Goal: Task Accomplishment & Management: Manage account settings

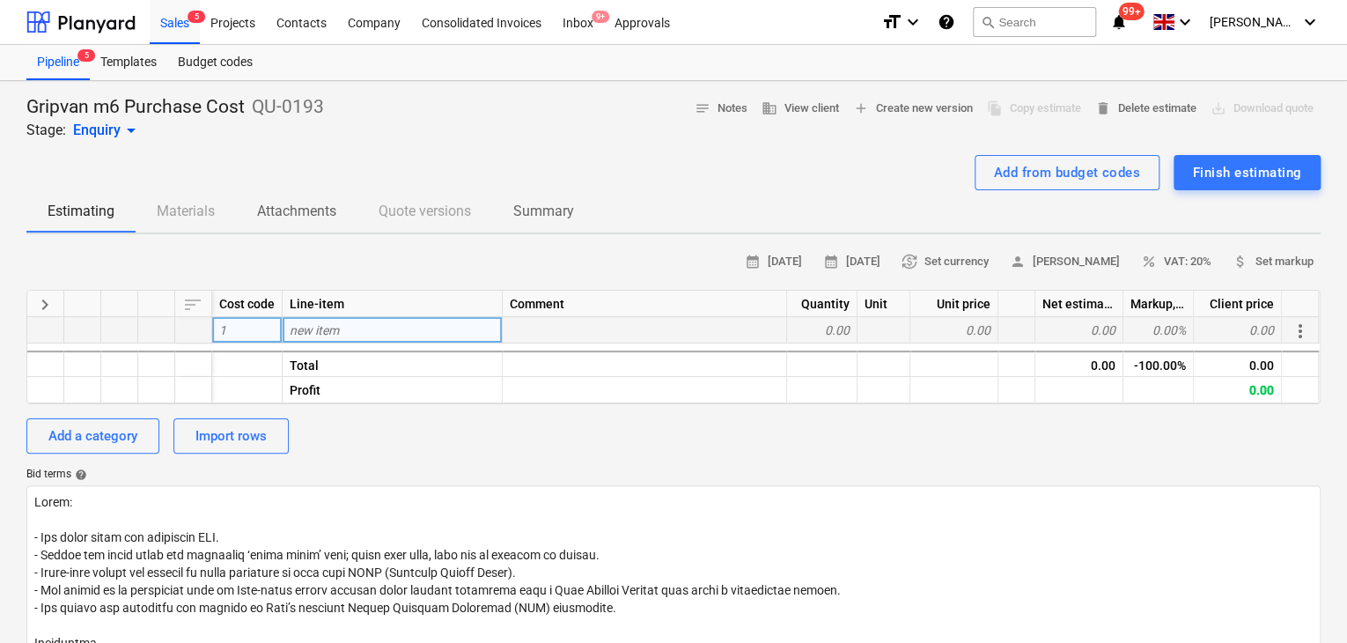
click at [426, 319] on div "new item" at bounding box center [393, 330] width 220 height 26
type input "Structure"
type textarea "x"
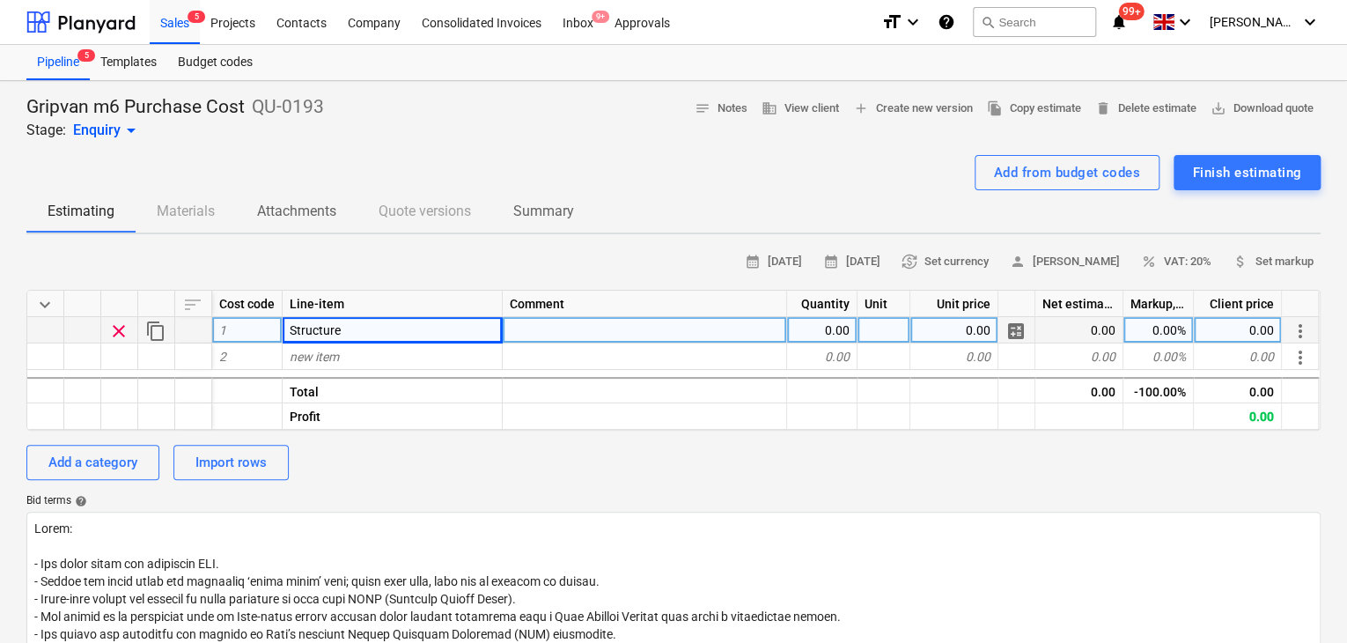
click at [354, 326] on div "Structure" at bounding box center [393, 330] width 220 height 26
click at [132, 458] on div "Add a category" at bounding box center [92, 462] width 89 height 23
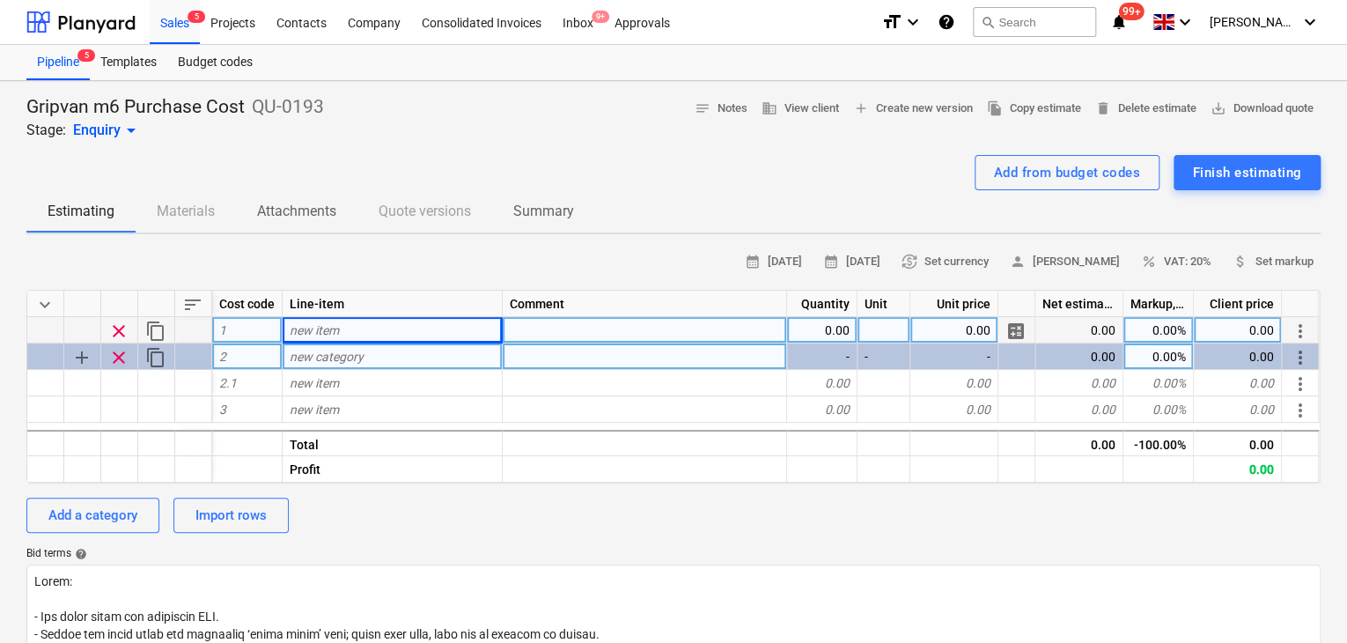
click at [122, 347] on span "clear" at bounding box center [118, 357] width 21 height 21
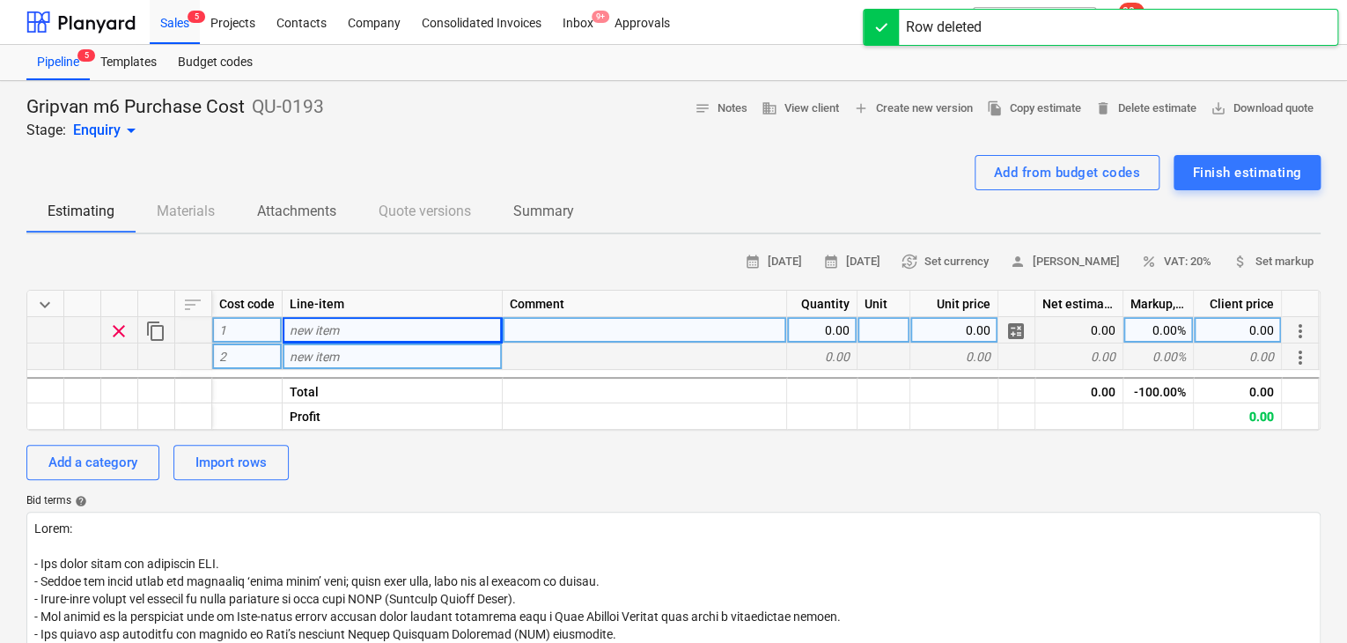
click at [122, 331] on span "clear" at bounding box center [118, 330] width 21 height 21
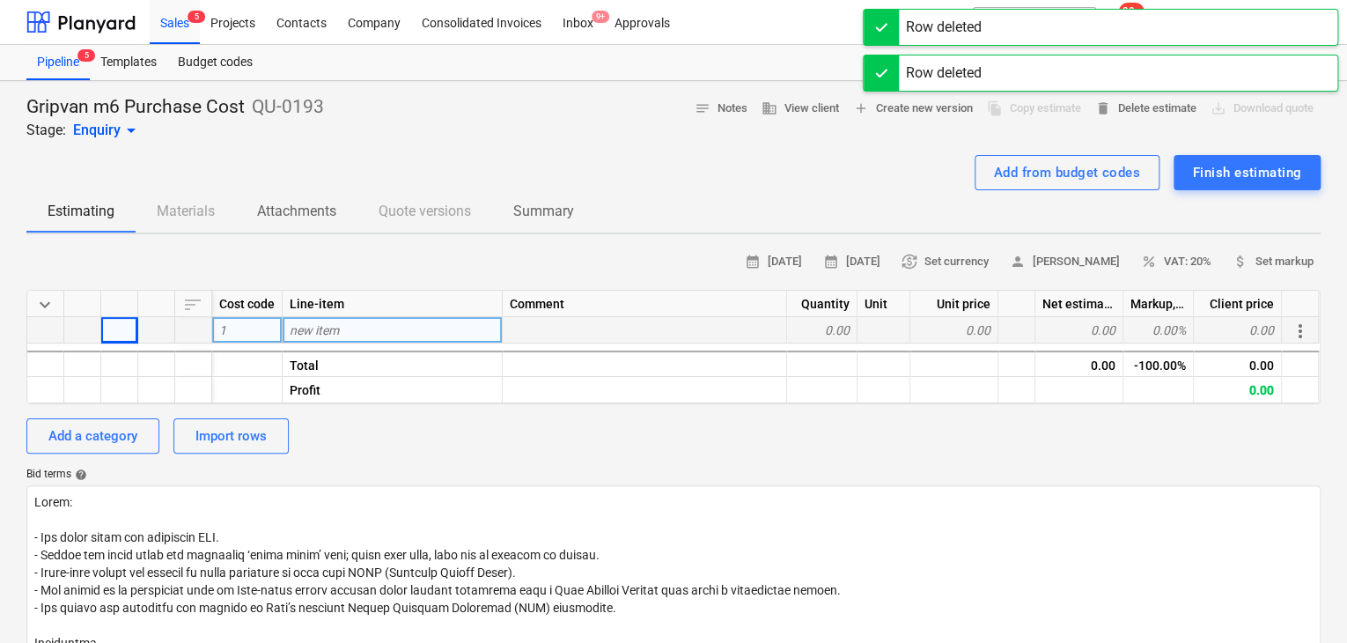
drag, startPoint x: 122, startPoint y: 332, endPoint x: 569, endPoint y: 139, distance: 486.1
click at [569, 139] on div "Gripvan m6 Purchase Cost QU-0193 Stage: Enquiry arrow_drop_down notes Notes bus…" at bounding box center [673, 626] width 1347 height 1091
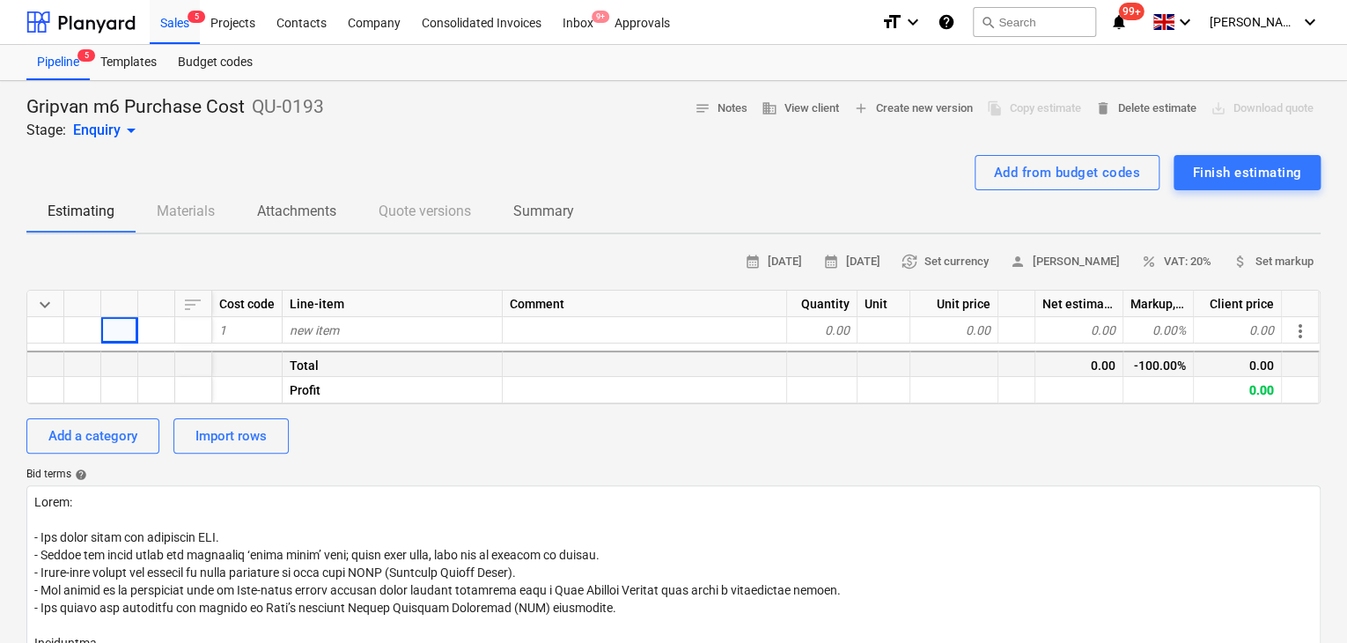
drag, startPoint x: 347, startPoint y: 320, endPoint x: 341, endPoint y: 349, distance: 30.6
click at [342, 345] on div "keyboard_arrow_down sort Cost code Line-item Comment Quantity Unit Unit price N…" at bounding box center [673, 347] width 1294 height 114
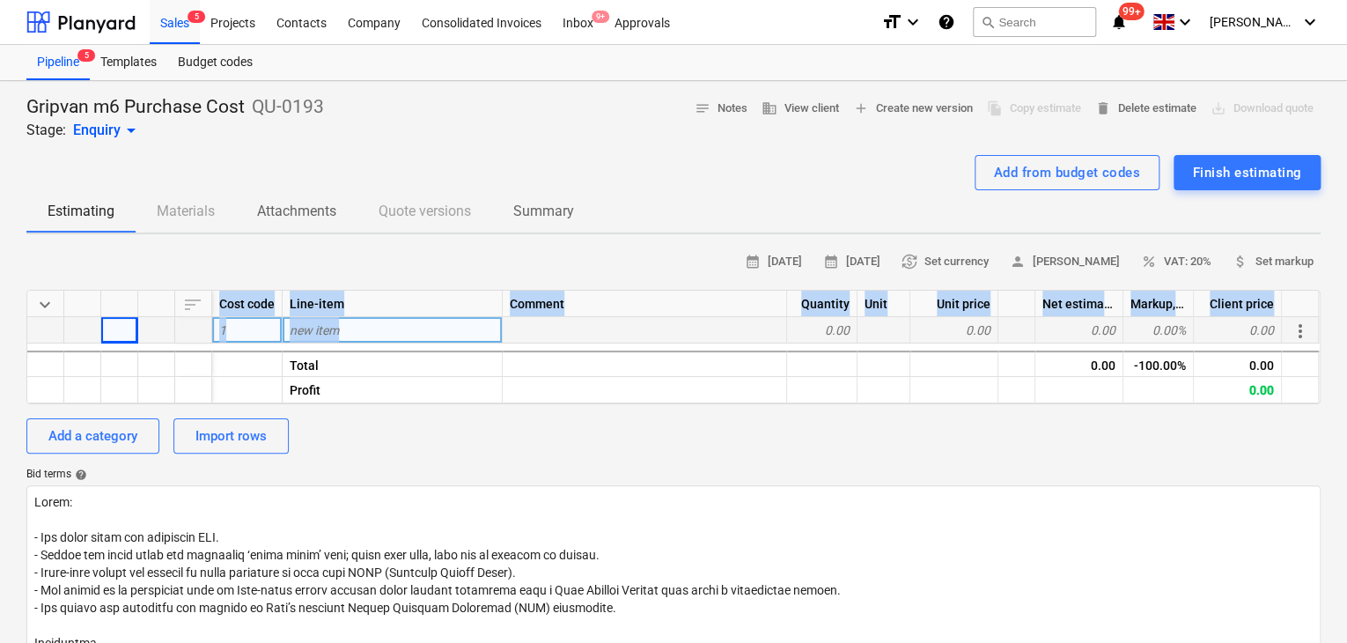
click at [339, 335] on span "new item" at bounding box center [314, 330] width 49 height 14
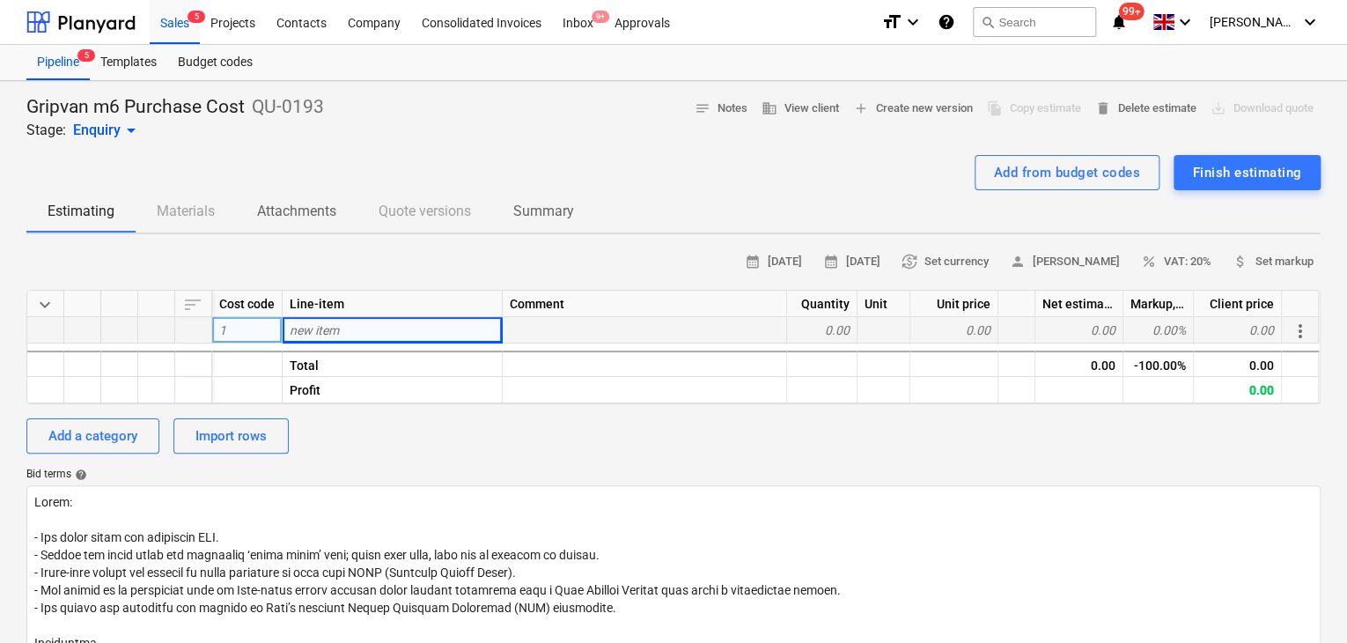
click at [347, 261] on div "calendar_month [DATE] calendar_month [DATE] currency_exchange Set currency pers…" at bounding box center [673, 261] width 1294 height 27
click at [1035, 167] on div "Add from budget codes" at bounding box center [1067, 172] width 146 height 23
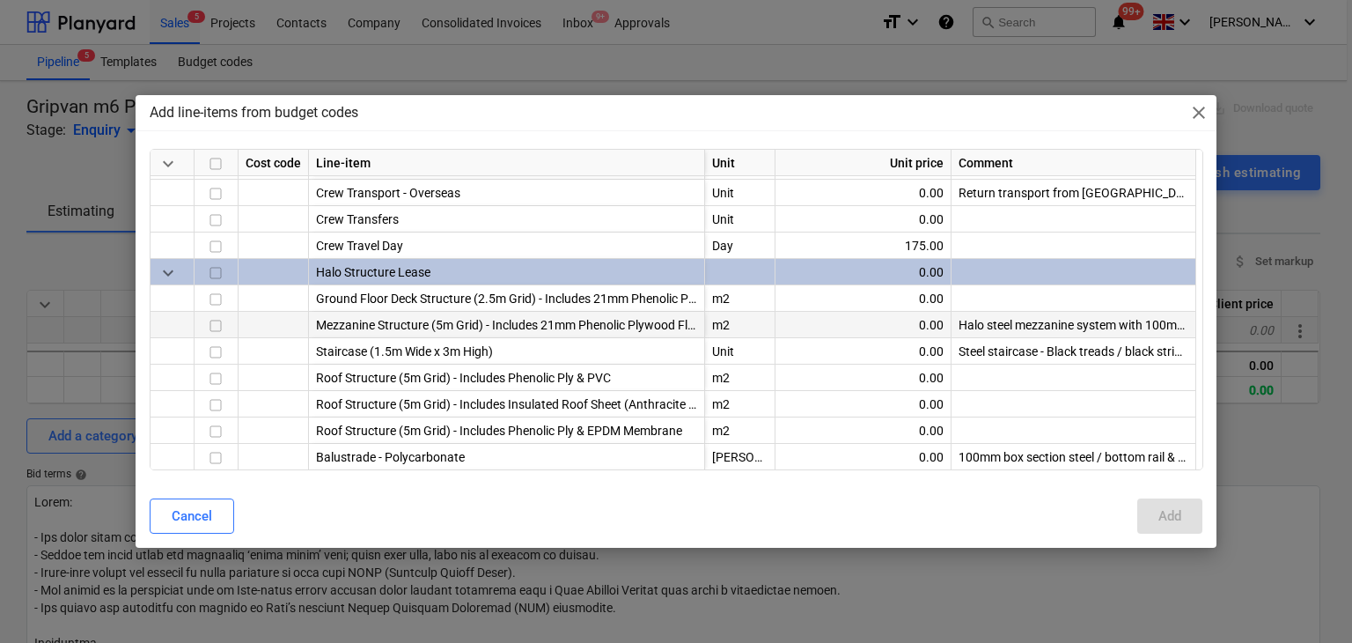
scroll to position [528, 0]
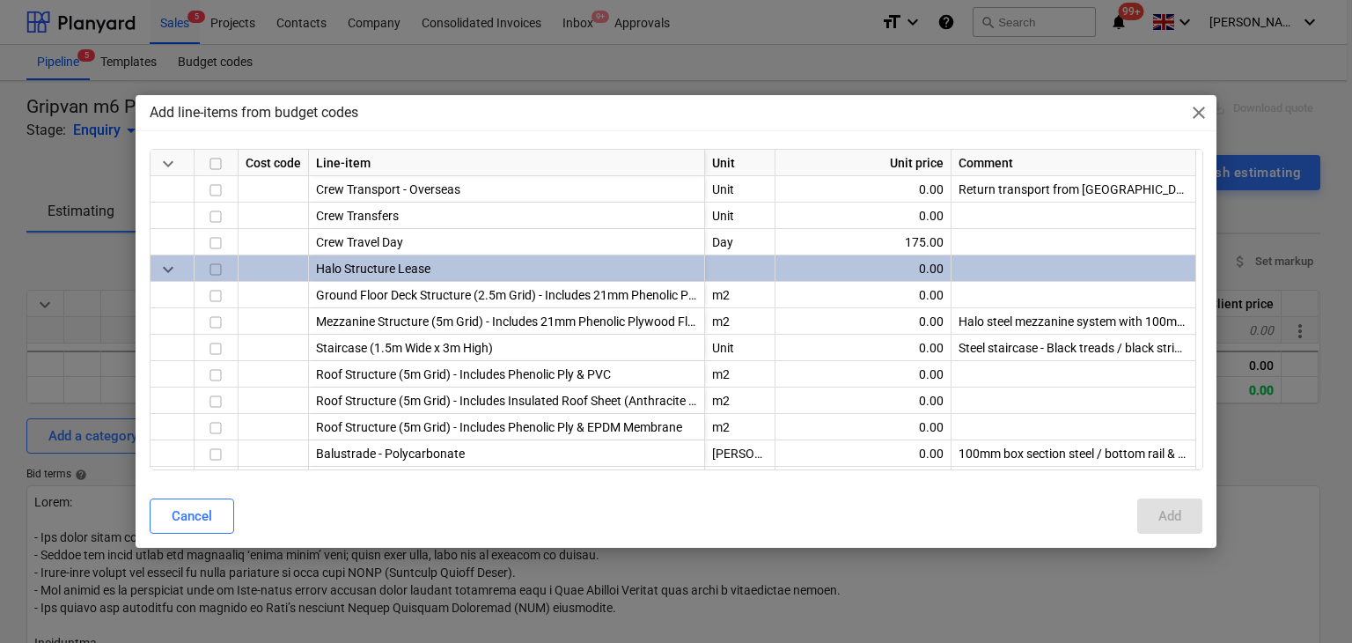
click at [364, 81] on div "Add line-items from budget codes close keyboard_arrow_down Cost code Line-item …" at bounding box center [676, 321] width 1352 height 643
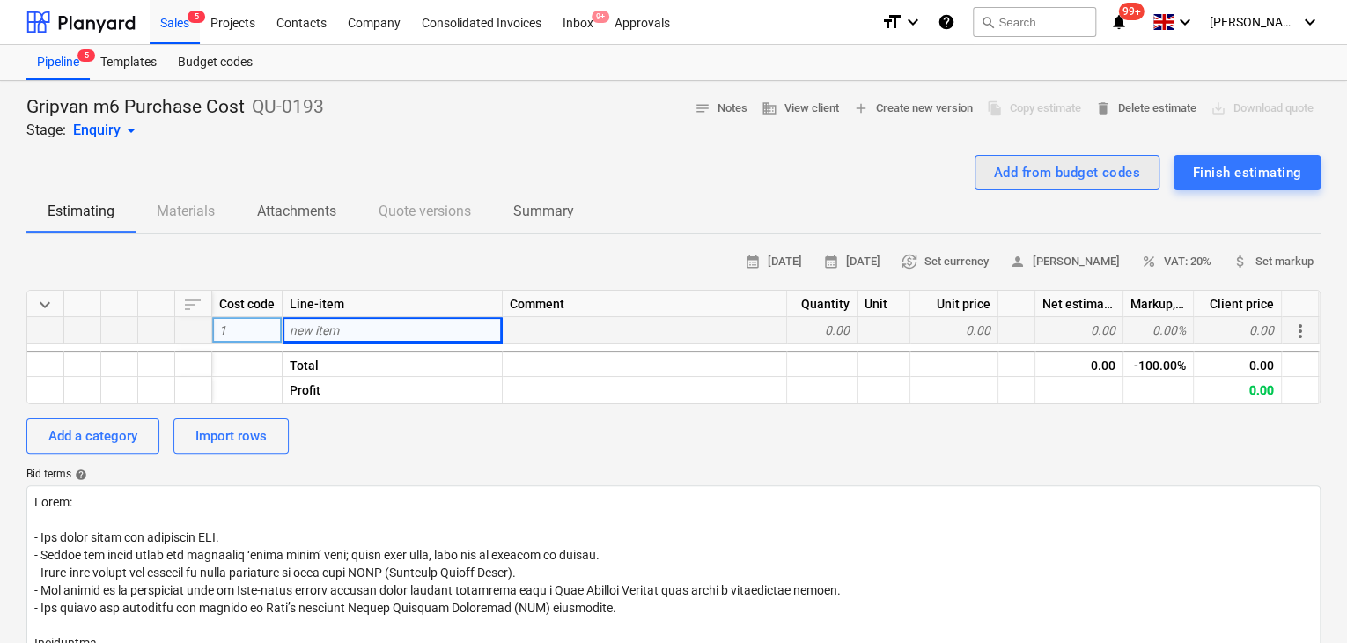
click at [1004, 165] on div "Add from budget codes" at bounding box center [1067, 172] width 146 height 23
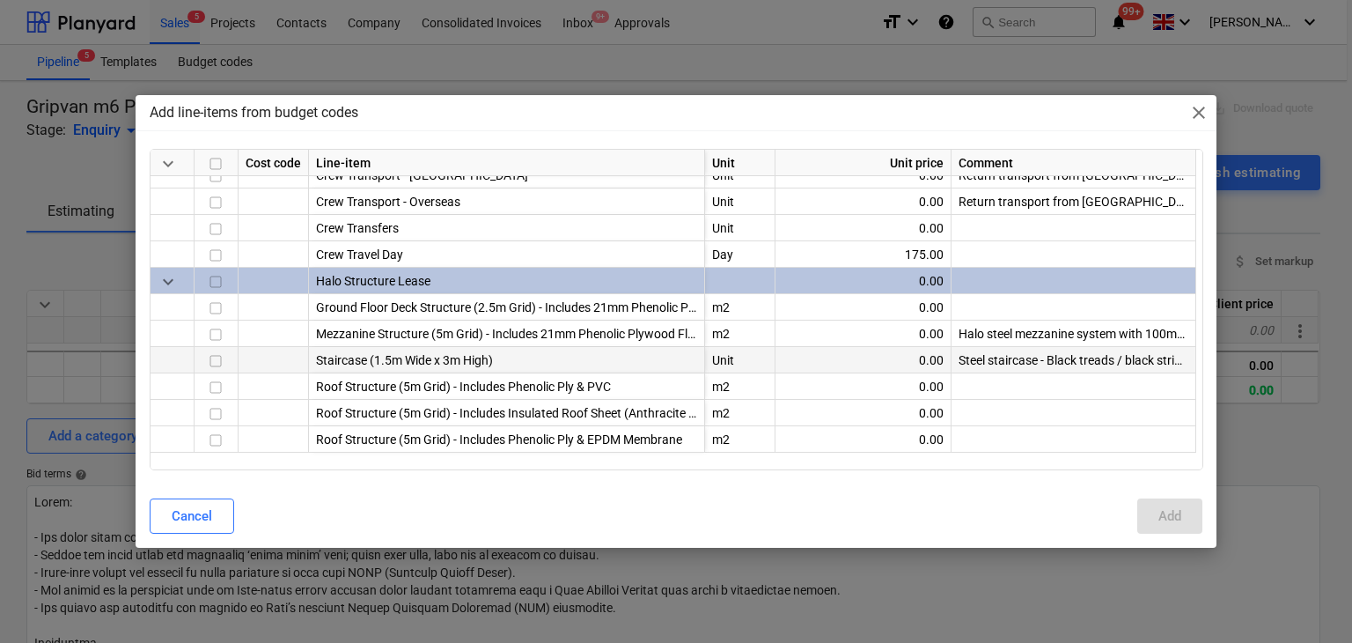
scroll to position [528, 0]
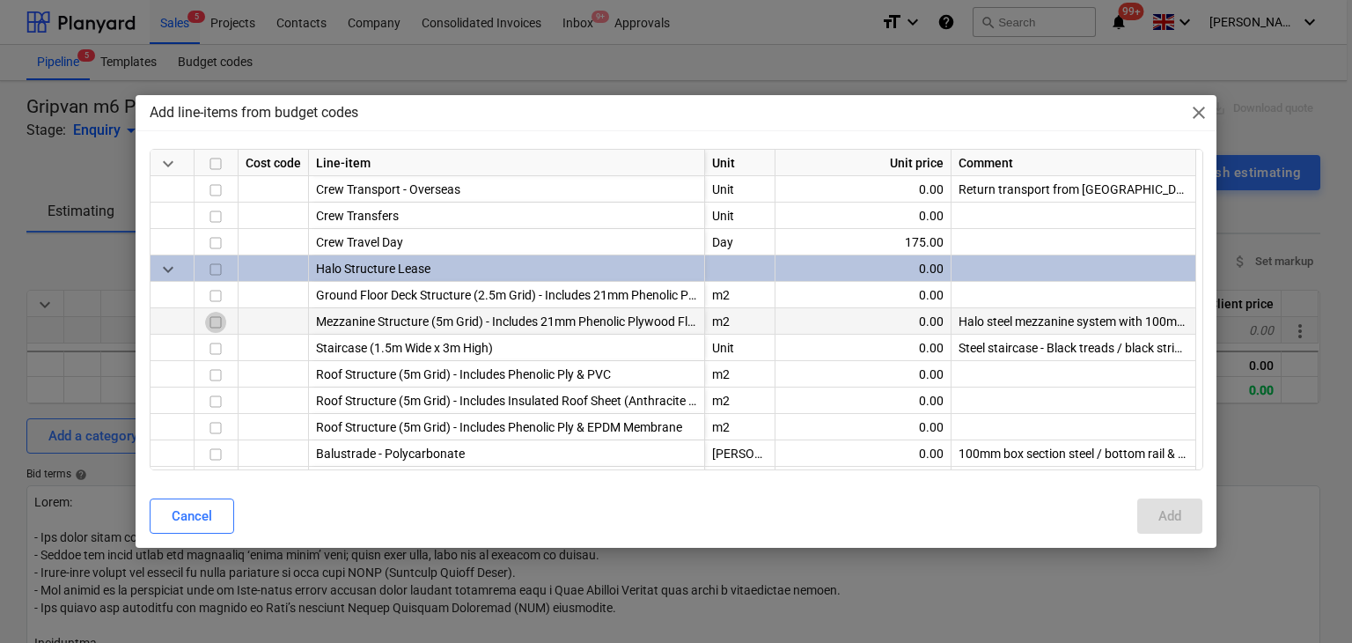
click at [218, 319] on input "checkbox" at bounding box center [215, 322] width 21 height 21
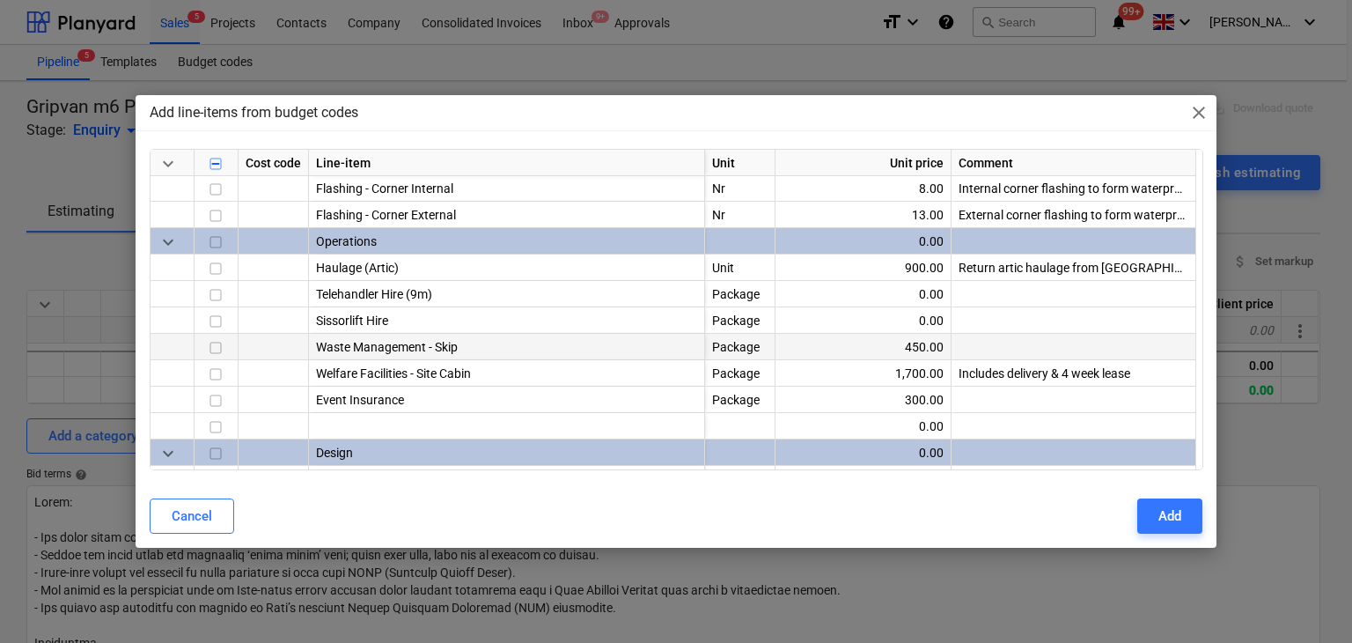
scroll to position [880, 0]
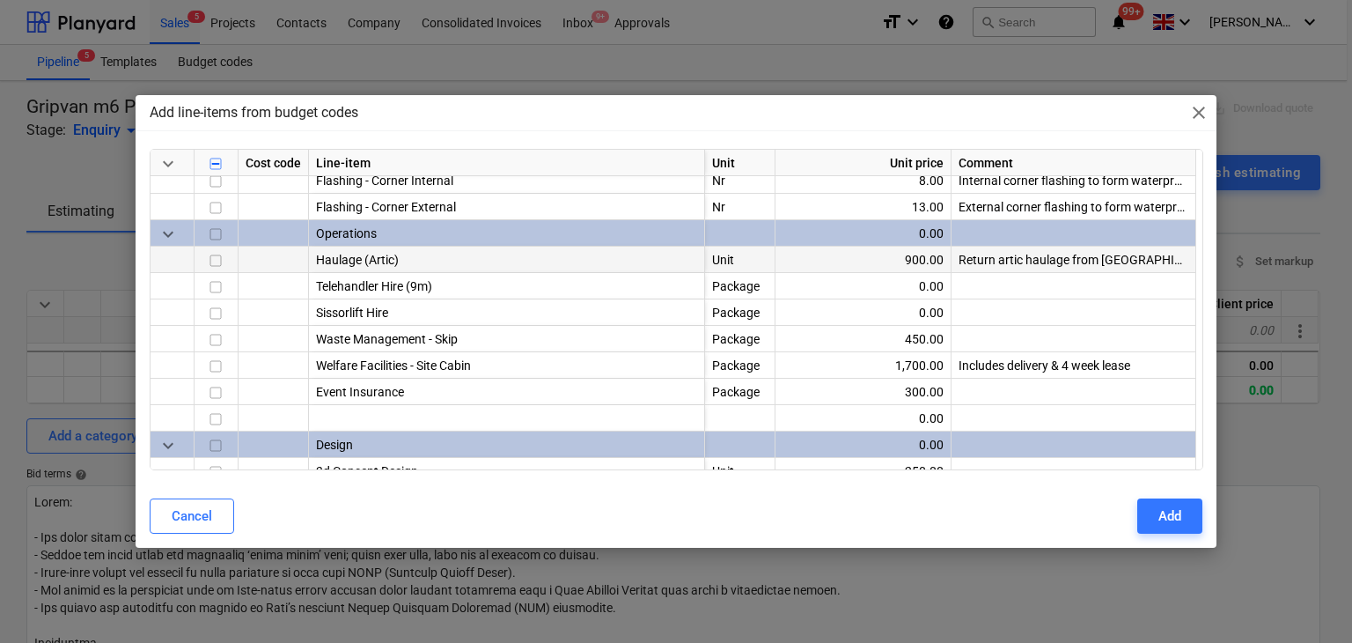
click at [215, 257] on input "checkbox" at bounding box center [215, 260] width 21 height 21
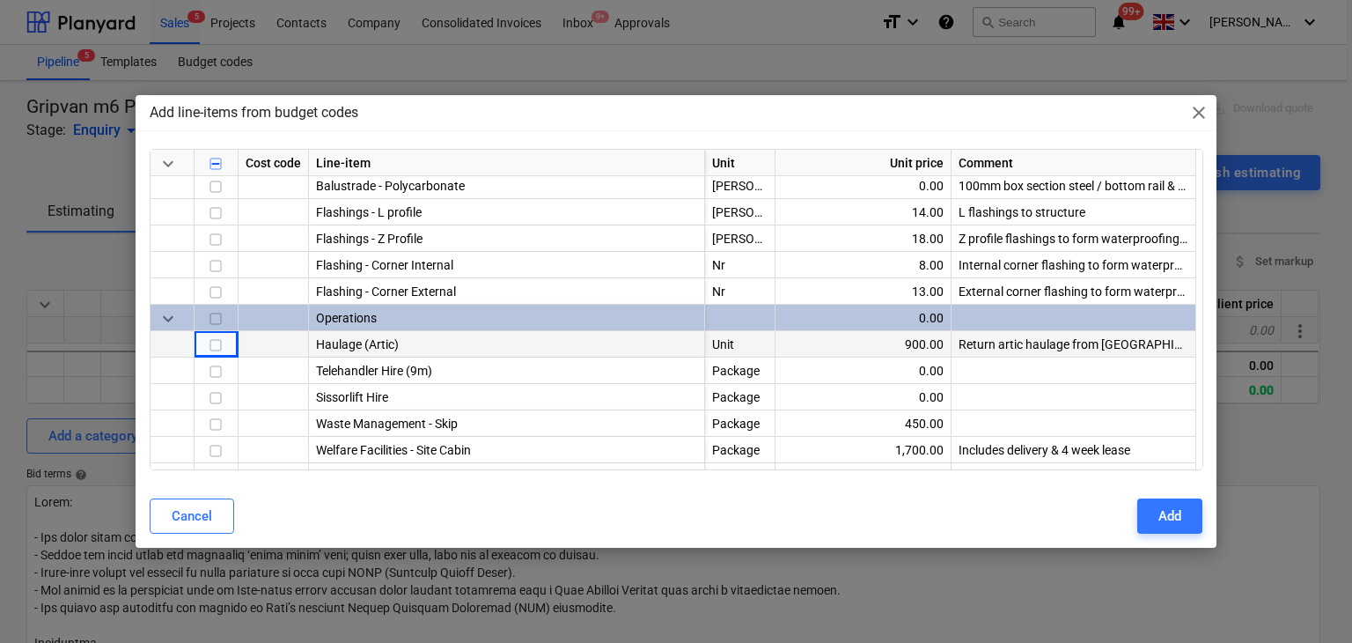
scroll to position [792, 0]
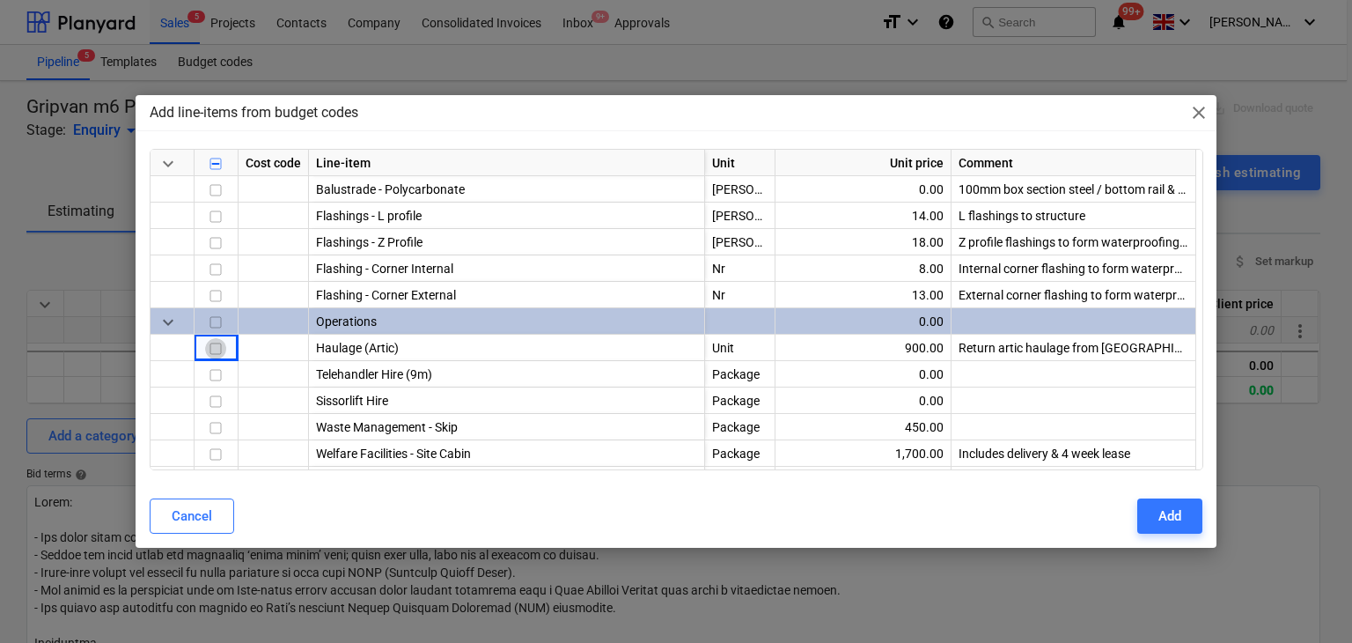
click at [208, 338] on input "checkbox" at bounding box center [215, 348] width 21 height 21
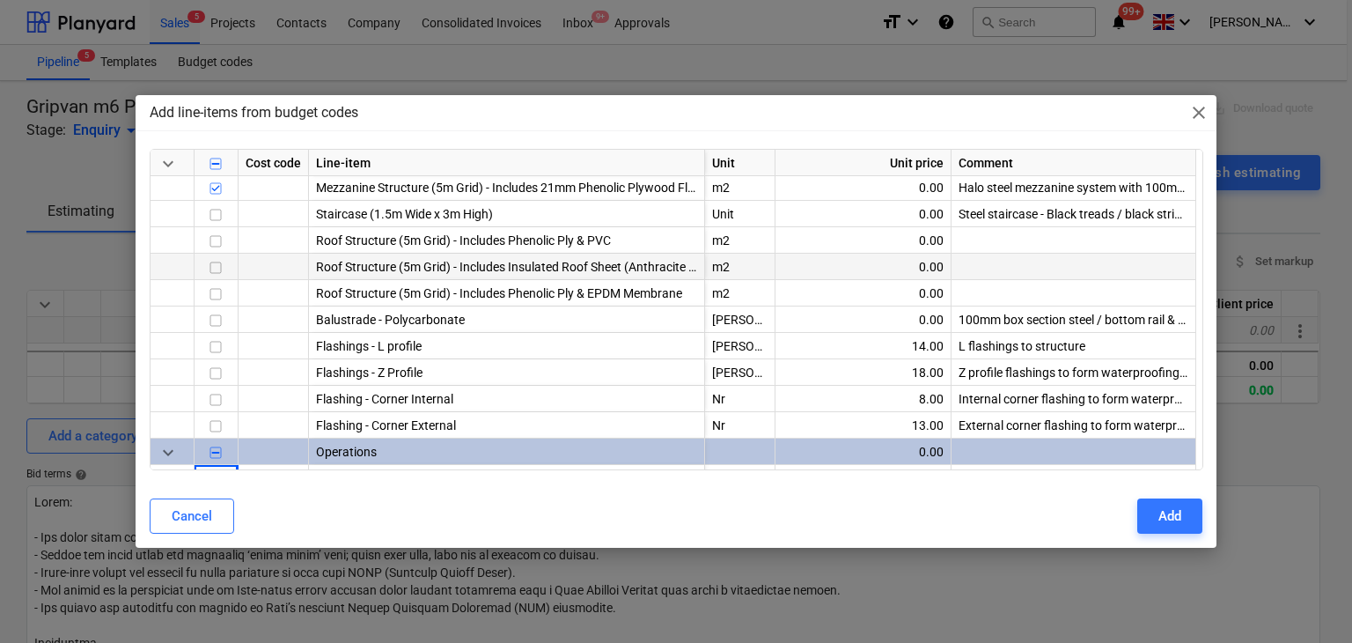
scroll to position [528, 0]
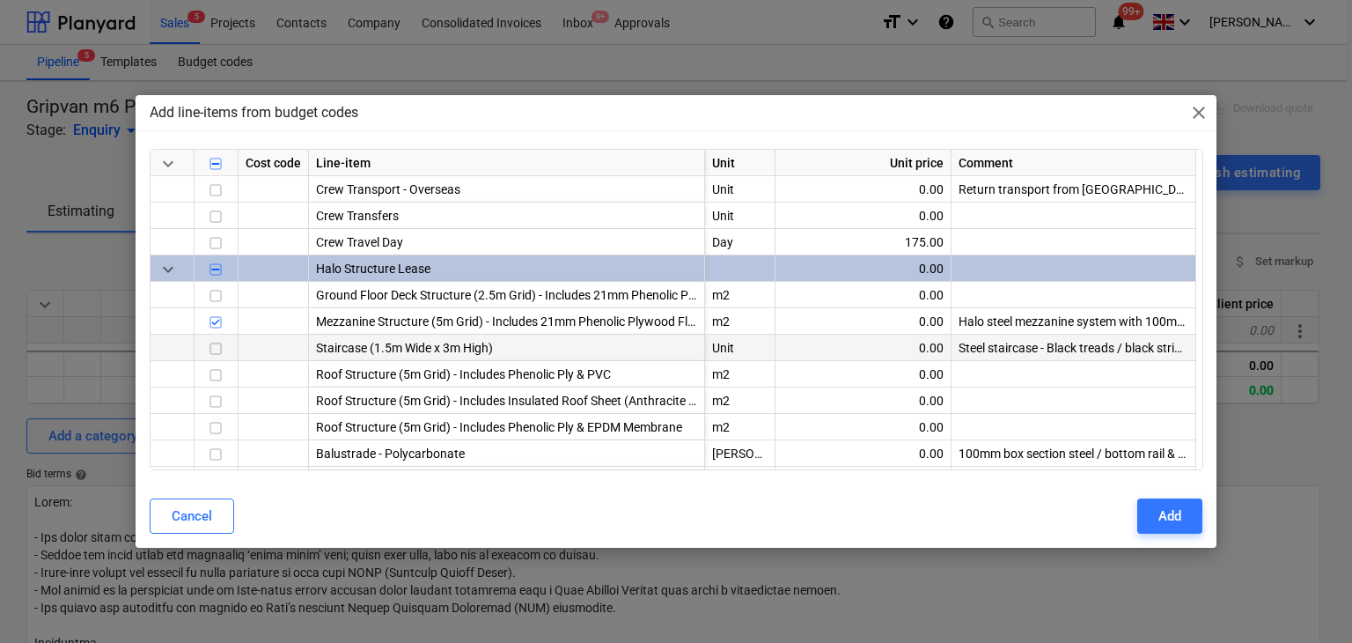
click at [217, 349] on input "checkbox" at bounding box center [215, 348] width 21 height 21
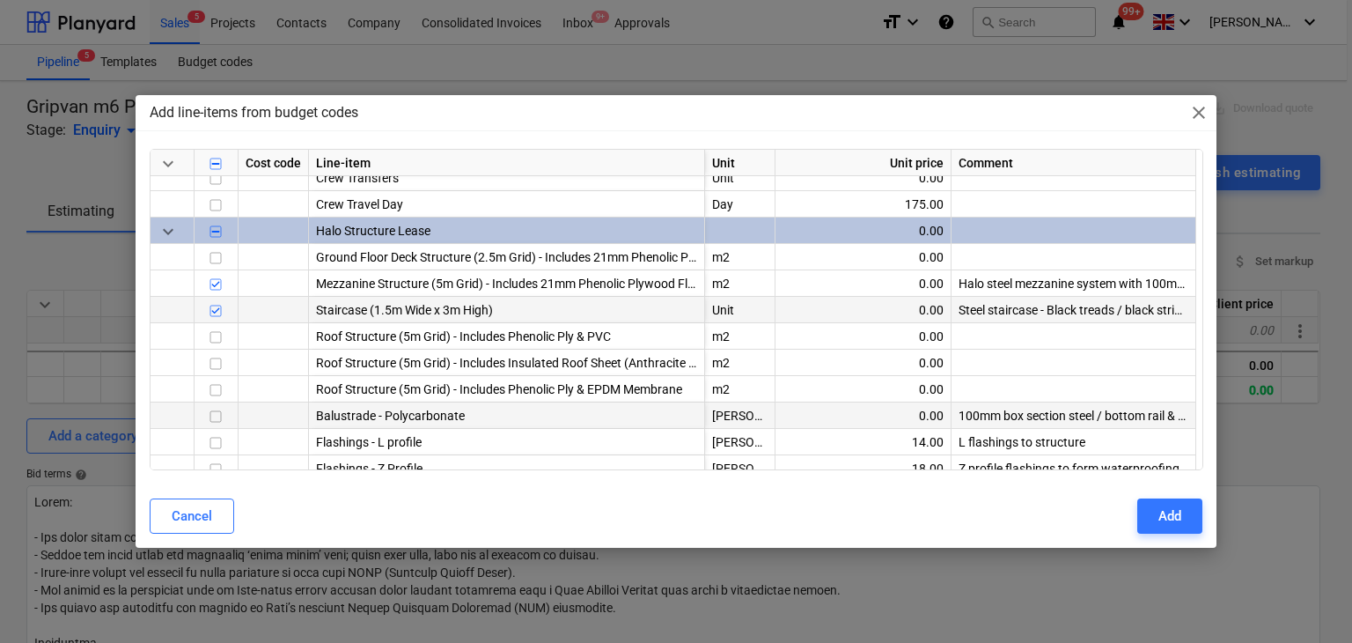
scroll to position [616, 0]
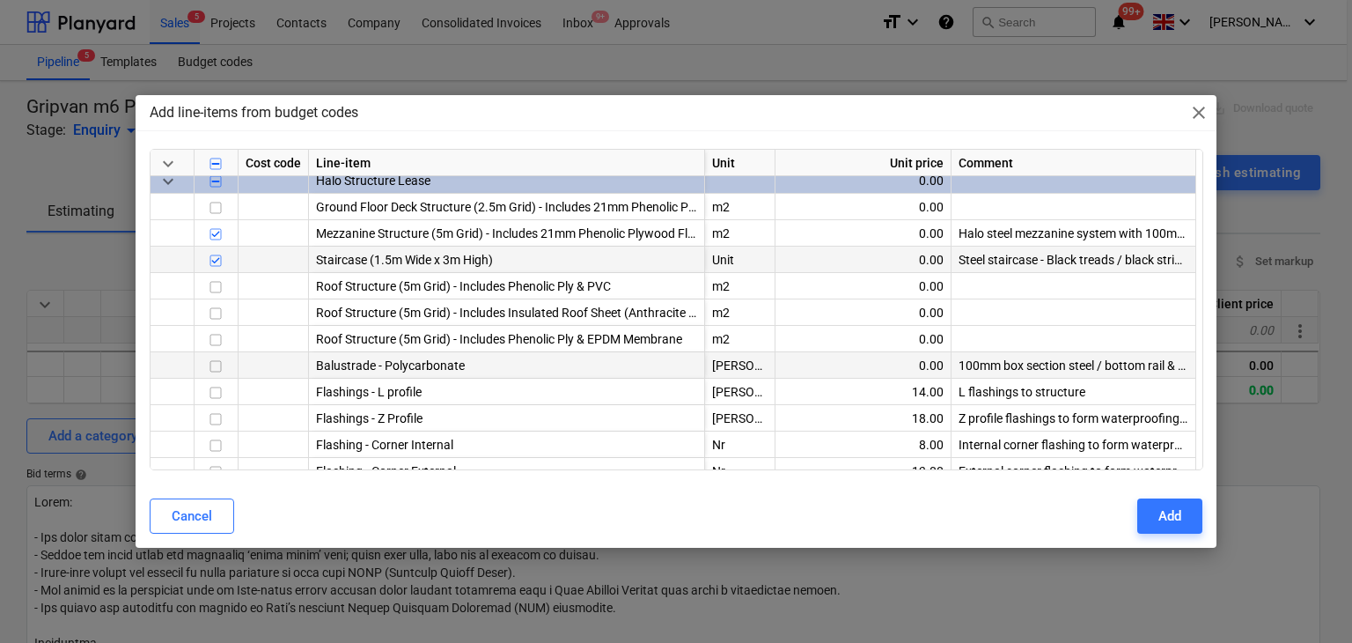
click at [206, 367] on input "checkbox" at bounding box center [215, 366] width 21 height 21
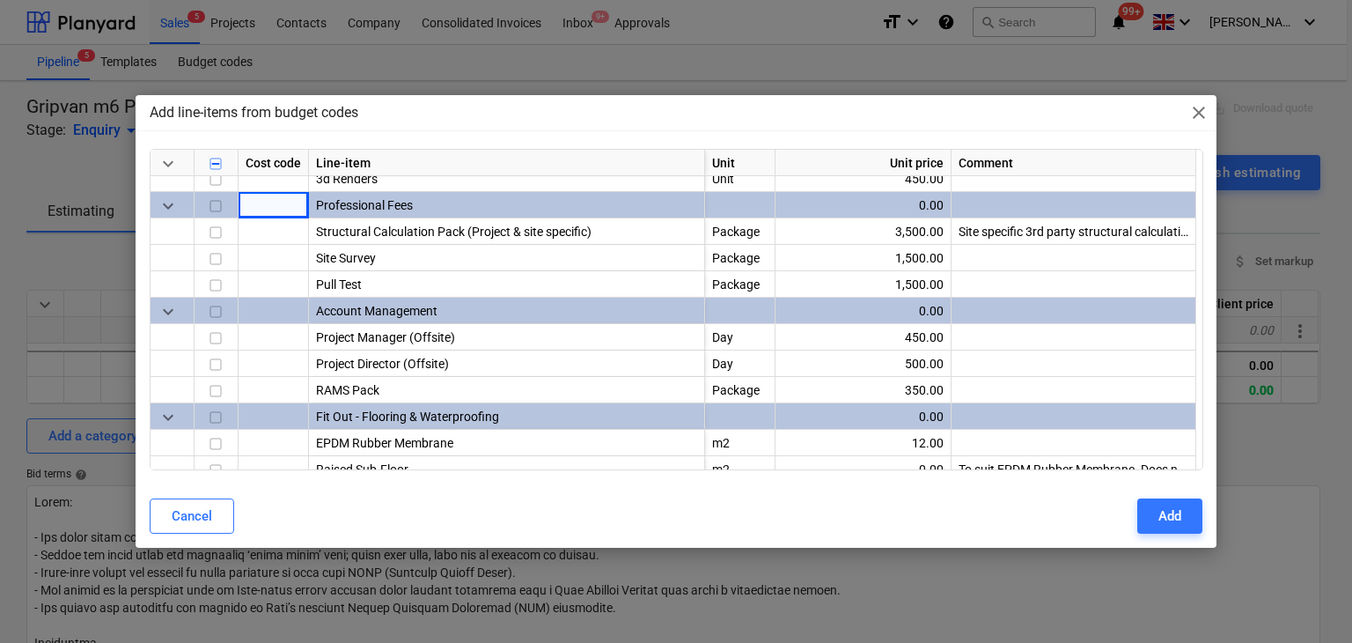
scroll to position [1232, 0]
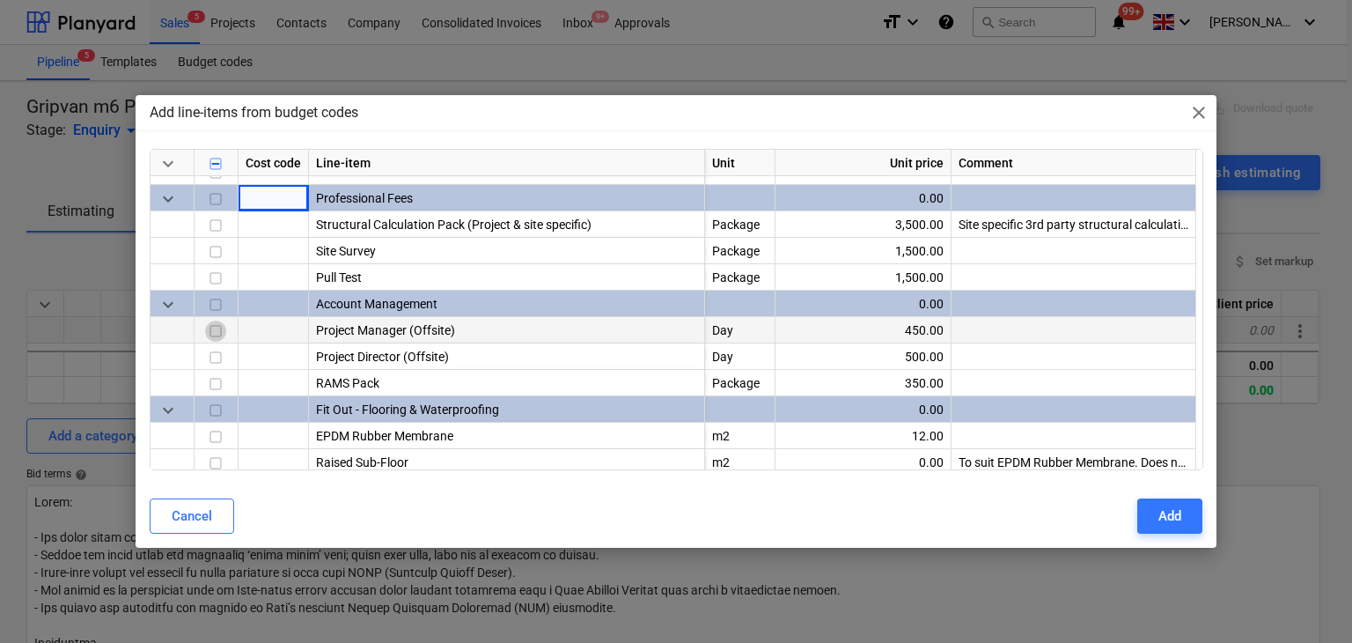
click at [209, 334] on input "checkbox" at bounding box center [215, 330] width 21 height 21
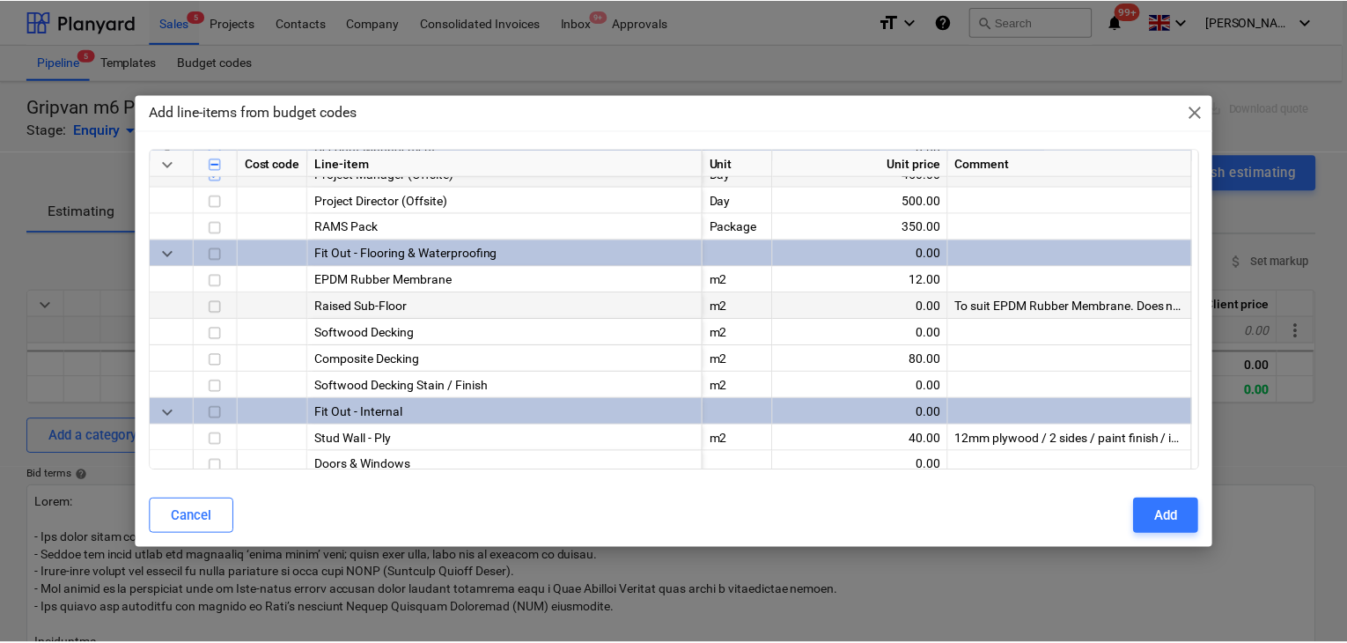
scroll to position [1397, 0]
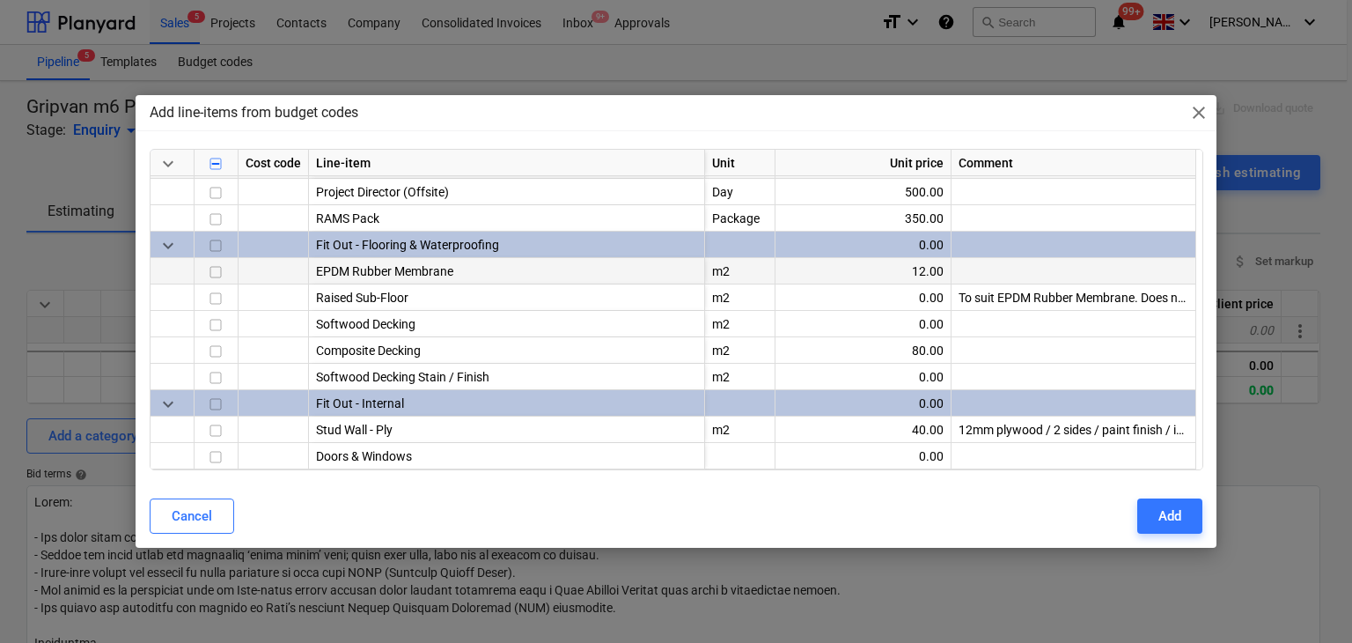
click at [208, 272] on input "checkbox" at bounding box center [215, 271] width 21 height 21
drag, startPoint x: 1157, startPoint y: 519, endPoint x: 1168, endPoint y: 520, distance: 11.5
click at [1168, 520] on div "Add" at bounding box center [1169, 515] width 23 height 23
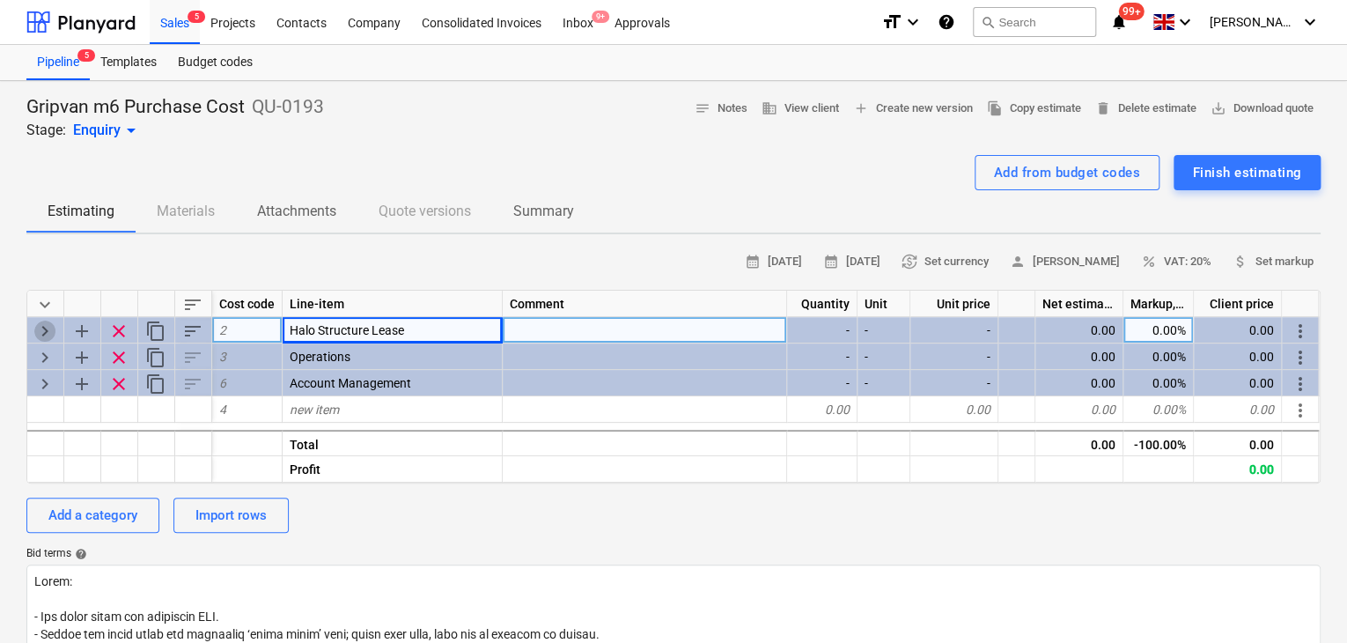
click at [43, 331] on span "keyboard_arrow_right" at bounding box center [44, 330] width 21 height 21
type textarea "x"
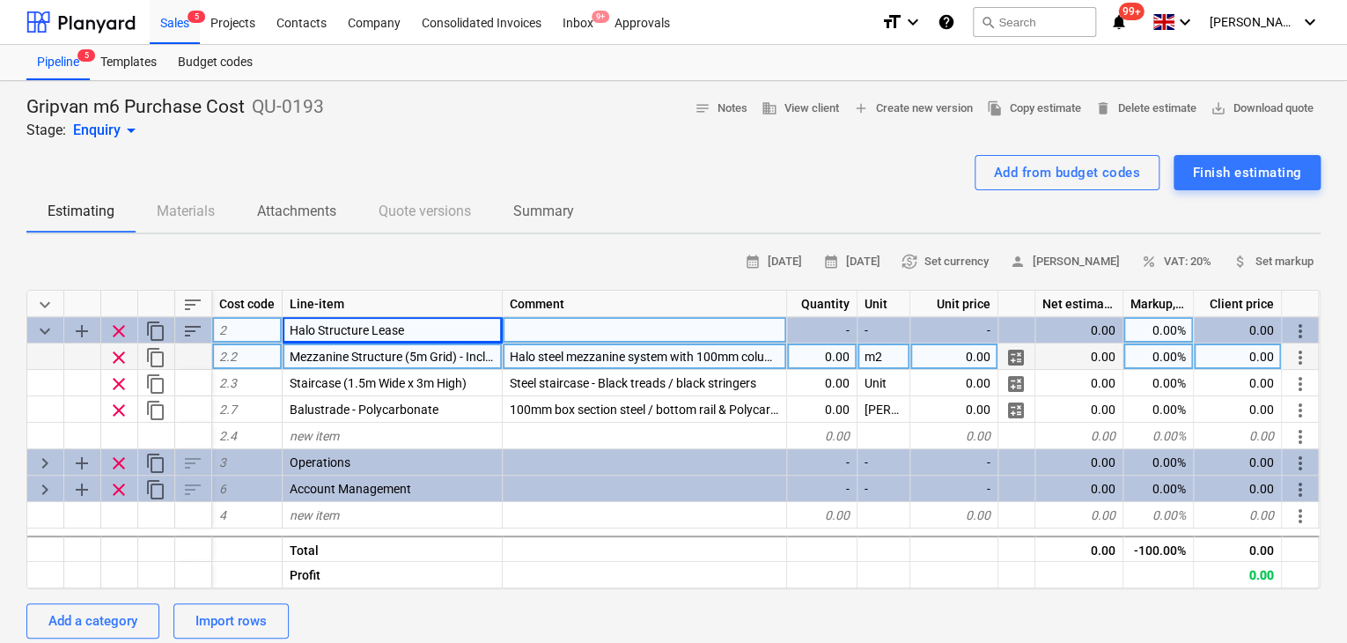
click at [878, 356] on div "m2" at bounding box center [883, 356] width 53 height 26
type input "Package"
click at [768, 366] on div "Halo steel mezzanine system with 100mm columns and phenolic plywood flooring. B…" at bounding box center [645, 356] width 284 height 26
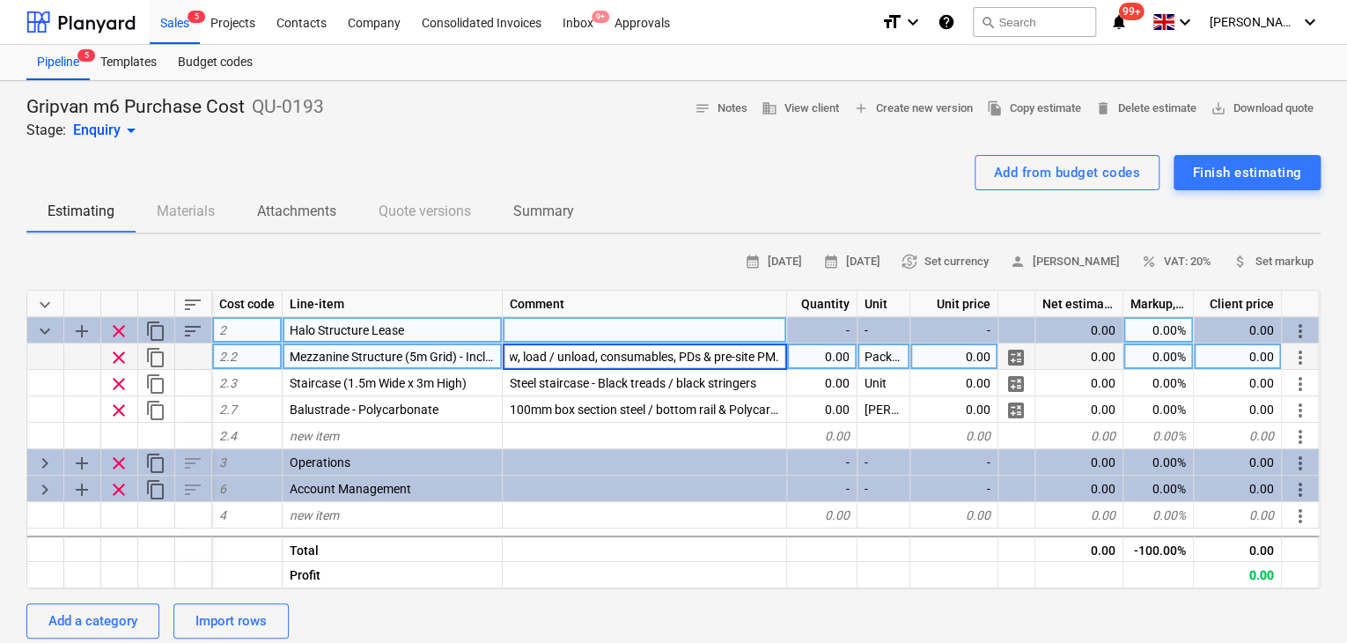
drag, startPoint x: 768, startPoint y: 366, endPoint x: 688, endPoint y: 362, distance: 79.3
click at [688, 362] on input "Halo steel mezzanine system with 100mm columns and phenolic plywood flooring. B…" at bounding box center [644, 356] width 283 height 26
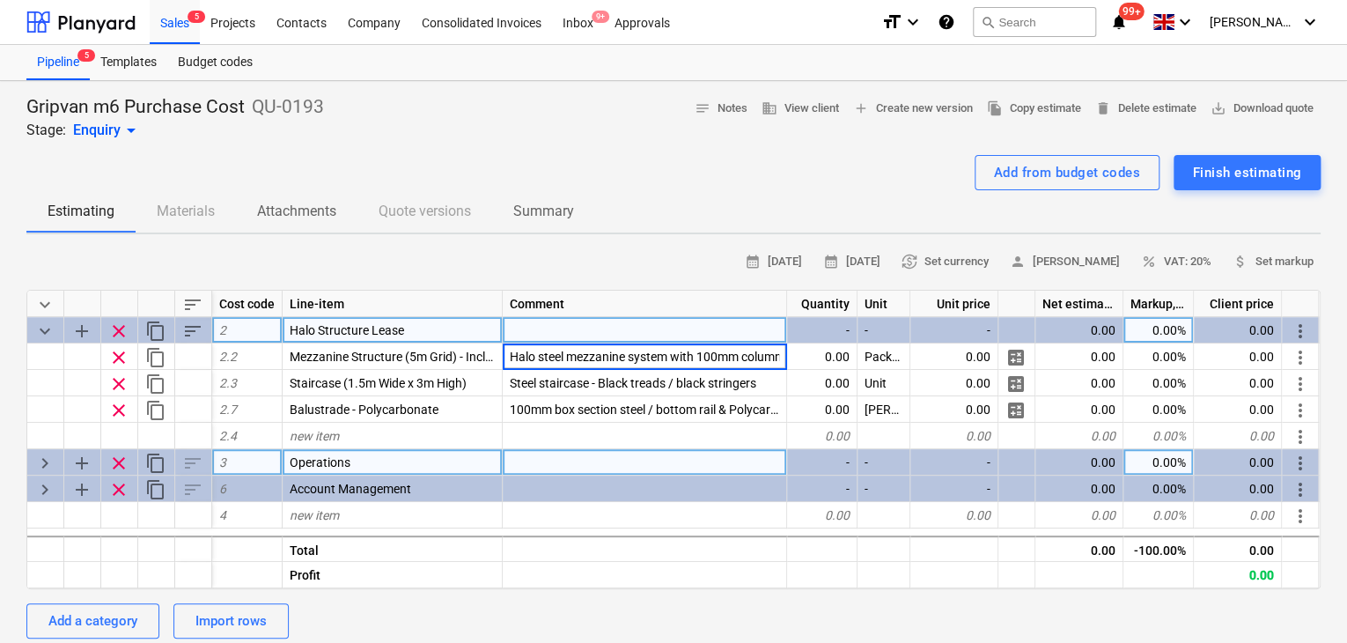
click at [41, 453] on span "keyboard_arrow_right" at bounding box center [44, 462] width 21 height 21
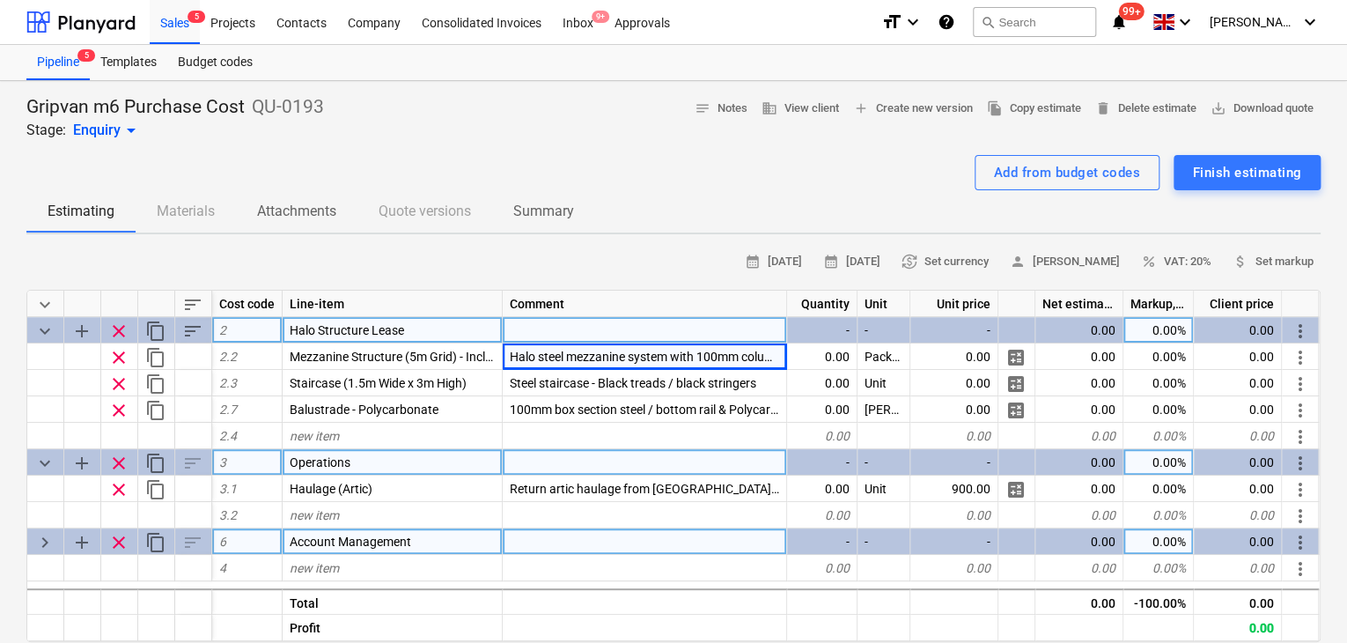
click at [38, 539] on span "keyboard_arrow_right" at bounding box center [44, 542] width 21 height 21
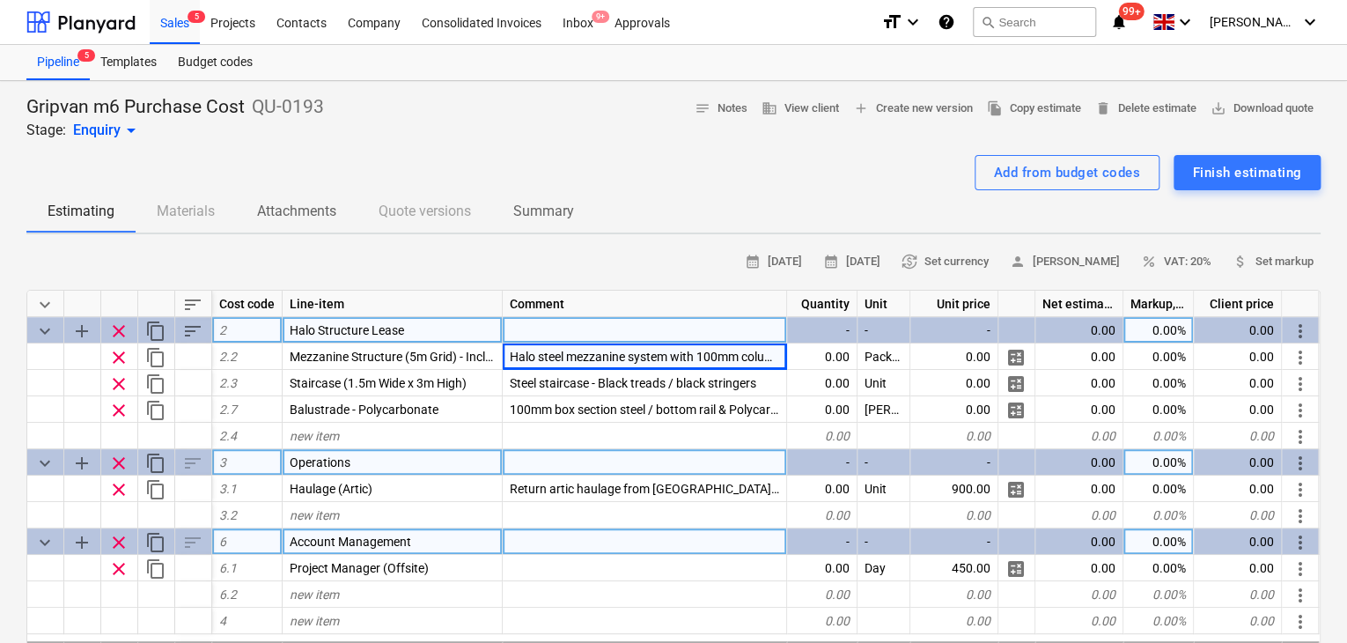
click at [118, 536] on span "clear" at bounding box center [118, 542] width 21 height 21
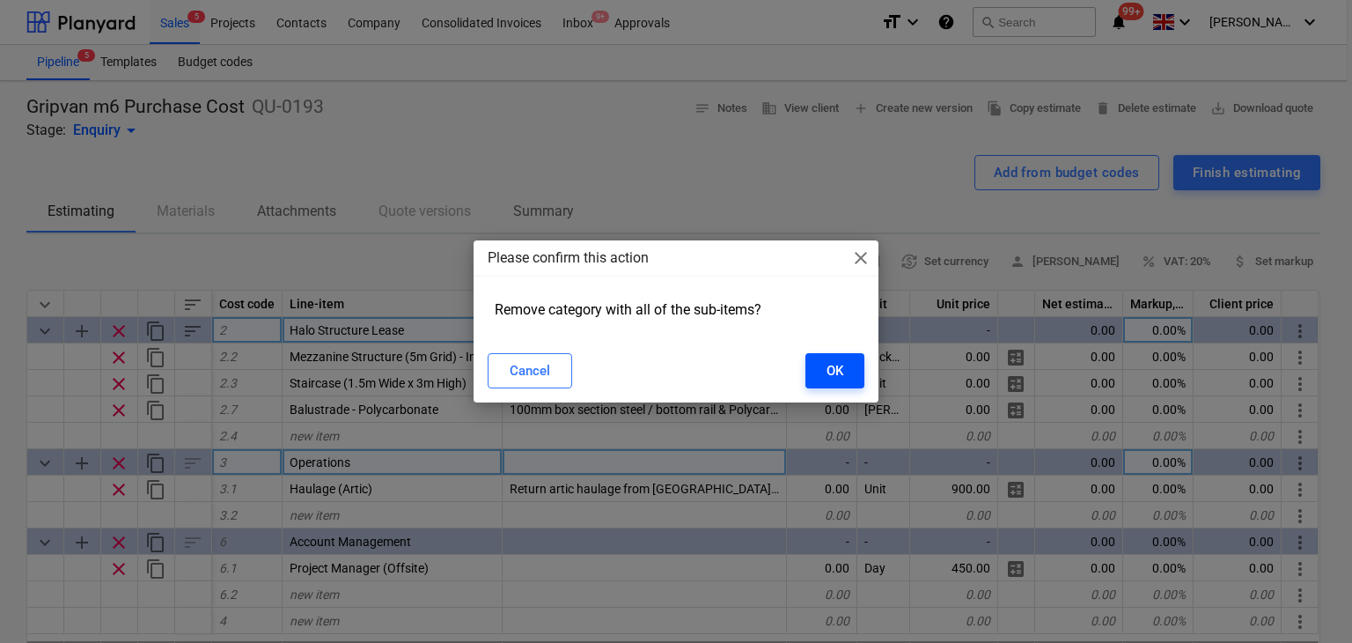
click at [815, 371] on button "OK" at bounding box center [834, 370] width 59 height 35
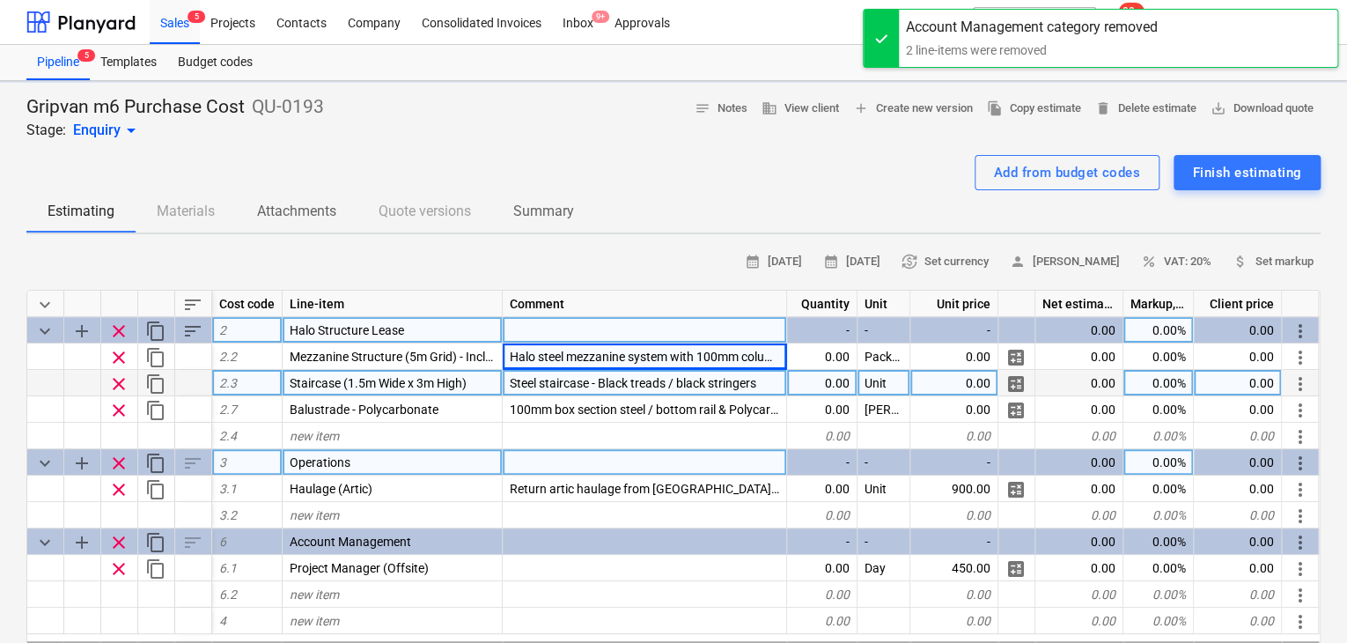
type textarea "x"
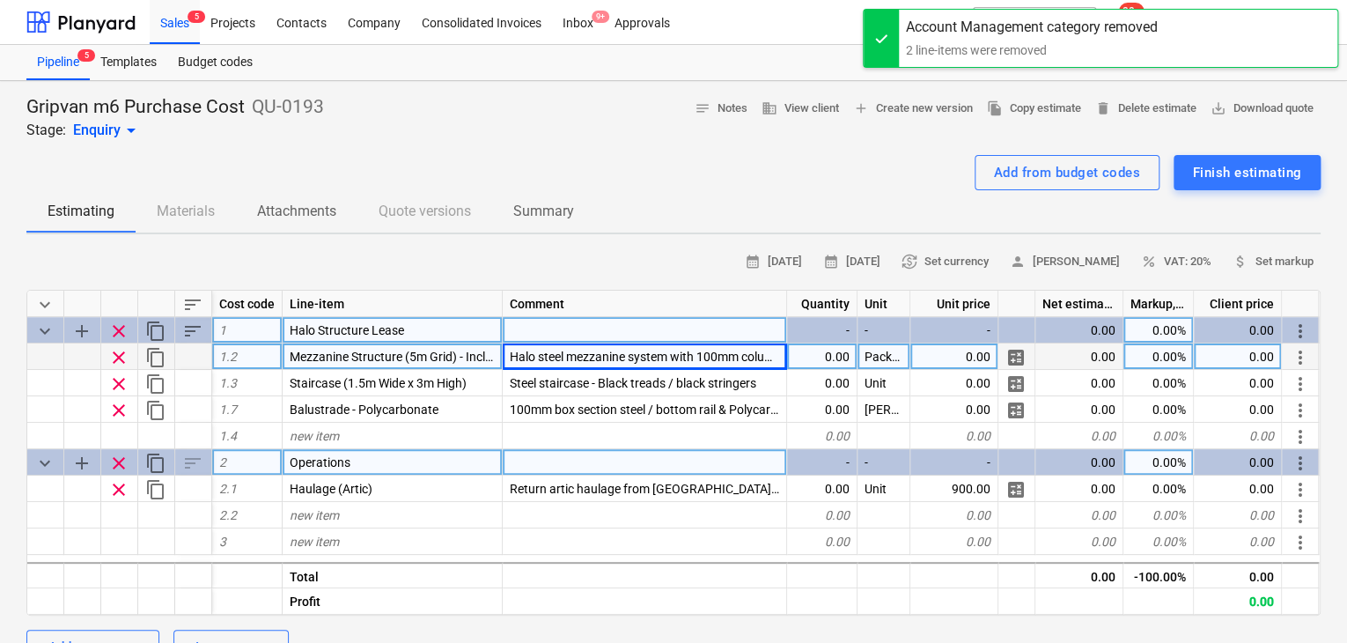
click at [830, 363] on div "0.00" at bounding box center [822, 356] width 70 height 26
type input "1"
type textarea "x"
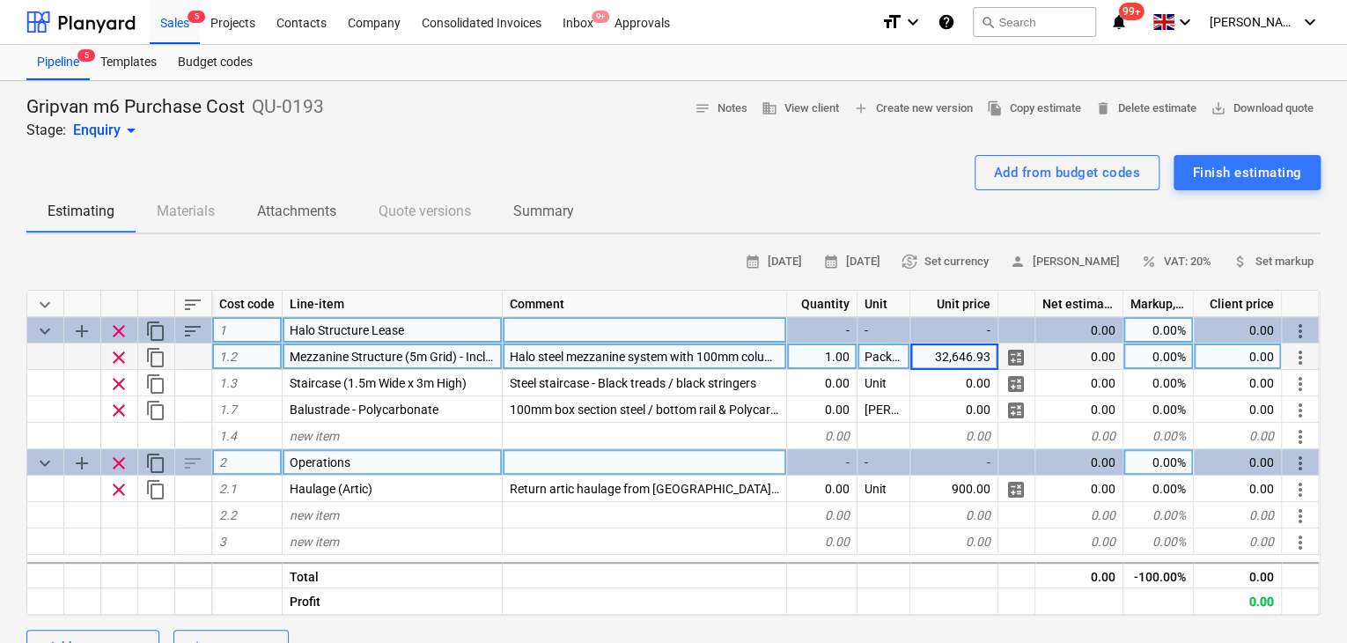
type input "32646.93"
type textarea "x"
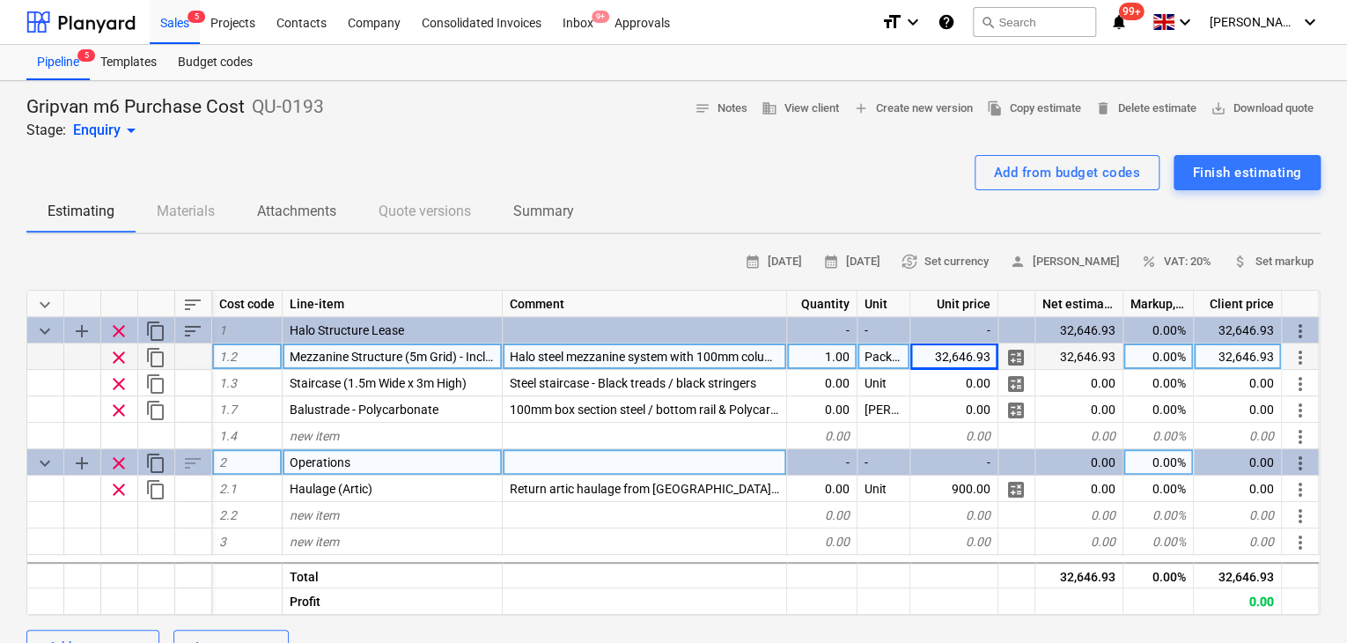
click at [1240, 356] on div "32,646.93" at bounding box center [1238, 356] width 88 height 26
click at [1219, 353] on input "£ 66,241.18" at bounding box center [1237, 356] width 87 height 26
type input "66,241.18"
type textarea "x"
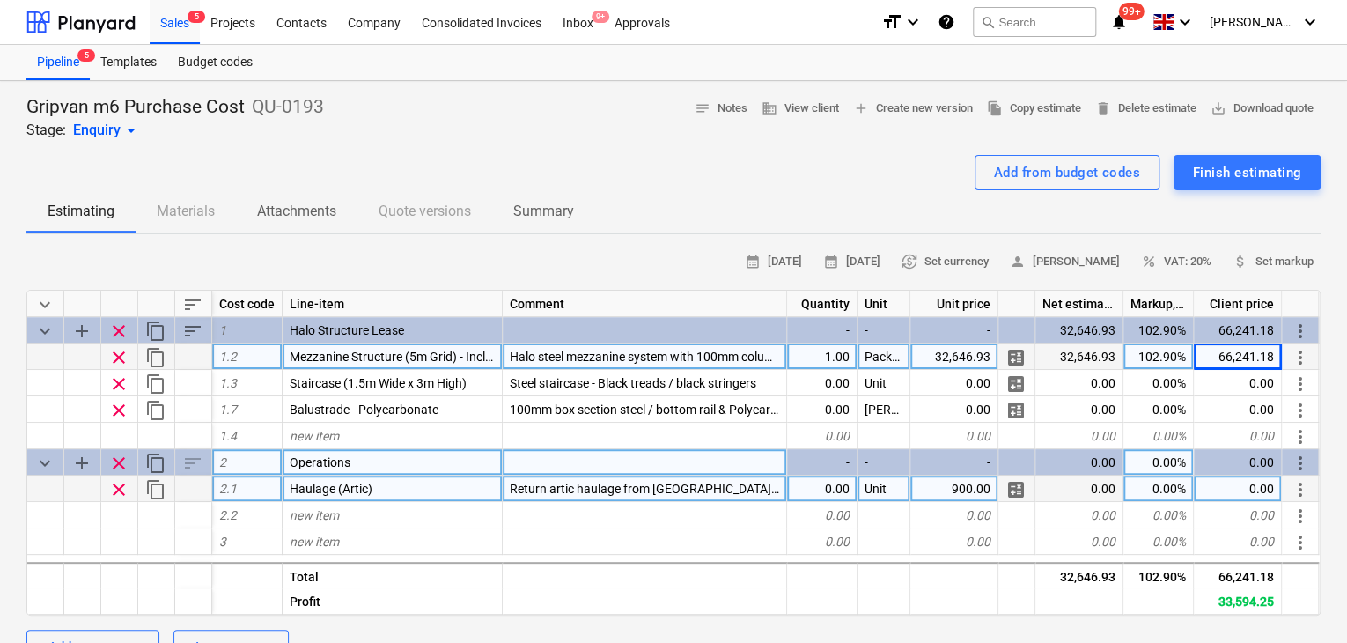
click at [843, 487] on div "0.00" at bounding box center [822, 488] width 70 height 26
type input "2"
type textarea "x"
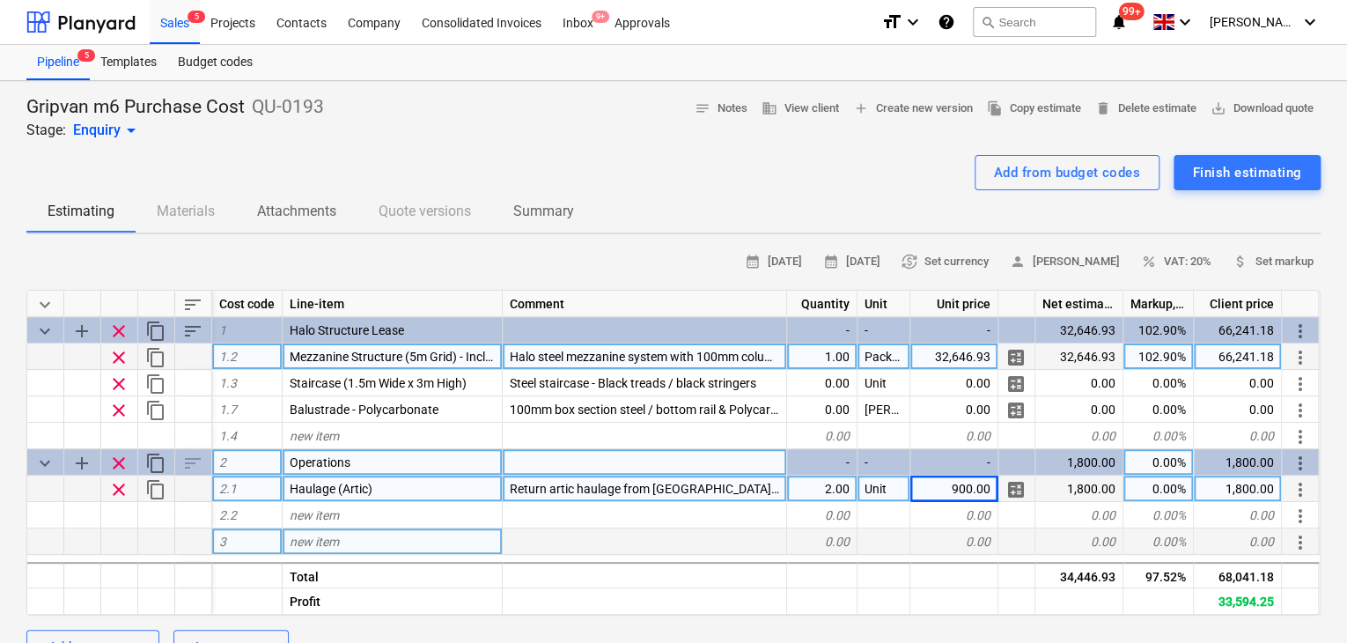
drag, startPoint x: 673, startPoint y: 552, endPoint x: 676, endPoint y: 538, distance: 14.5
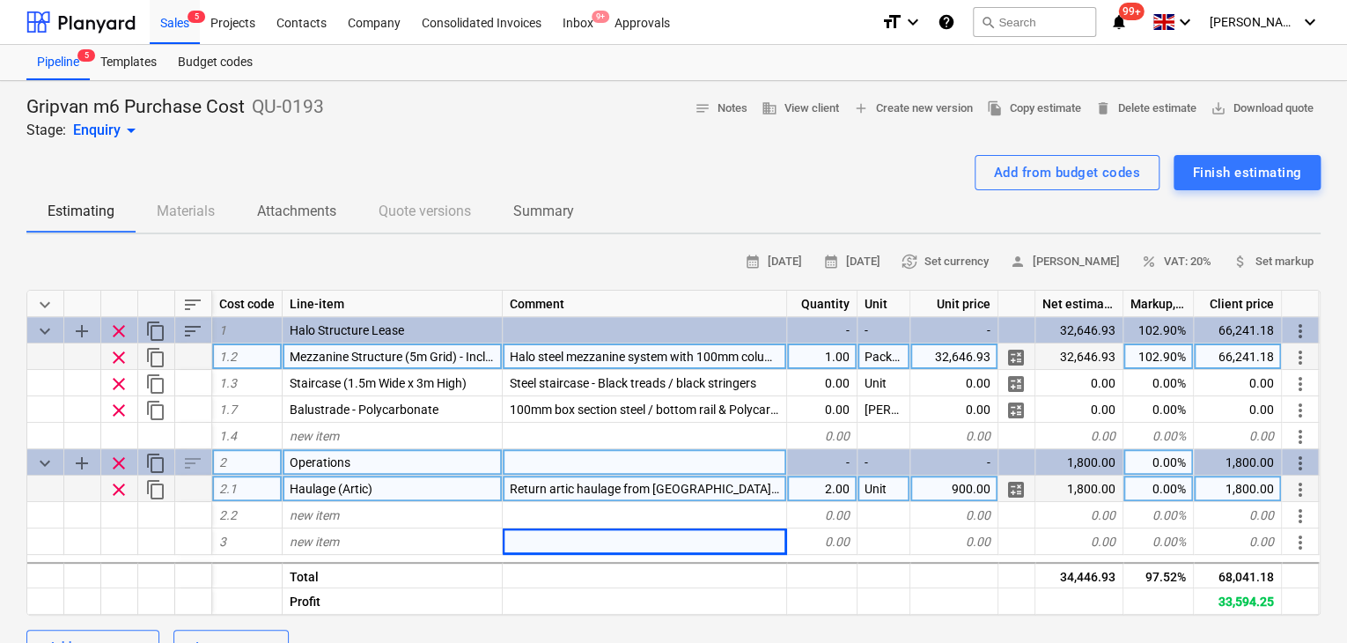
drag, startPoint x: 676, startPoint y: 538, endPoint x: 84, endPoint y: 272, distance: 649.3
click at [84, 272] on div "calendar_month [DATE] calendar_month [DATE] currency_exchange Set currency pers…" at bounding box center [673, 261] width 1294 height 27
click at [739, 482] on span "Return artic haulage from [GEOGRAPHIC_DATA] to XXX" at bounding box center [661, 488] width 302 height 14
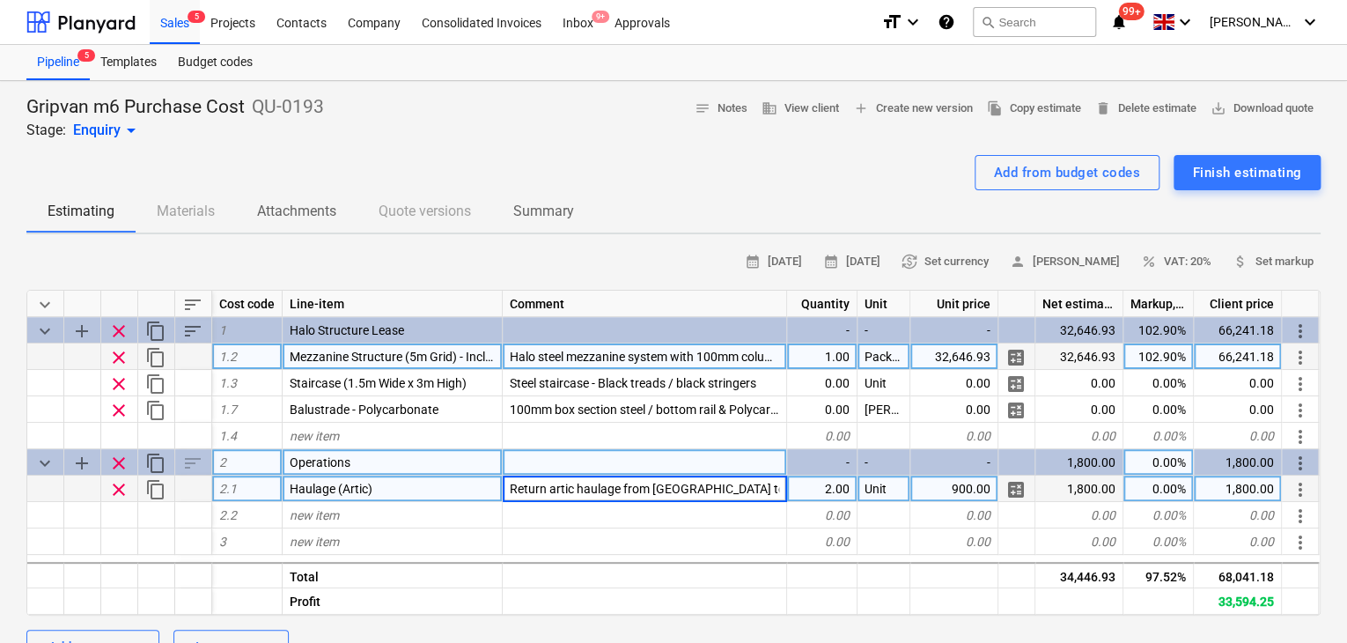
click at [763, 493] on input "Return artic haulage from [GEOGRAPHIC_DATA] to XXX" at bounding box center [644, 488] width 283 height 26
drag, startPoint x: 749, startPoint y: 487, endPoint x: 736, endPoint y: 487, distance: 13.2
click at [736, 487] on input "Return artic haulage from [GEOGRAPHIC_DATA] to XXX" at bounding box center [644, 488] width 283 height 26
type input "Return artic haulage from [GEOGRAPHIC_DATA] to"
type textarea "x"
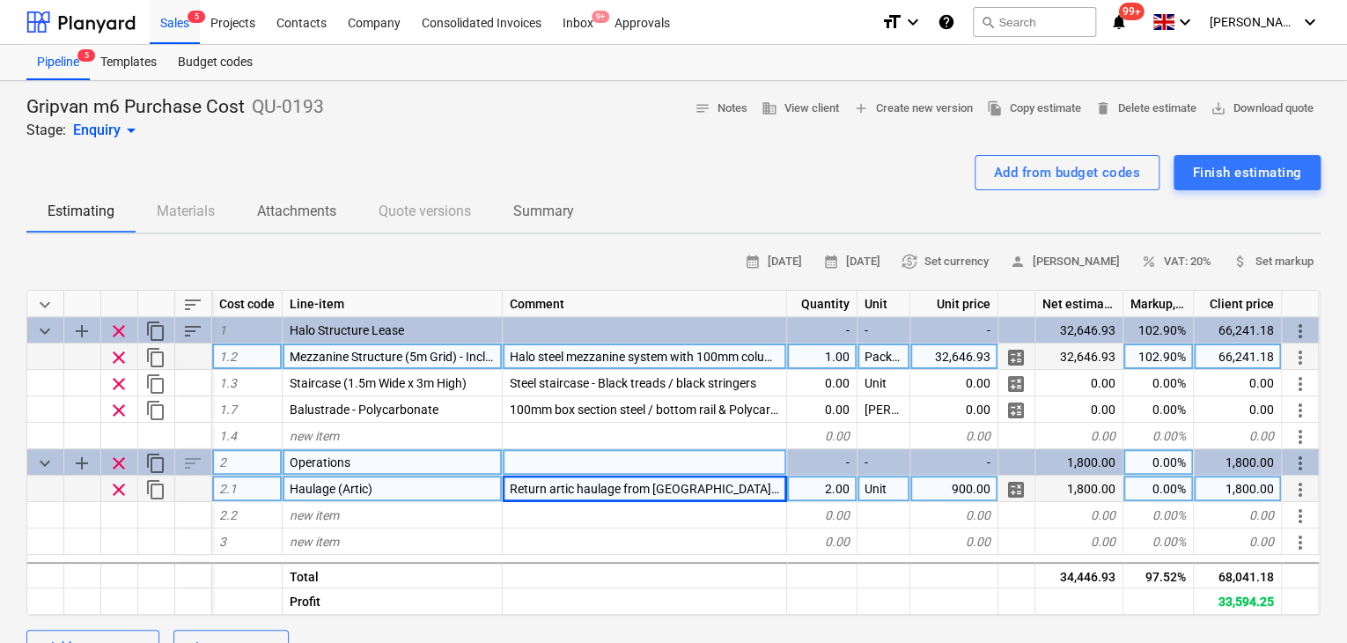
click at [745, 469] on div at bounding box center [645, 462] width 284 height 26
click at [746, 488] on div "Return artic haulage from [GEOGRAPHIC_DATA] to" at bounding box center [645, 488] width 284 height 26
click at [746, 488] on input "Return artic haulage from [GEOGRAPHIC_DATA] to" at bounding box center [644, 488] width 283 height 26
click at [753, 489] on input "Return artic haulage from [GEOGRAPHIC_DATA] to" at bounding box center [644, 488] width 283 height 26
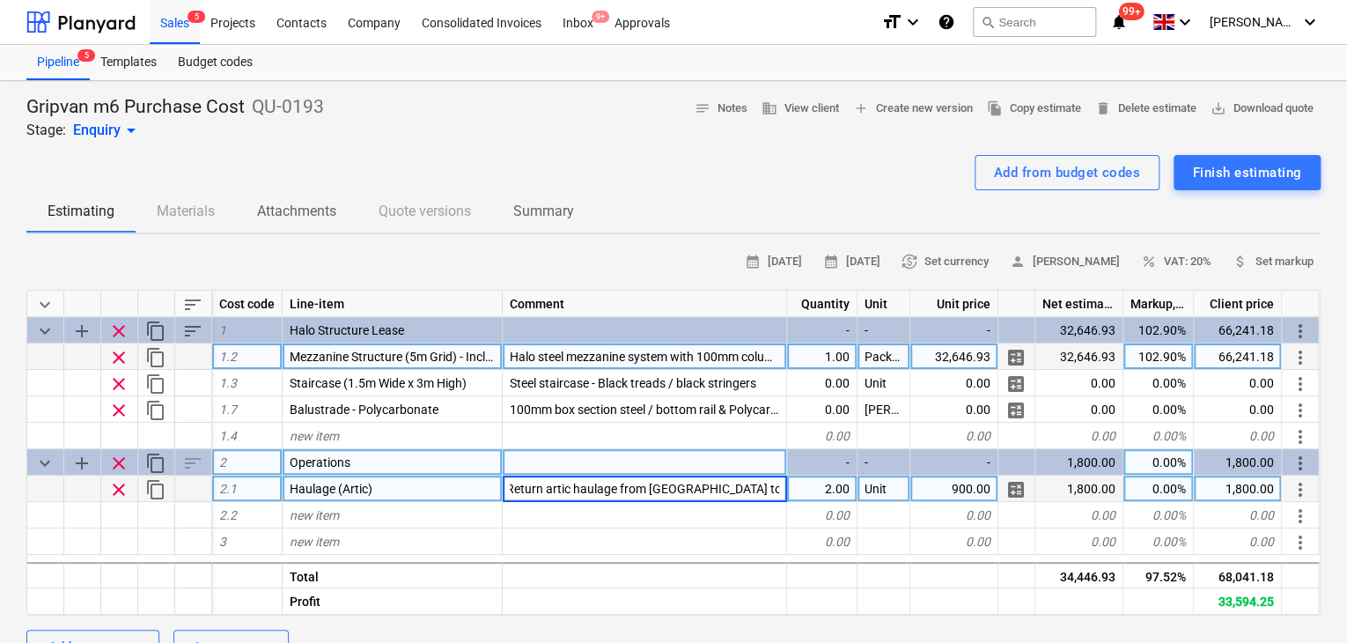
type input "Return artic haulage from [GEOGRAPHIC_DATA] to E10 7QP"
type textarea "x"
click at [753, 490] on span "Return artic haulage from [GEOGRAPHIC_DATA] to #E10 7QP" at bounding box center [677, 488] width 334 height 14
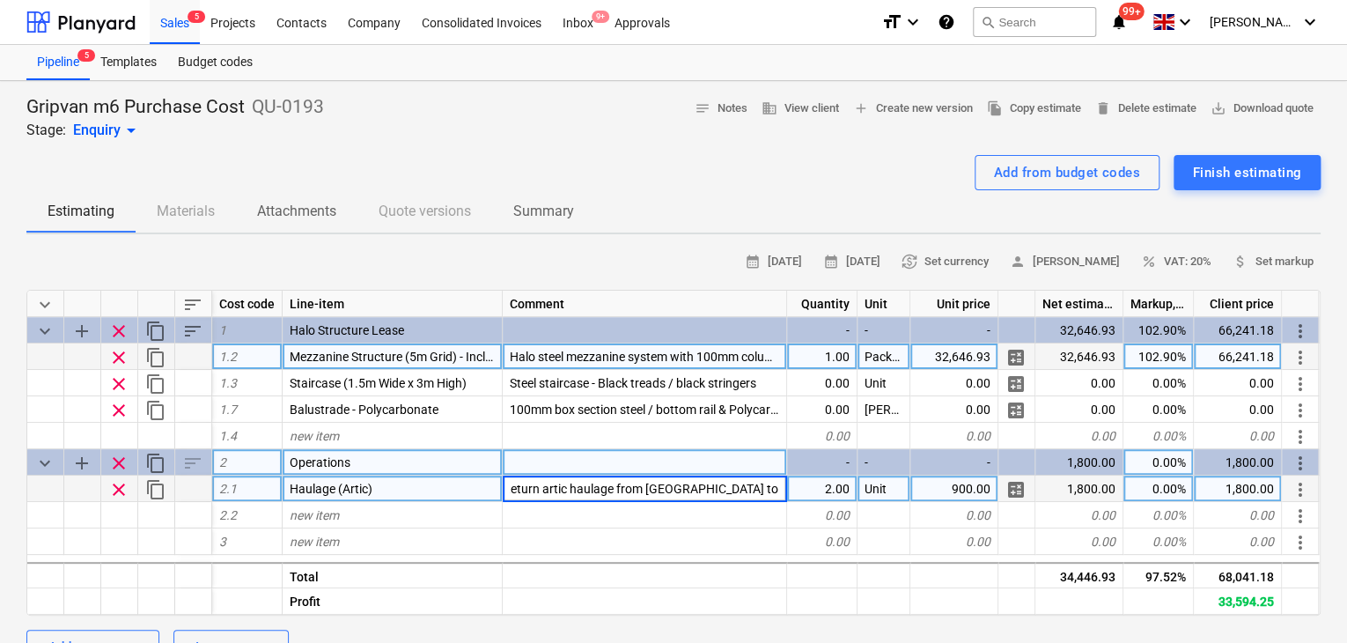
click at [737, 485] on input "Return artic haulage from [GEOGRAPHIC_DATA] to #E10 7QP" at bounding box center [644, 488] width 283 height 26
click at [736, 489] on input "Return artic haulage from [GEOGRAPHIC_DATA] to #E10 7QP" at bounding box center [644, 488] width 283 height 26
type input "Return artic haulage from [GEOGRAPHIC_DATA] to E10 7QP"
type textarea "x"
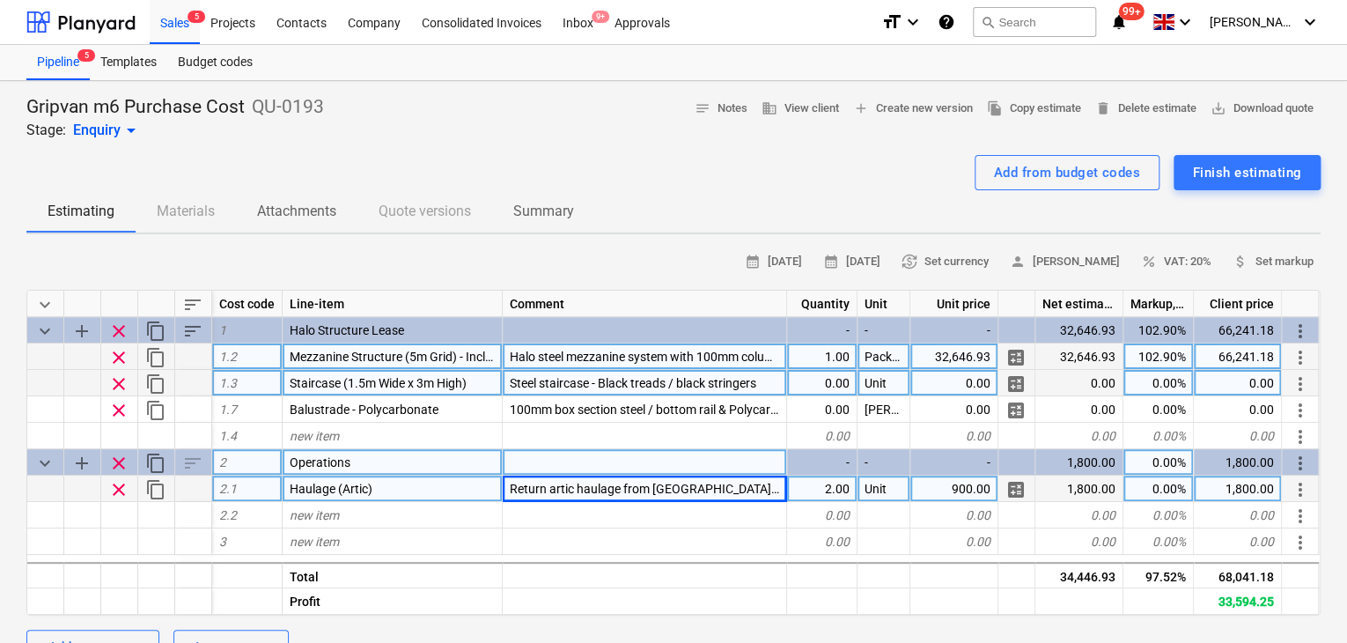
click at [843, 385] on div "0.00" at bounding box center [822, 383] width 70 height 26
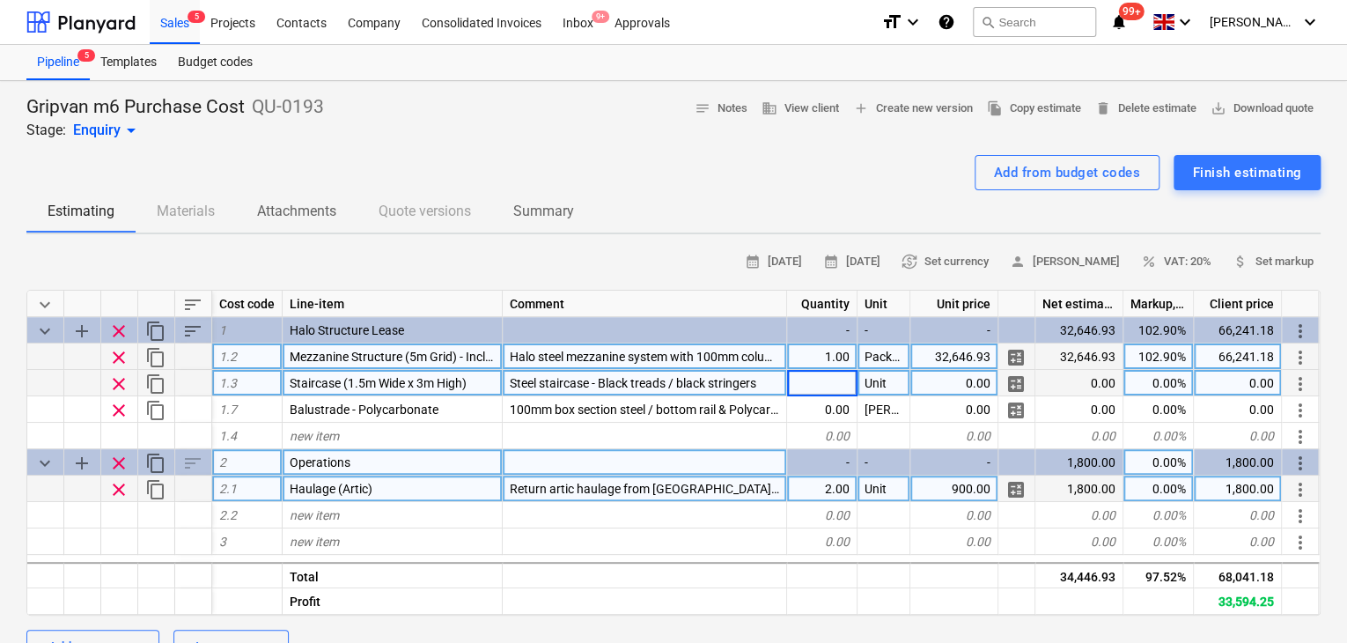
type input "1"
type textarea "x"
type input "6500"
click at [952, 386] on div "0.00" at bounding box center [954, 383] width 88 height 26
type input "6500"
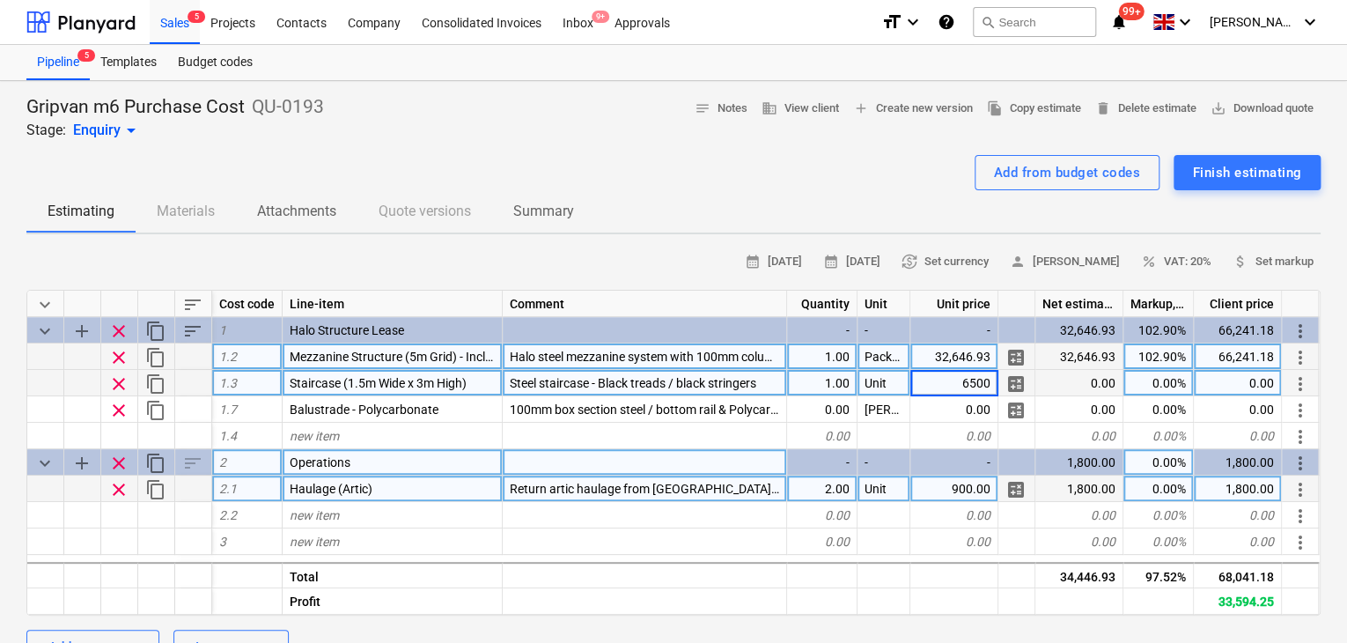
type textarea "x"
type input "30"
type textarea "x"
type input "30"
click at [172, 30] on div "Sales 5" at bounding box center [175, 21] width 50 height 45
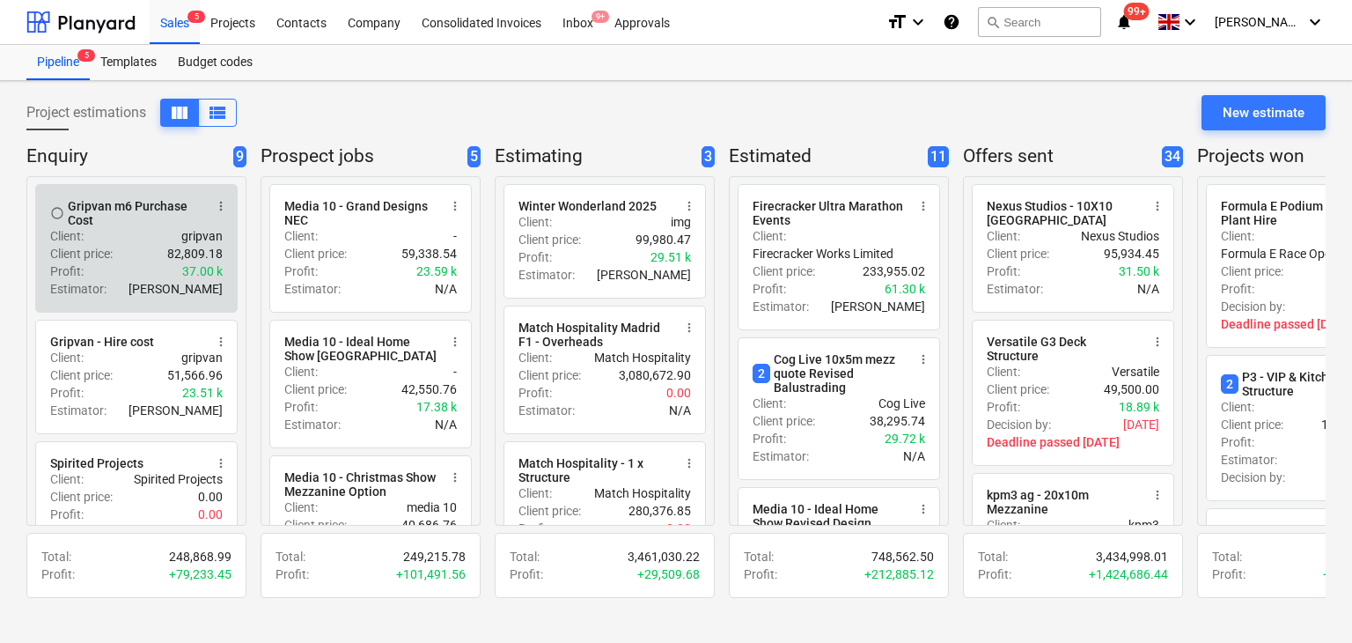
click at [155, 241] on div "Client : gripvan" at bounding box center [136, 236] width 173 height 18
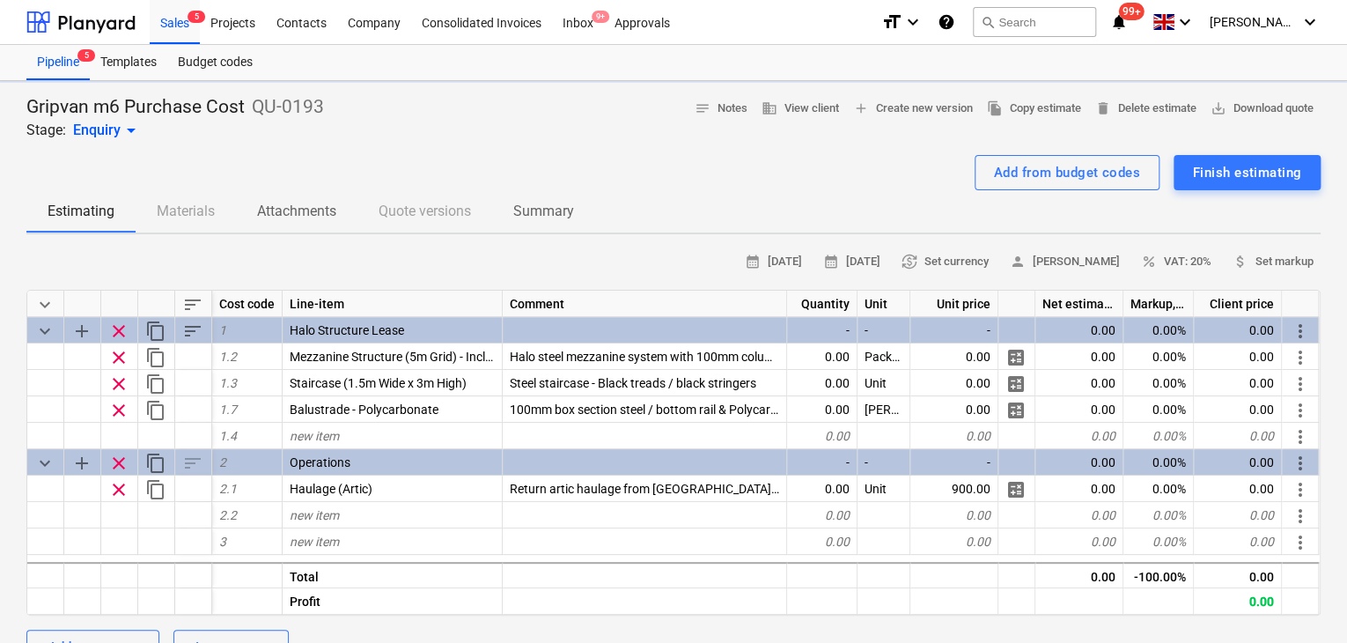
type textarea "x"
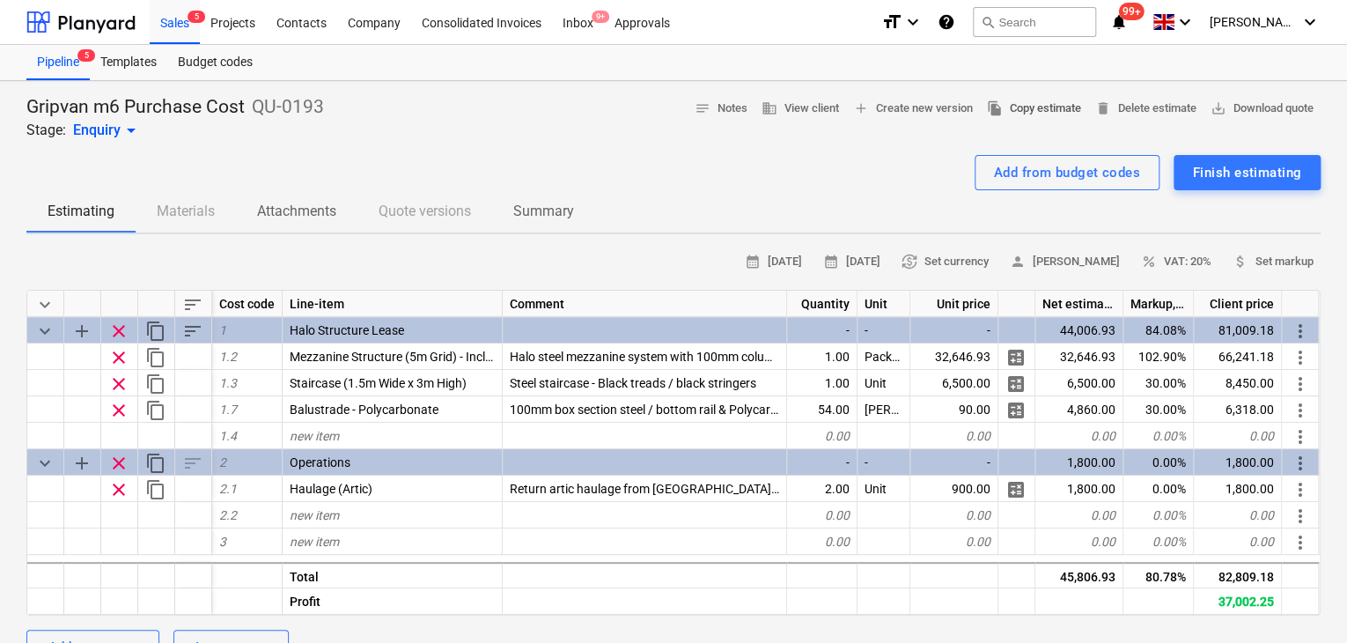
click at [1036, 115] on span "file_copy Copy estimate" at bounding box center [1034, 109] width 94 height 20
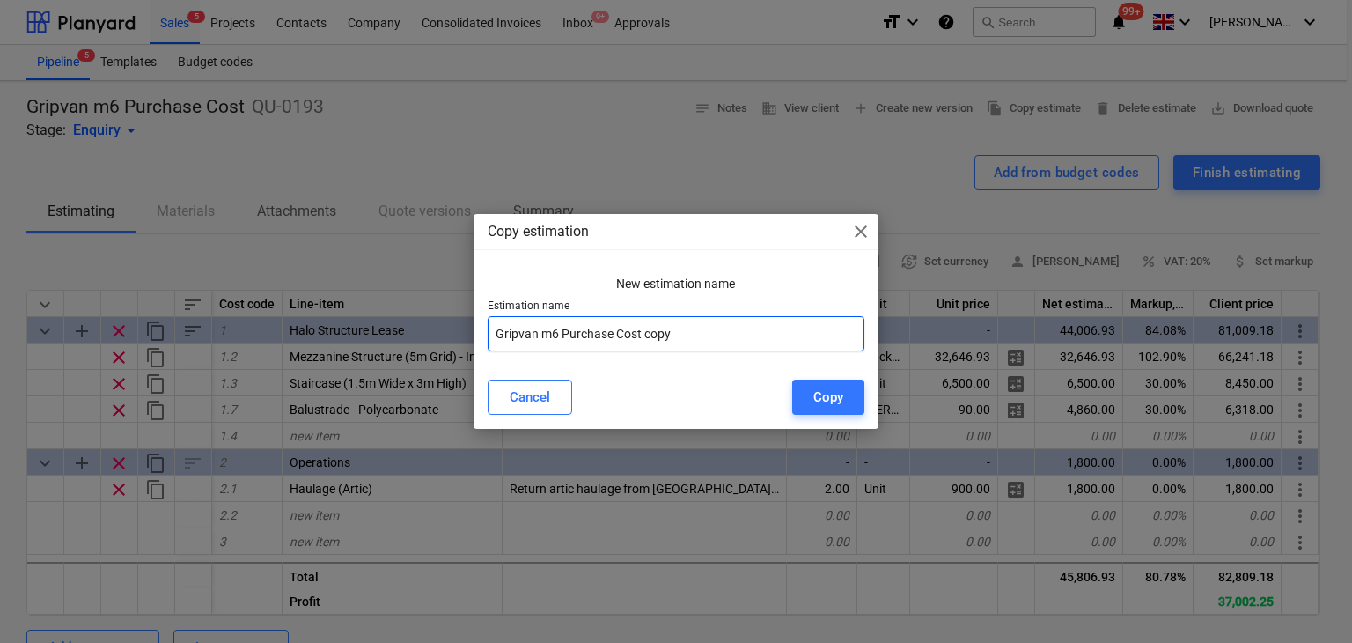
drag, startPoint x: 563, startPoint y: 335, endPoint x: 757, endPoint y: 331, distance: 193.7
click at [757, 331] on input "Gripvan m6 Purchase Cost copy" at bounding box center [677, 333] width 378 height 35
click at [553, 334] on input "Gripvan m6 Purchase Cost copy" at bounding box center [677, 333] width 378 height 35
drag, startPoint x: 718, startPoint y: 337, endPoint x: 667, endPoint y: 336, distance: 51.1
click at [667, 336] on input "Gripvan G6 Mez Purchase Cost copy" at bounding box center [677, 333] width 378 height 35
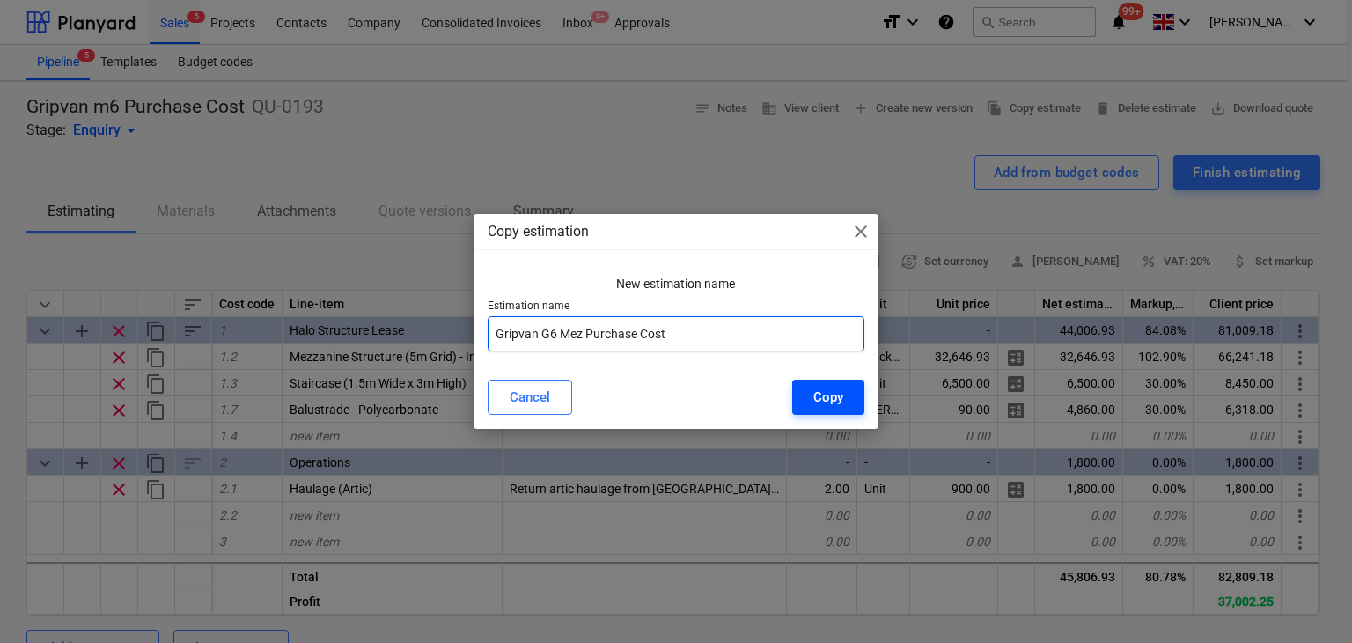
type input "Gripvan G6 Mez Purchase Cost"
click at [820, 386] on div "Copy" at bounding box center [828, 397] width 30 height 23
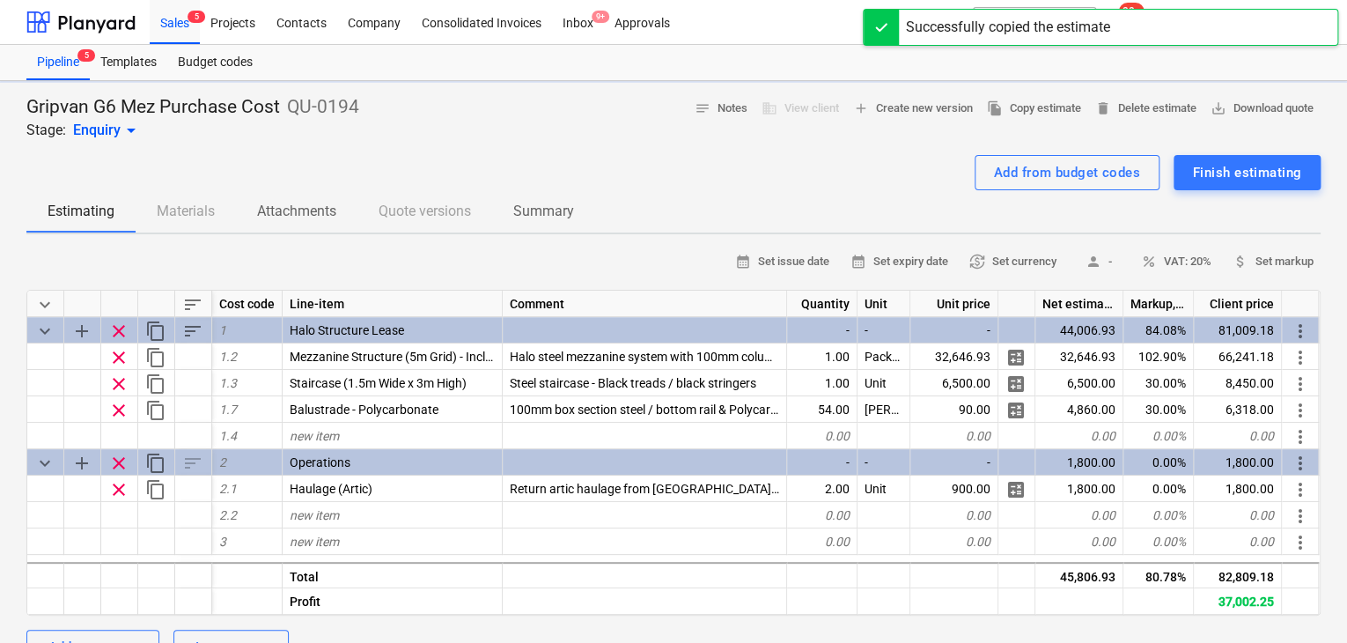
type textarea "x"
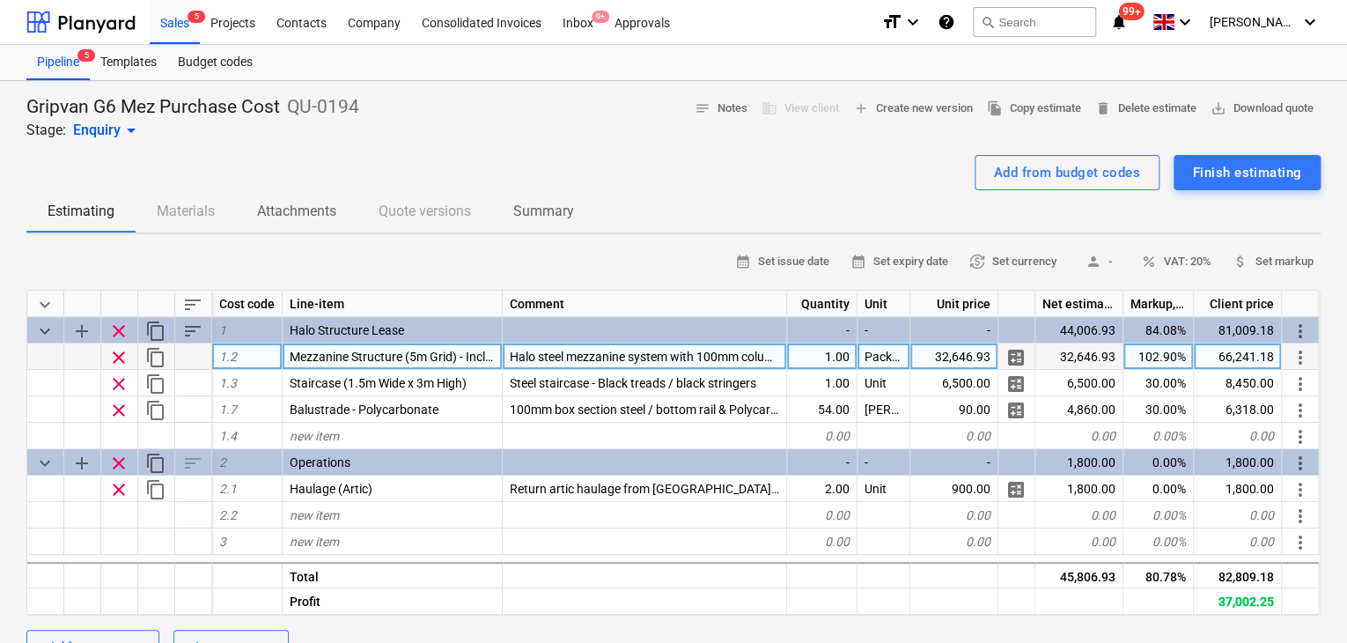
click at [952, 357] on div "32,646.93" at bounding box center [954, 356] width 88 height 26
click at [935, 355] on input "£21,913.23" at bounding box center [953, 356] width 87 height 26
type input "21,913.23"
type textarea "x"
click at [955, 357] on div "21,913.23" at bounding box center [954, 356] width 88 height 26
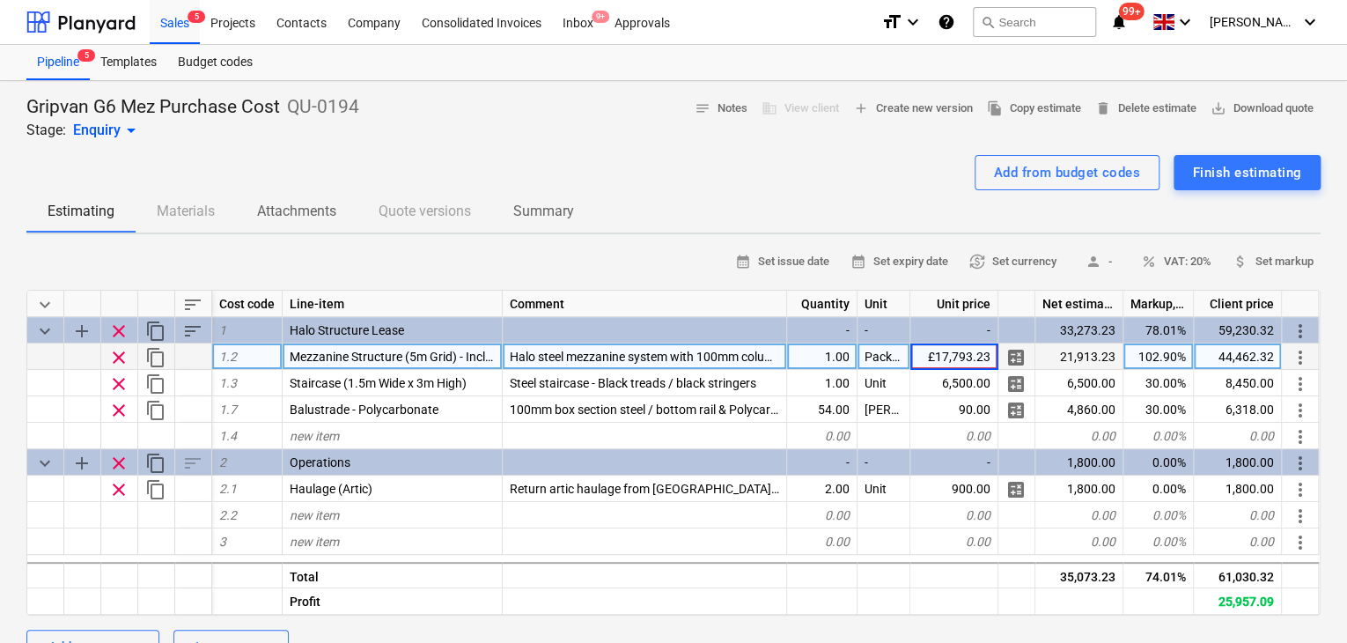
click at [941, 347] on input "£17,793.23" at bounding box center [953, 356] width 87 height 26
click at [940, 347] on input "£17,793.23" at bounding box center [953, 356] width 87 height 26
type input "17,793.23"
type textarea "x"
click at [1229, 355] on div "36,102.77" at bounding box center [1238, 356] width 88 height 26
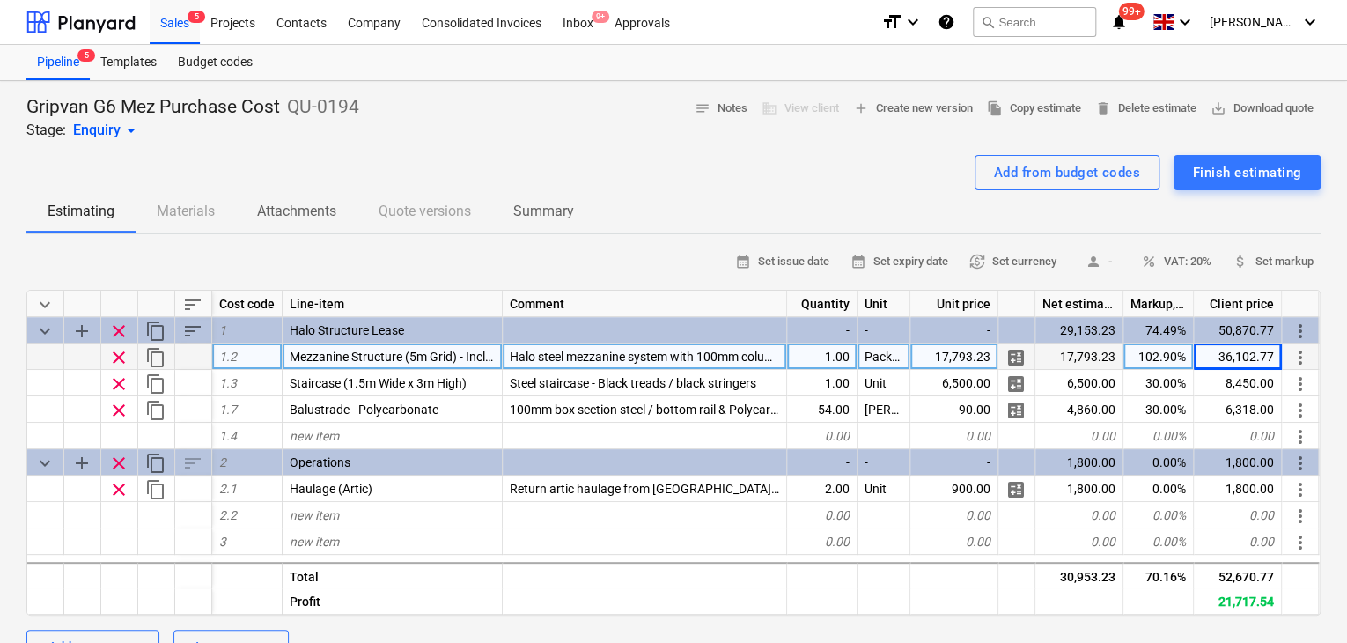
click at [1226, 349] on div "36,102.77" at bounding box center [1238, 356] width 88 height 26
click at [1212, 352] on input "£ 30,363.67" at bounding box center [1237, 356] width 87 height 26
click at [1219, 356] on input "£ 30,363.67" at bounding box center [1237, 356] width 87 height 26
type input "30,363.67"
click at [1040, 187] on button "Add from budget codes" at bounding box center [1066, 172] width 185 height 35
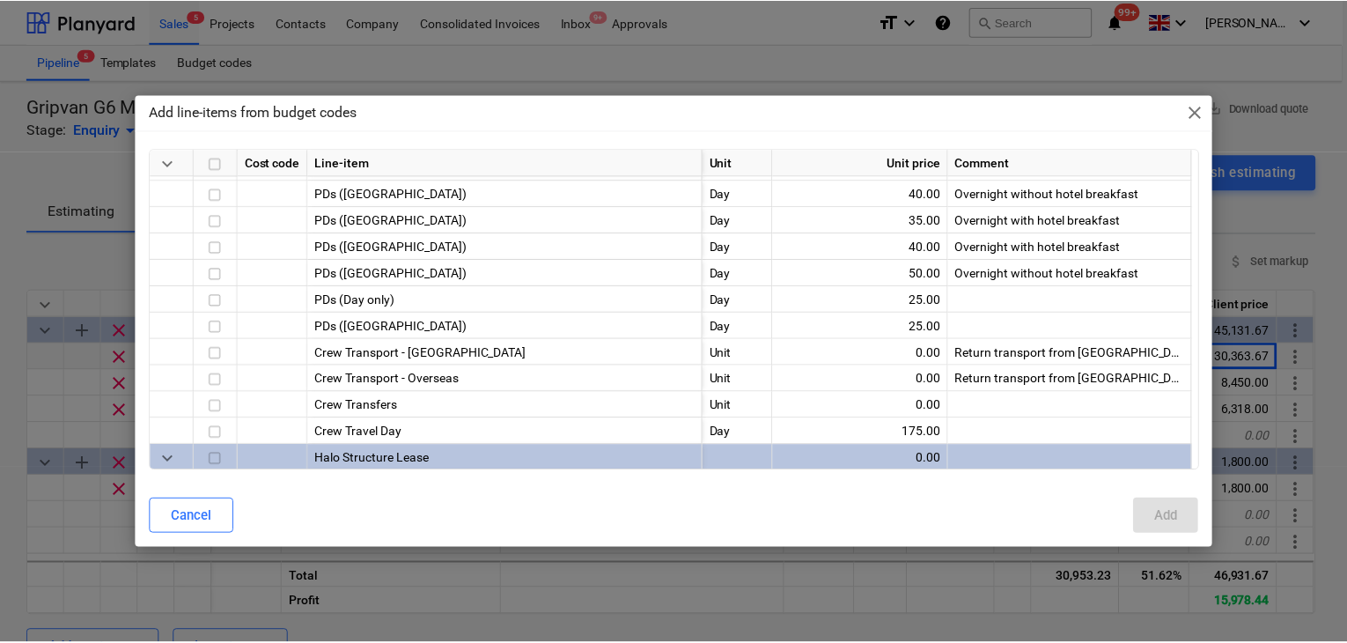
scroll to position [352, 0]
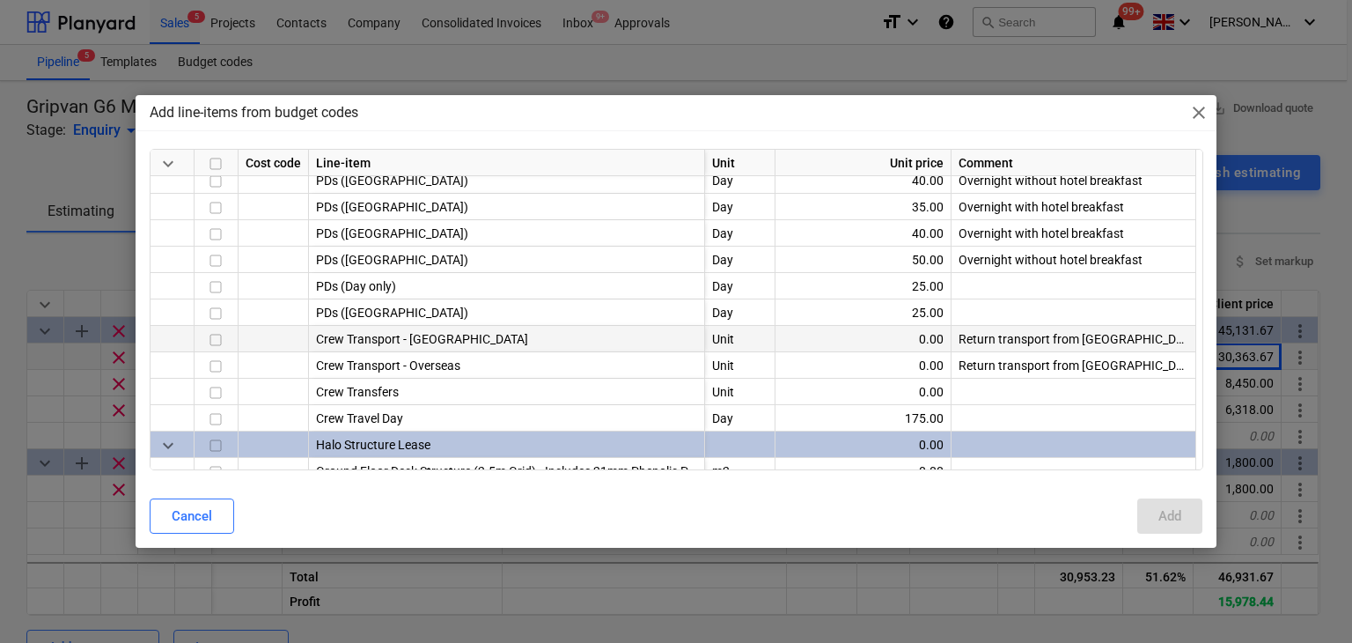
click at [209, 344] on input "checkbox" at bounding box center [215, 339] width 21 height 21
click at [1144, 526] on button "Add" at bounding box center [1169, 515] width 65 height 35
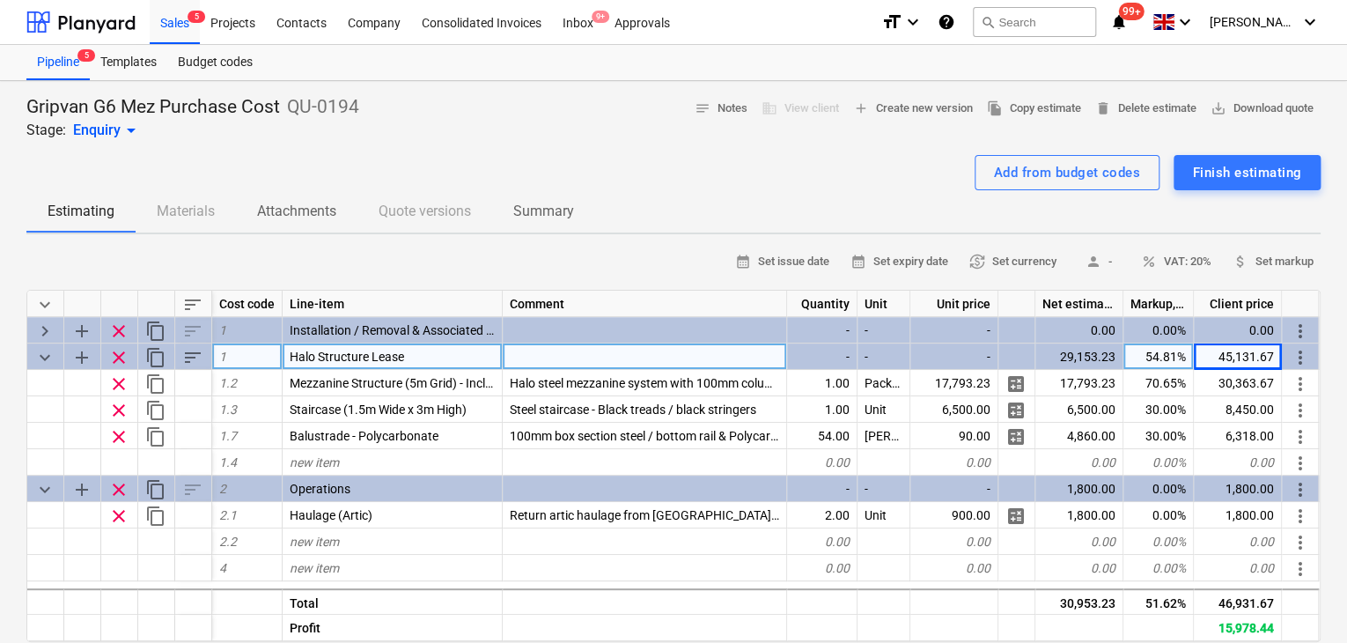
click at [187, 303] on span "sort" at bounding box center [192, 304] width 21 height 21
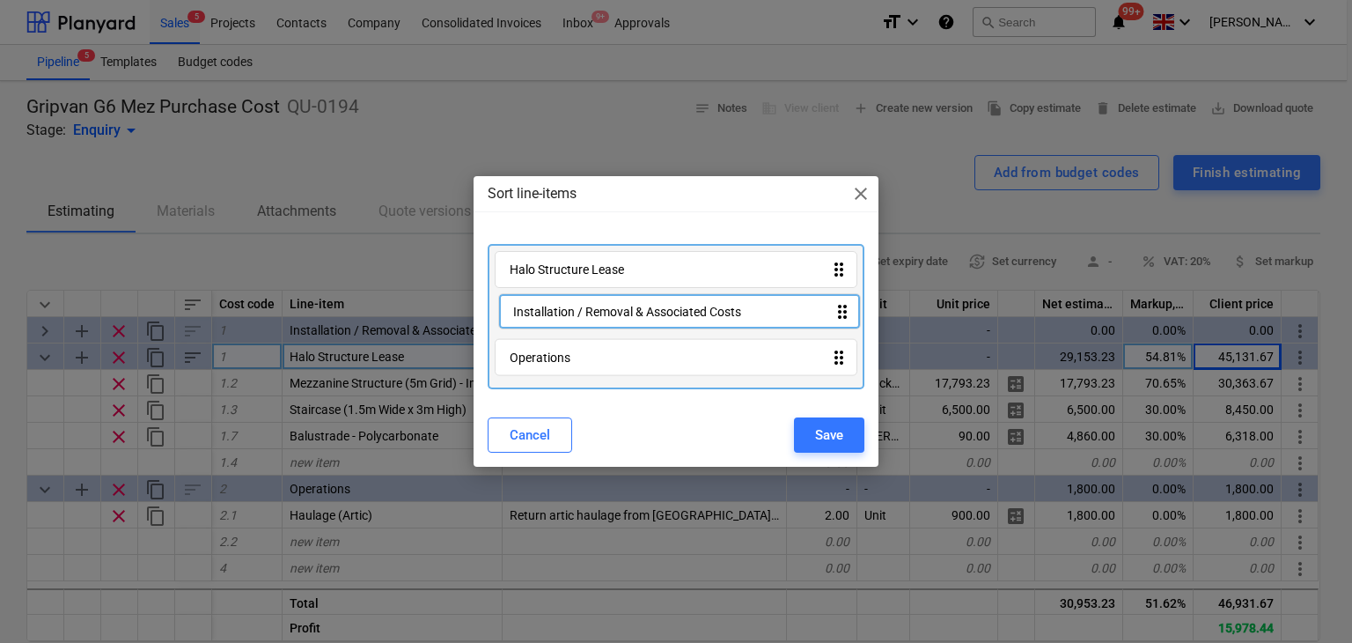
drag, startPoint x: 599, startPoint y: 274, endPoint x: 606, endPoint y: 324, distance: 50.7
click at [606, 324] on div "Installation / Removal & Associated Costs drag_indicator Halo Structure Lease d…" at bounding box center [677, 317] width 378 height 146
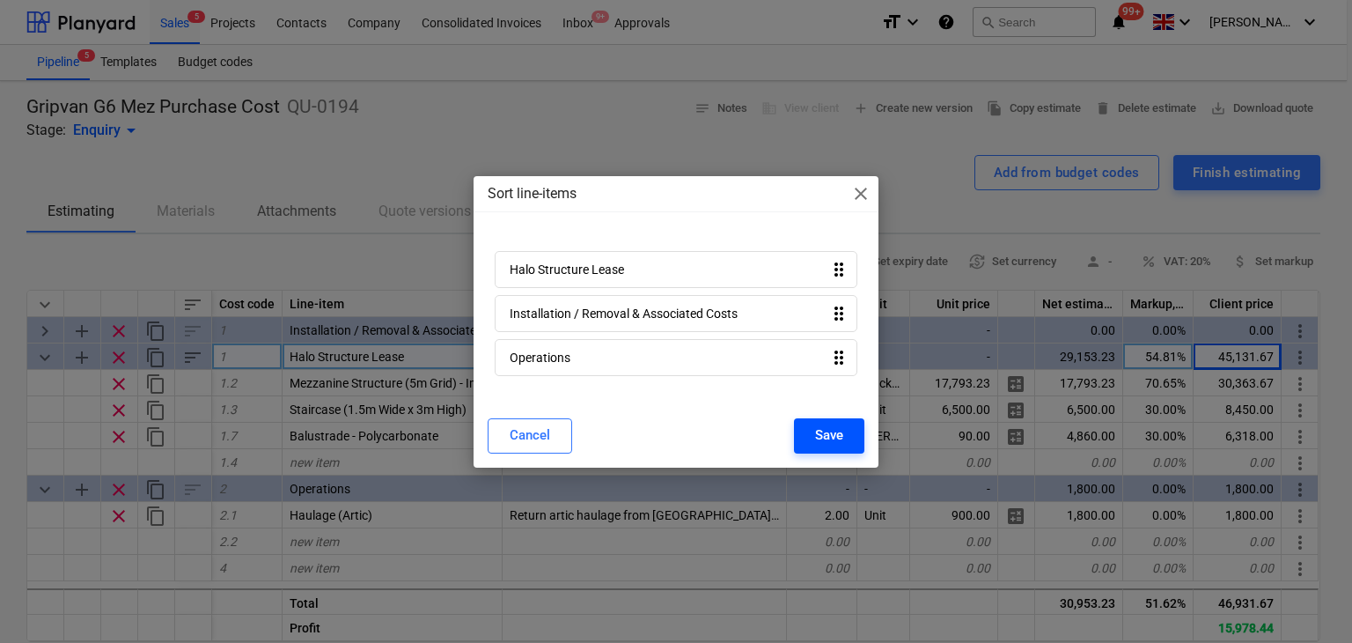
click at [842, 431] on div "Save" at bounding box center [829, 434] width 28 height 23
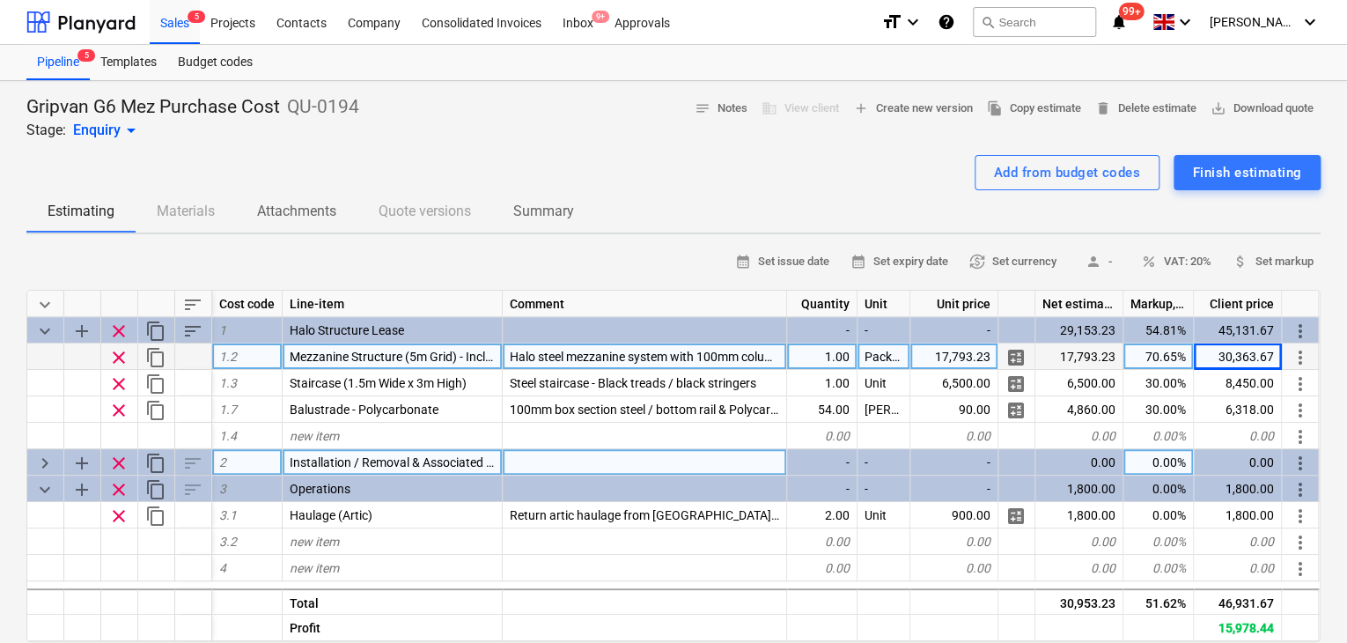
click at [46, 469] on span "keyboard_arrow_right" at bounding box center [44, 462] width 21 height 21
type textarea "x"
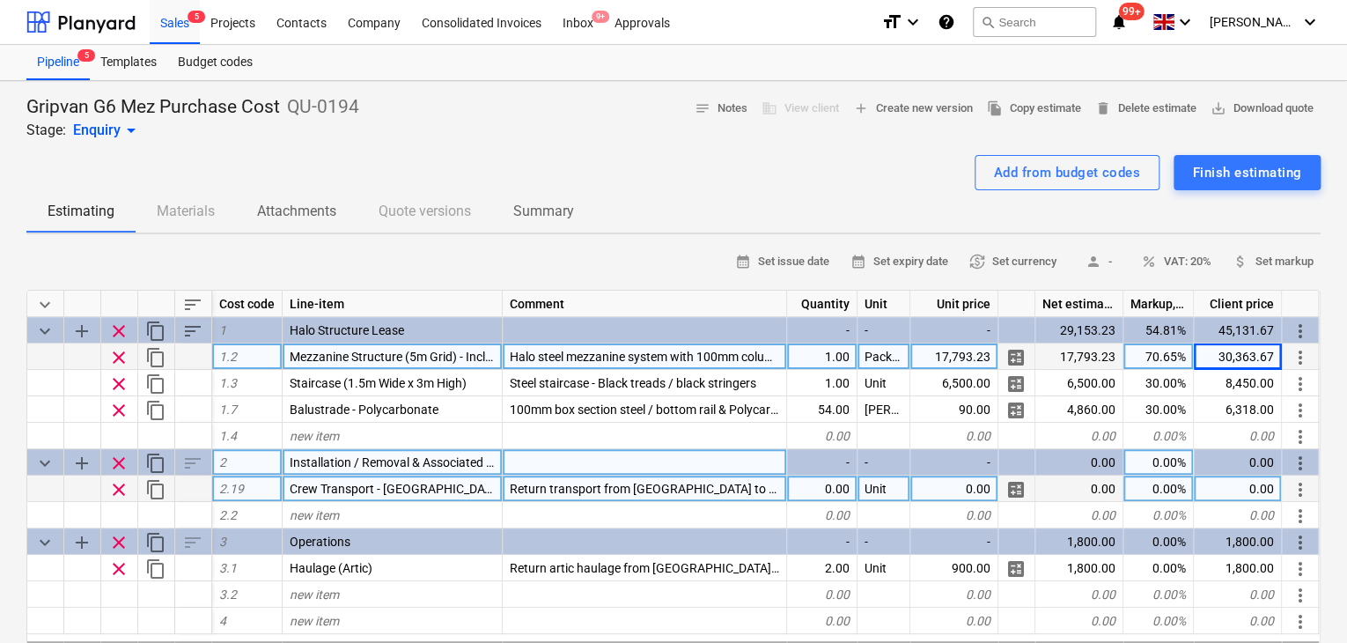
click at [697, 488] on span "Return transport from [GEOGRAPHIC_DATA] to XXX" at bounding box center [651, 488] width 283 height 14
click at [732, 485] on input "Return transport from [GEOGRAPHIC_DATA] to XXX" at bounding box center [644, 488] width 283 height 26
drag, startPoint x: 731, startPoint y: 485, endPoint x: 631, endPoint y: 492, distance: 100.6
click at [631, 492] on input "Return transport from [GEOGRAPHIC_DATA] to XXX" at bounding box center [644, 488] width 283 height 26
type input "Return transport from"
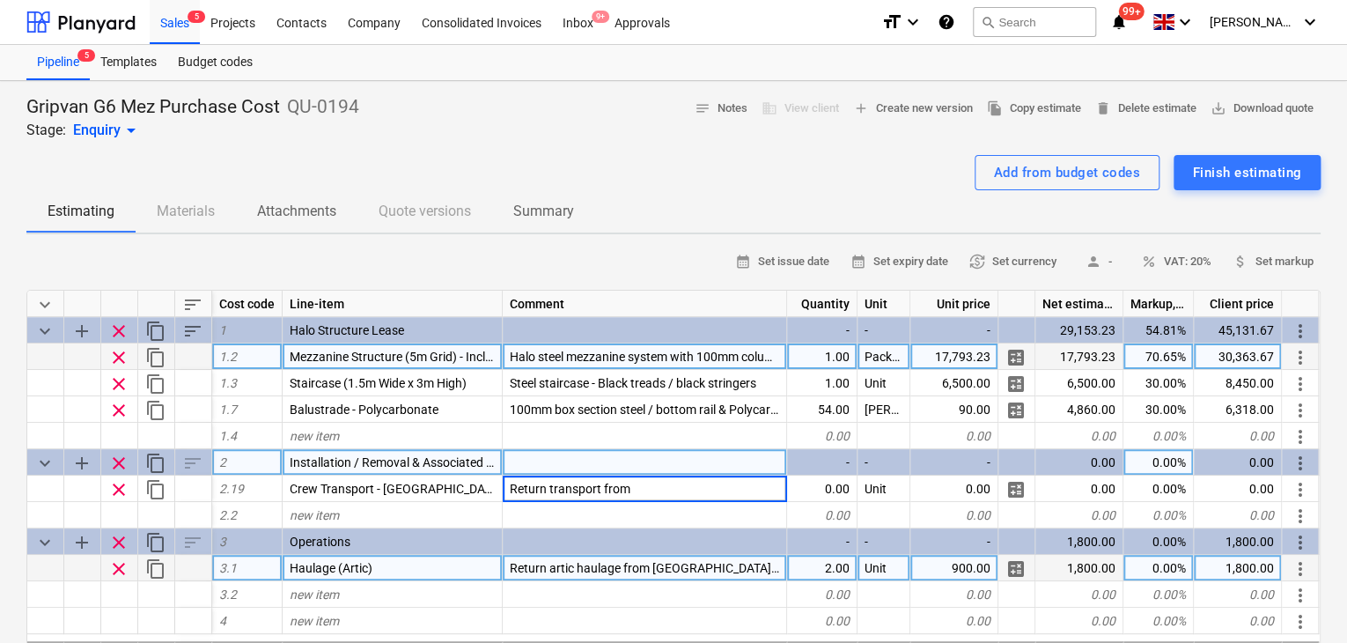
type textarea "x"
click at [711, 562] on span "Return artic haulage from [GEOGRAPHIC_DATA] to E10 7QP" at bounding box center [673, 568] width 326 height 14
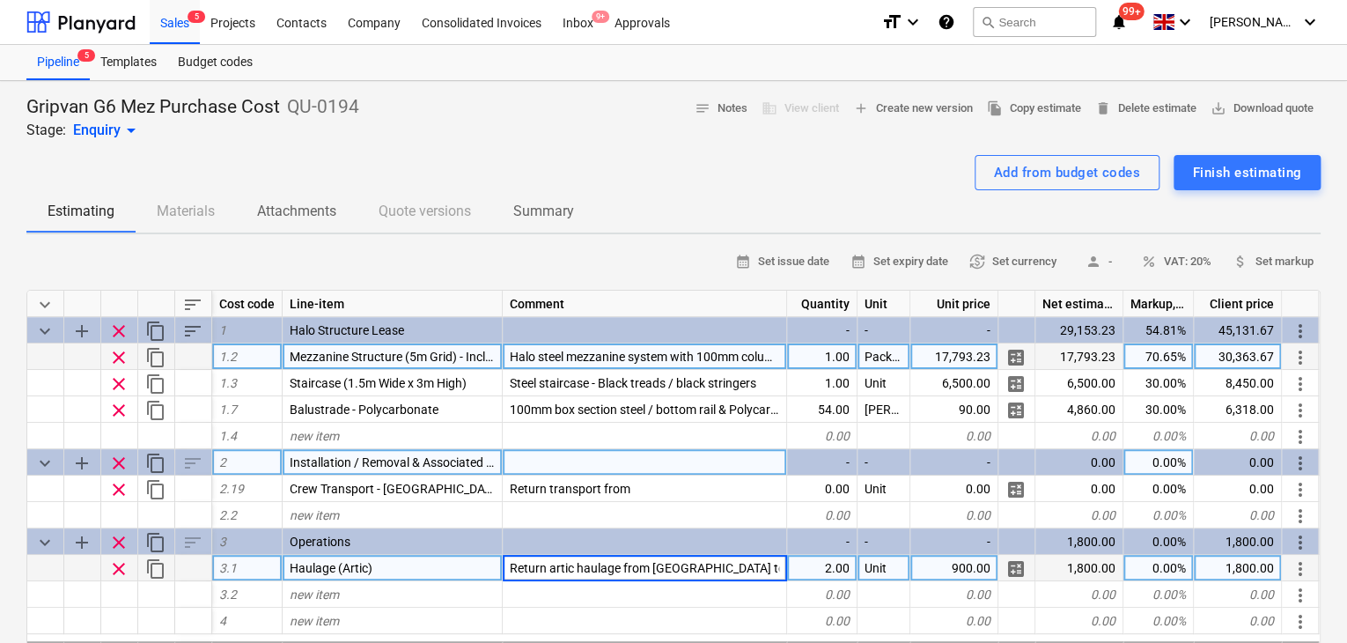
click at [734, 566] on input "Return artic haulage from [GEOGRAPHIC_DATA] to E10 7QP" at bounding box center [644, 568] width 283 height 26
drag, startPoint x: 733, startPoint y: 567, endPoint x: 790, endPoint y: 564, distance: 56.4
click at [0, 0] on div "clear content_copy 3.1 Haulage (Artic) Return artic haulage from [GEOGRAPHIC_DA…" at bounding box center [0, 0] width 0 height 0
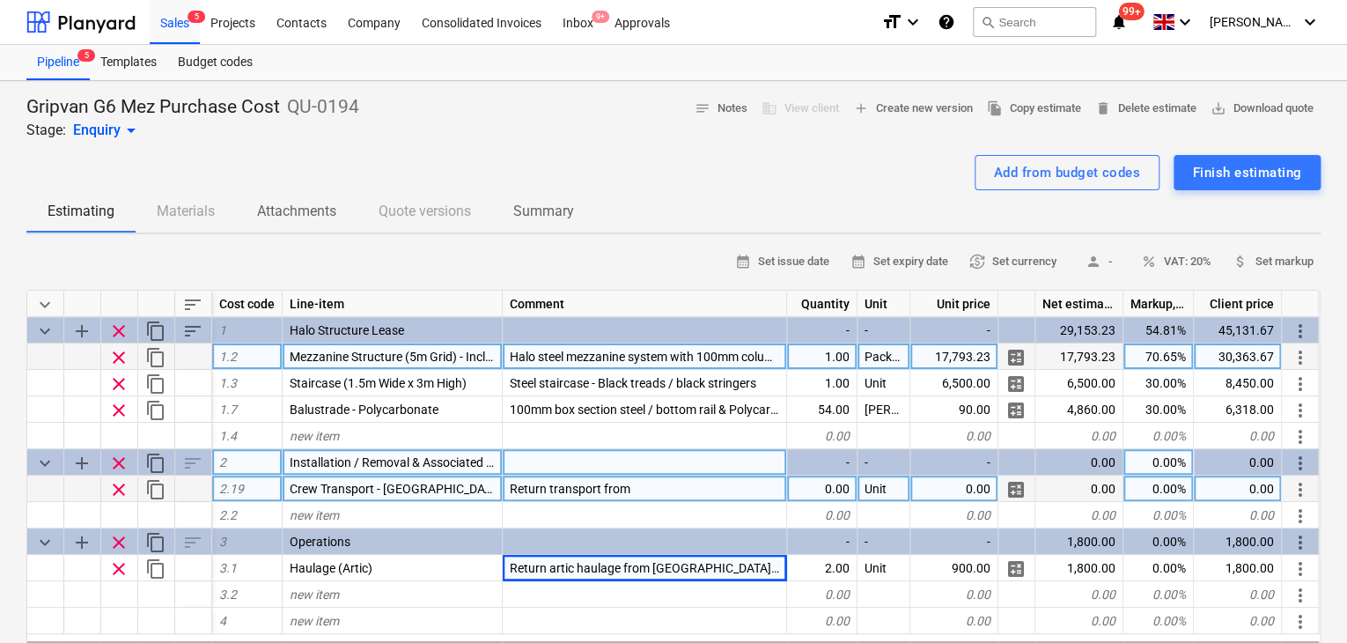
click at [658, 494] on div "Return transport from" at bounding box center [645, 488] width 284 height 26
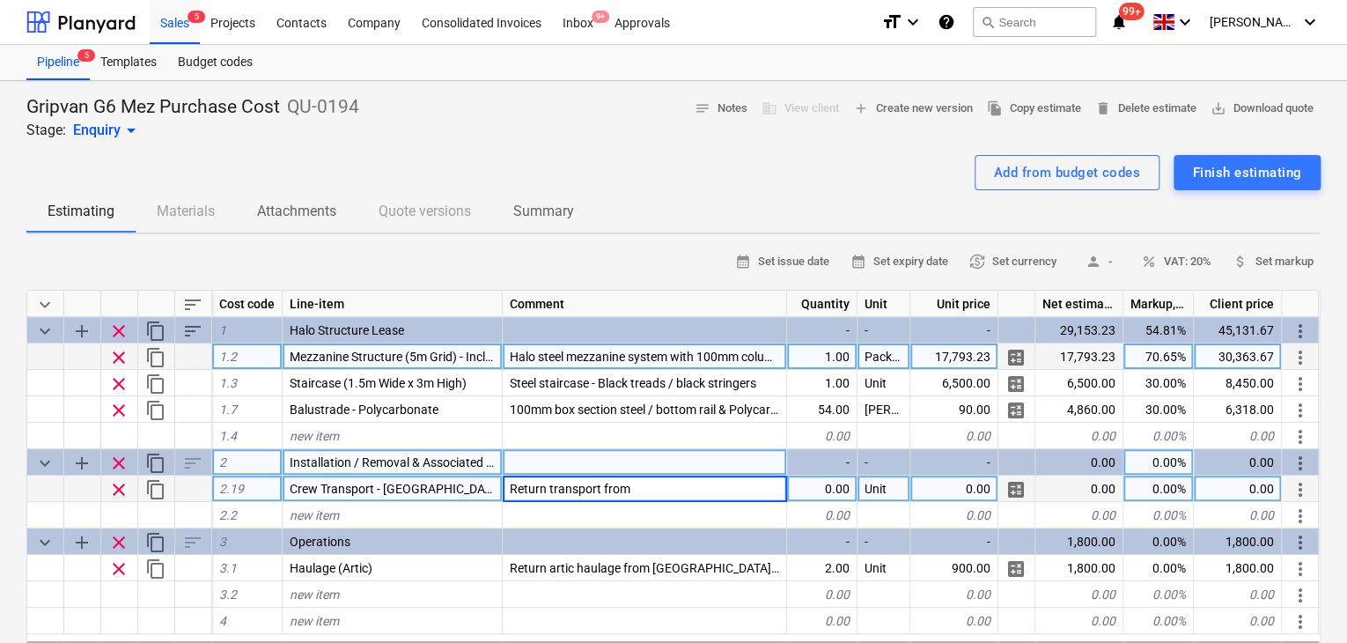
click at [658, 483] on input "Return transport from" at bounding box center [644, 488] width 283 height 26
drag, startPoint x: 658, startPoint y: 483, endPoint x: 601, endPoint y: 481, distance: 57.2
click at [601, 481] on input "Return transport from" at bounding box center [644, 488] width 283 height 26
type input "Return transport to E10 7QP"
click at [165, 34] on div "Sales 5" at bounding box center [175, 21] width 50 height 45
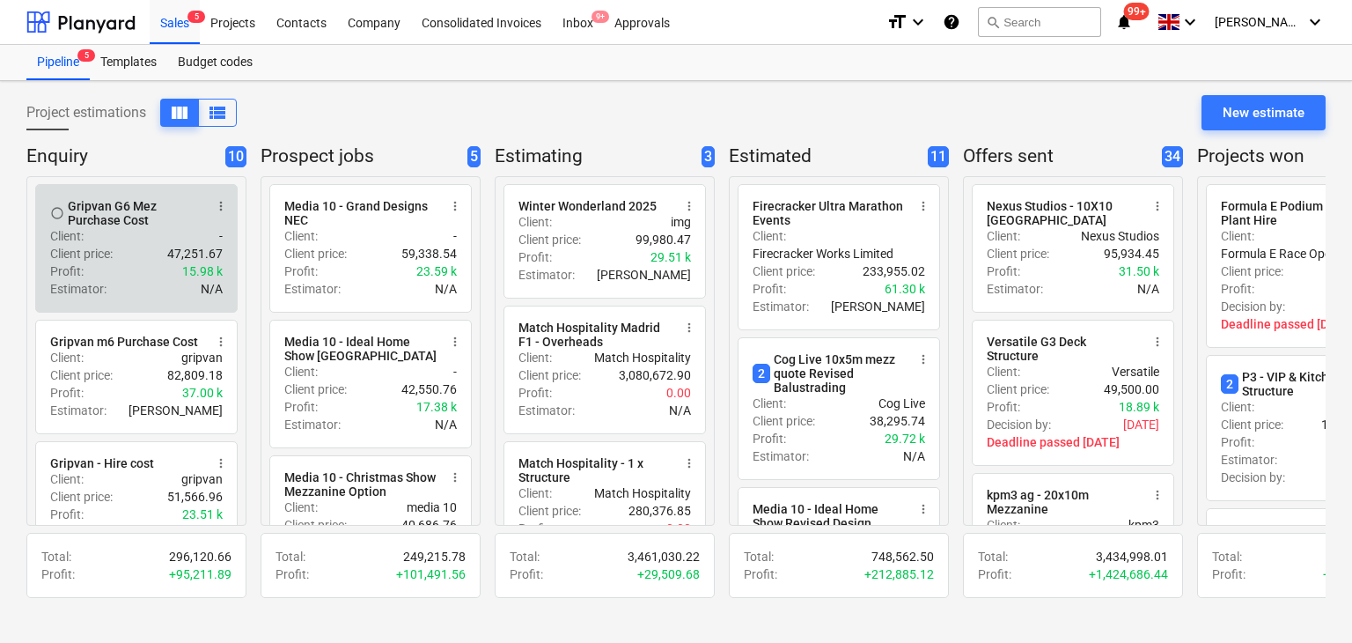
click at [174, 293] on div "Estimator : N/A" at bounding box center [136, 289] width 173 height 18
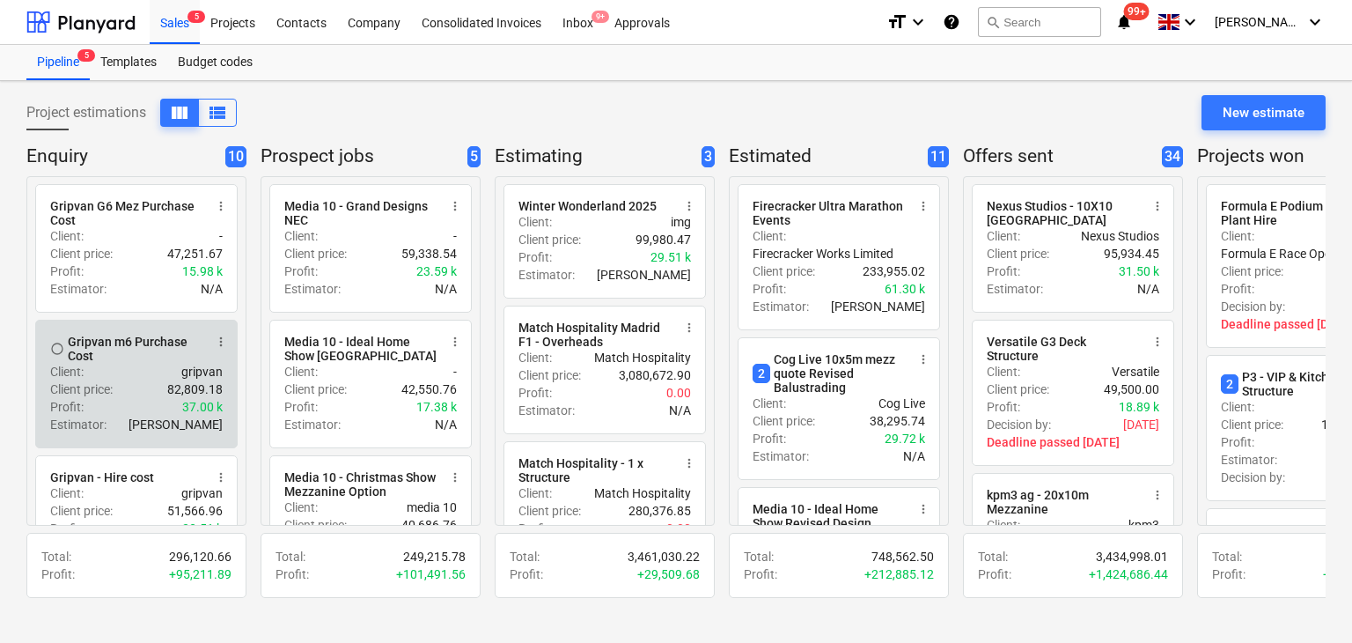
click at [122, 364] on div "Client : gripvan" at bounding box center [136, 372] width 173 height 18
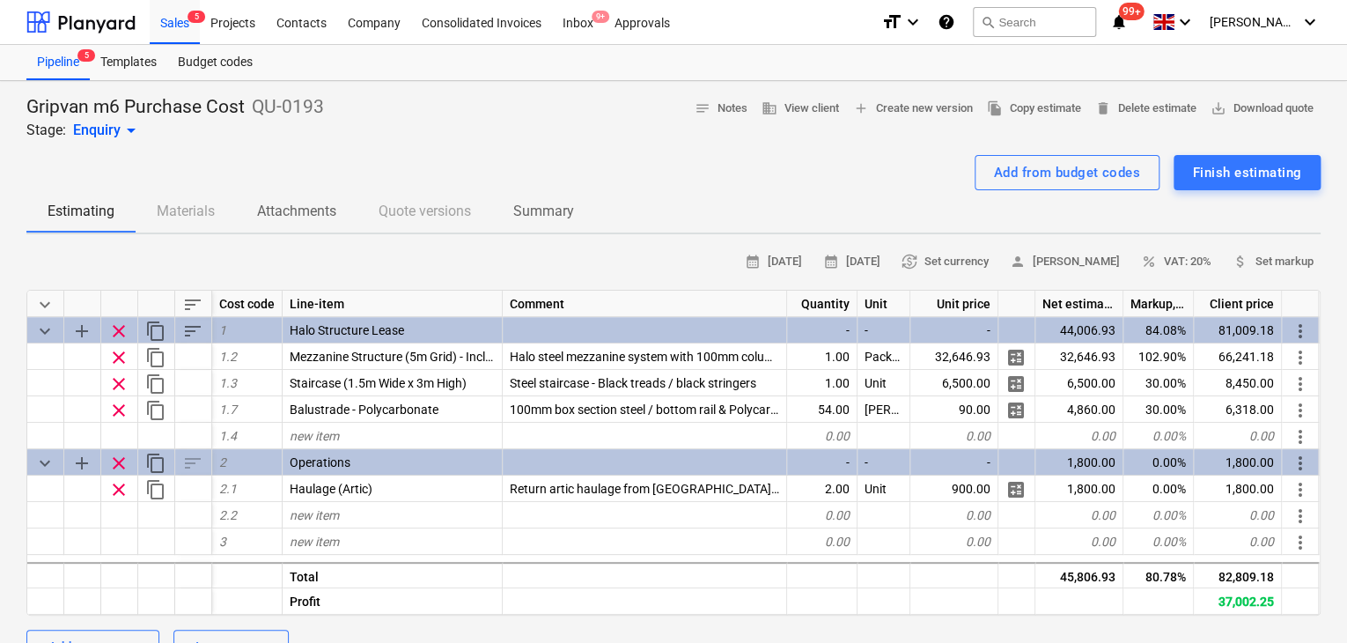
type textarea "x"
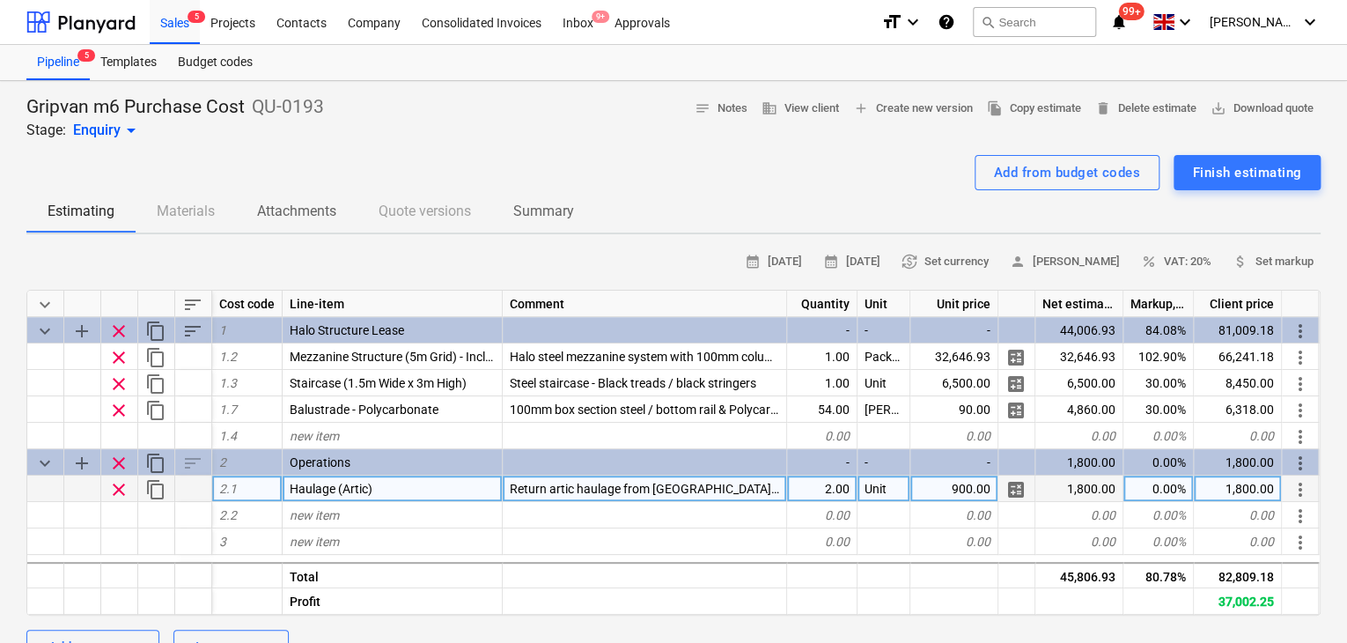
click at [1153, 489] on div "0.00%" at bounding box center [1158, 488] width 70 height 26
type input "30"
drag, startPoint x: 121, startPoint y: 62, endPoint x: 136, endPoint y: 64, distance: 14.3
drag, startPoint x: 136, startPoint y: 64, endPoint x: 107, endPoint y: 53, distance: 31.2
click at [81, 61] on span "5" at bounding box center [86, 55] width 18 height 12
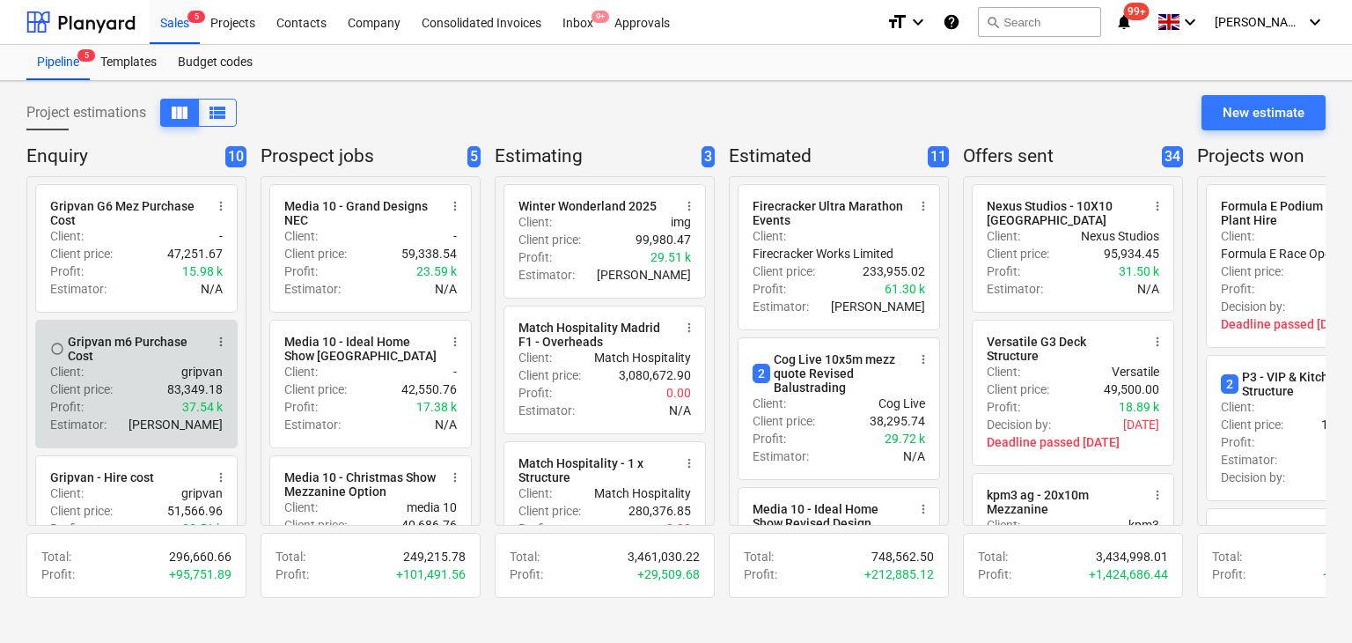
click at [155, 365] on div "Client : gripvan" at bounding box center [136, 372] width 173 height 18
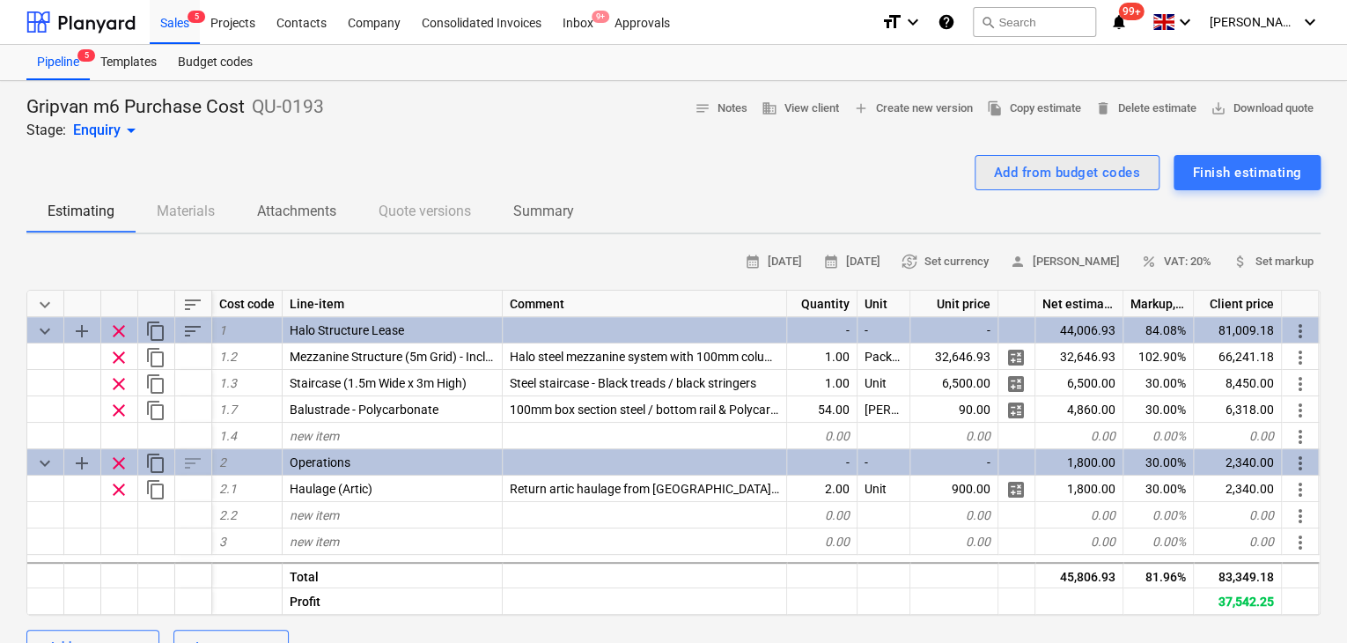
click at [1030, 180] on div "Add from budget codes" at bounding box center [1067, 172] width 146 height 23
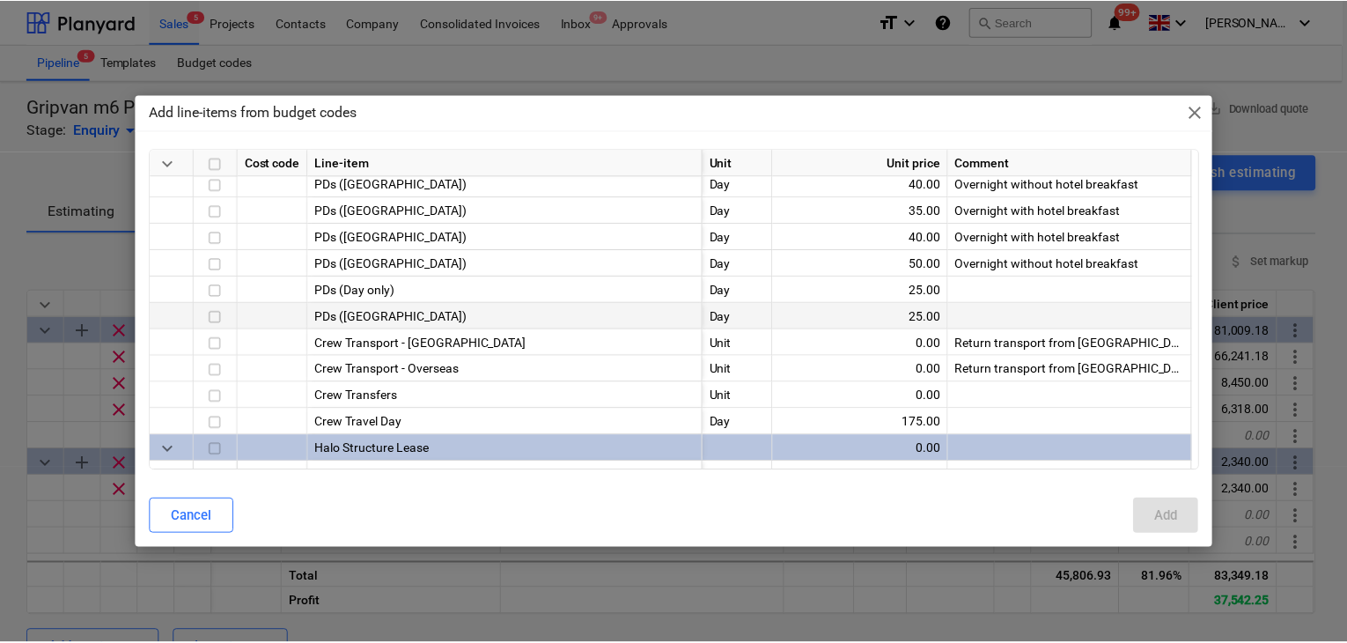
scroll to position [352, 0]
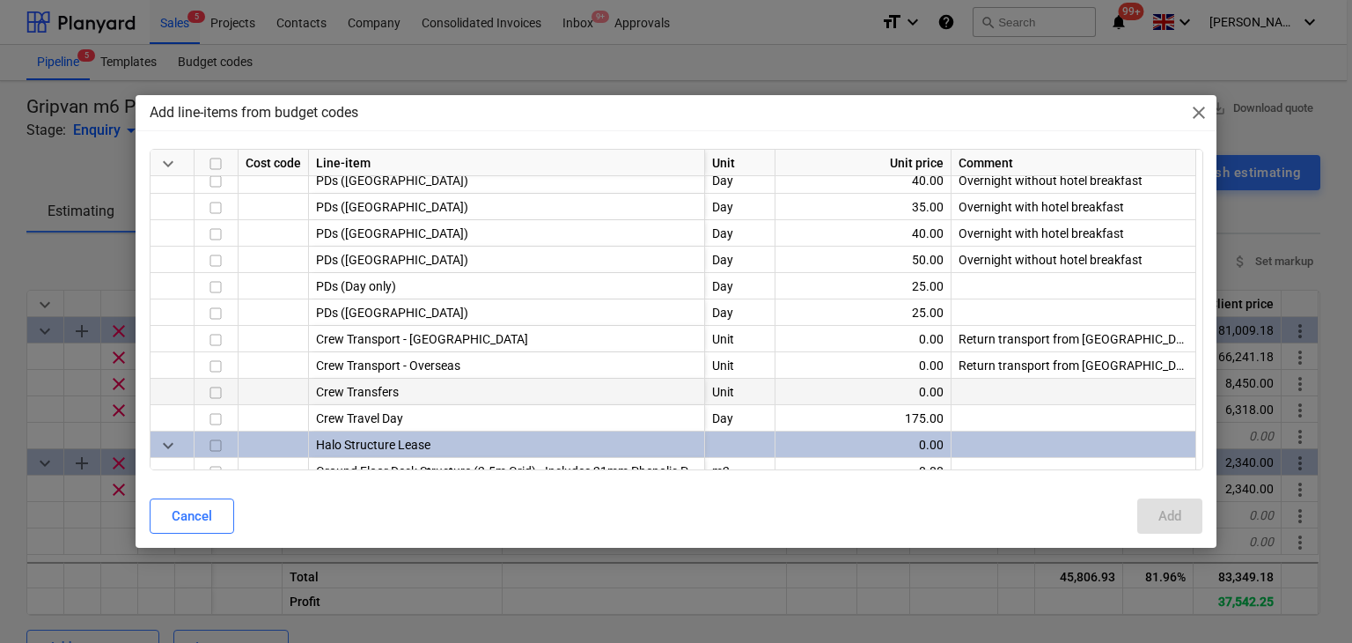
click at [217, 388] on input "checkbox" at bounding box center [215, 392] width 21 height 21
click at [220, 395] on input "checkbox" at bounding box center [215, 392] width 21 height 21
click at [221, 343] on input "checkbox" at bounding box center [215, 339] width 21 height 21
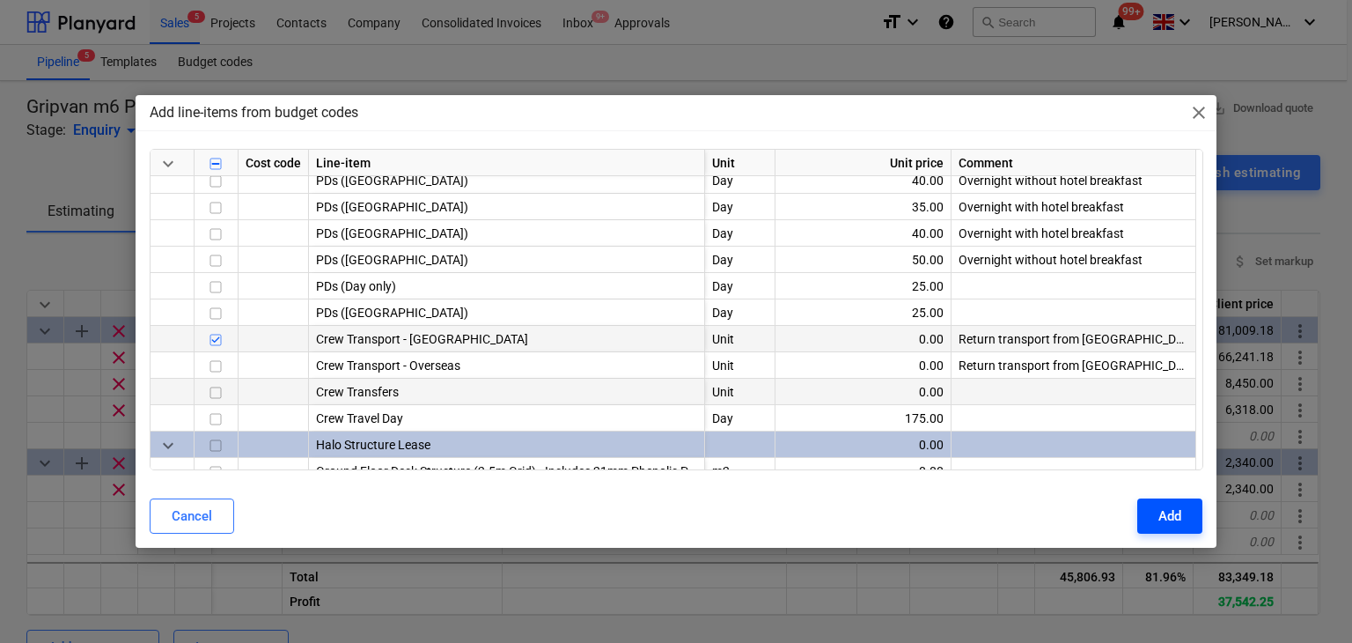
click at [1180, 524] on button "Add" at bounding box center [1169, 515] width 65 height 35
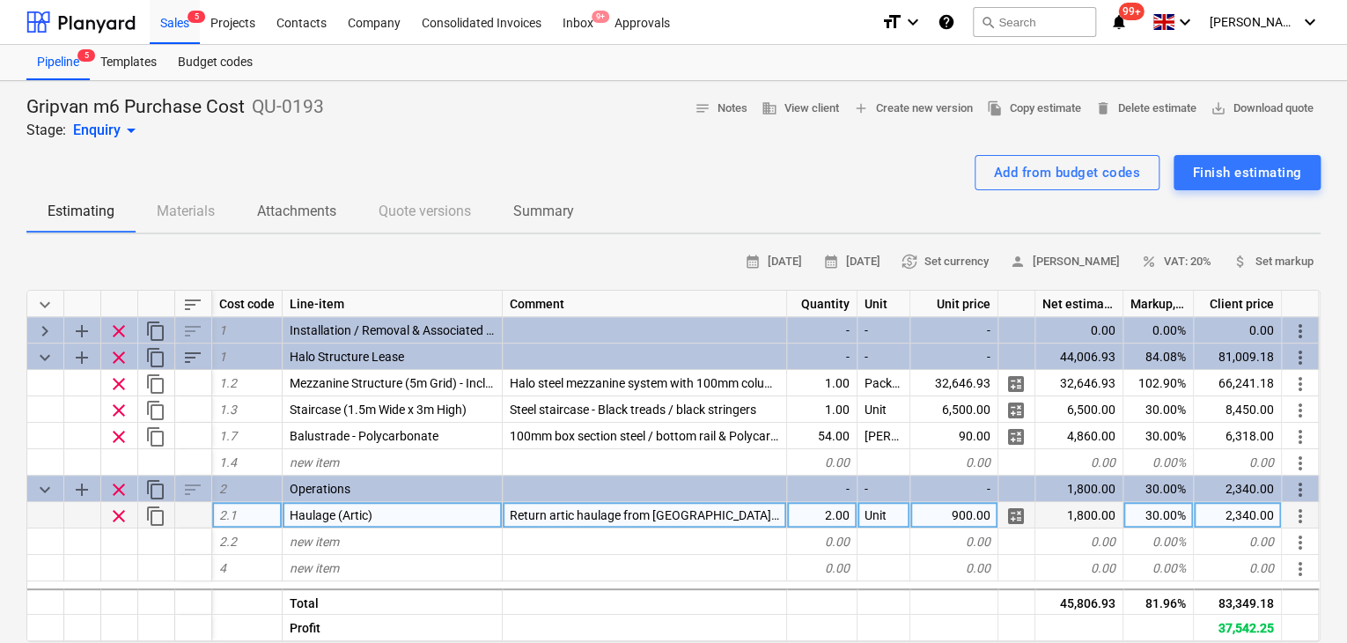
click at [729, 512] on span "Return artic haulage from [GEOGRAPHIC_DATA] to E10 7QP" at bounding box center [673, 515] width 326 height 14
click at [740, 516] on input "Return artic haulage from [GEOGRAPHIC_DATA] to E10 7QP" at bounding box center [644, 515] width 283 height 26
drag, startPoint x: 734, startPoint y: 516, endPoint x: 849, endPoint y: 509, distance: 115.5
click at [0, 0] on div "clear content_copy 2.1 Haulage (Artic) Return artic haulage from [GEOGRAPHIC_DA…" at bounding box center [0, 0] width 0 height 0
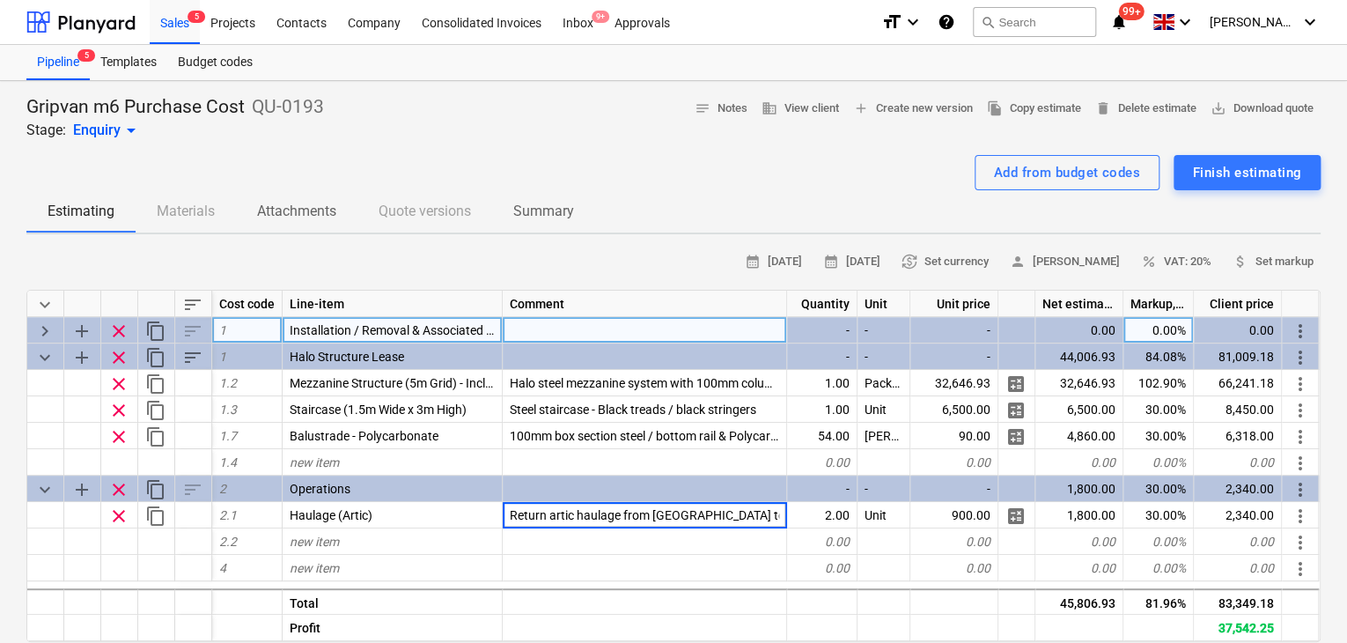
click at [36, 335] on span "keyboard_arrow_right" at bounding box center [44, 330] width 21 height 21
type textarea "x"
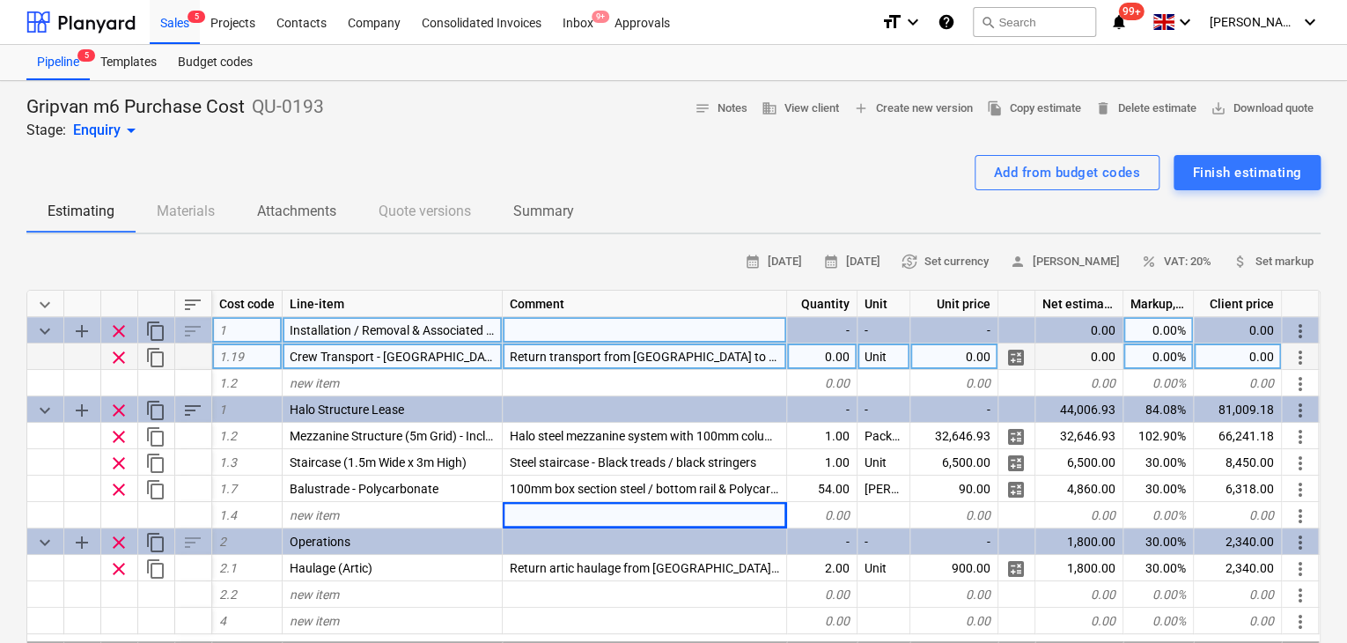
click at [592, 349] on span "Return transport from [GEOGRAPHIC_DATA] to XXX" at bounding box center [651, 356] width 283 height 14
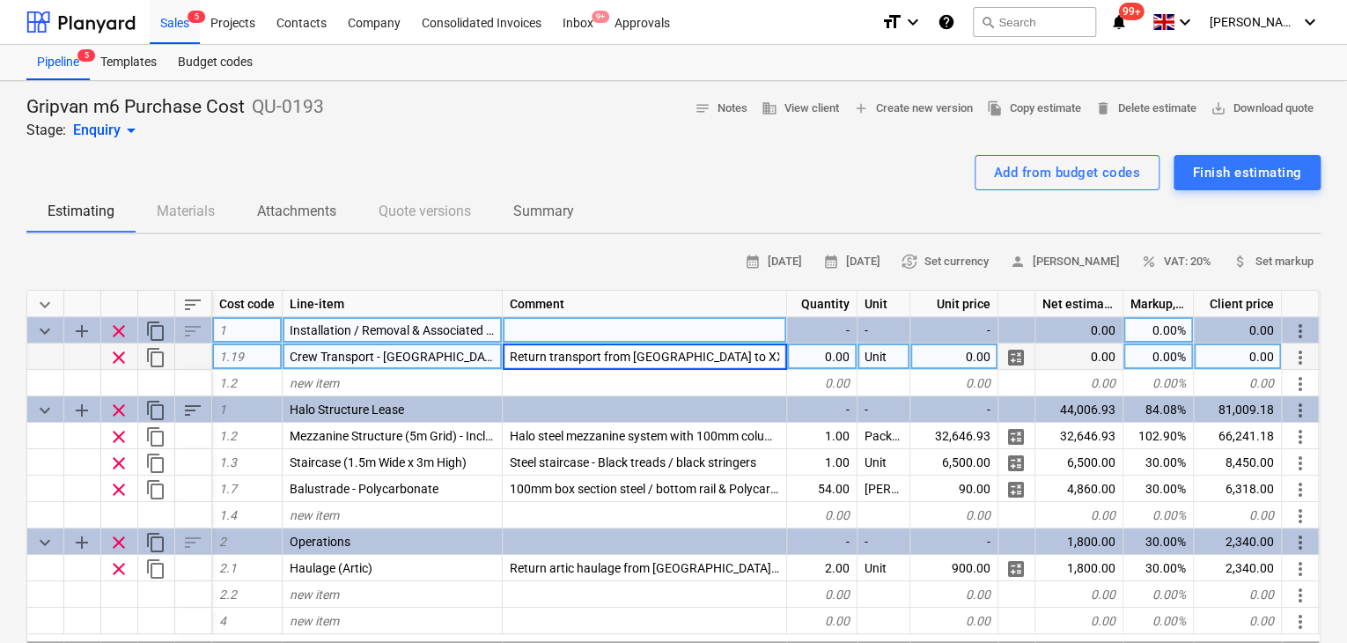
click at [605, 356] on input "Return transport from [GEOGRAPHIC_DATA] to XXX" at bounding box center [644, 356] width 283 height 26
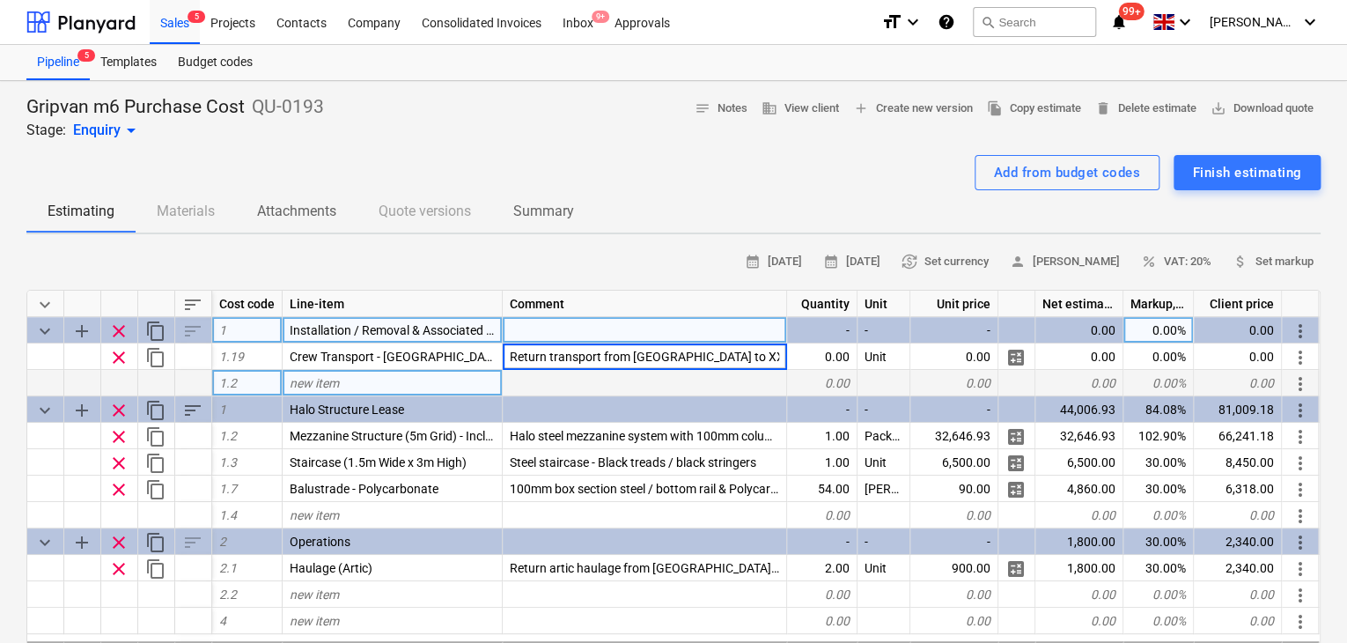
drag, startPoint x: 602, startPoint y: 350, endPoint x: 669, endPoint y: 370, distance: 69.6
click at [669, 370] on div "keyboard_arrow_down sort Cost code Line-item Comment Quantity Unit Unit price N…" at bounding box center [673, 492] width 1294 height 405
type input "Return transport to E10 7QP"
type textarea "x"
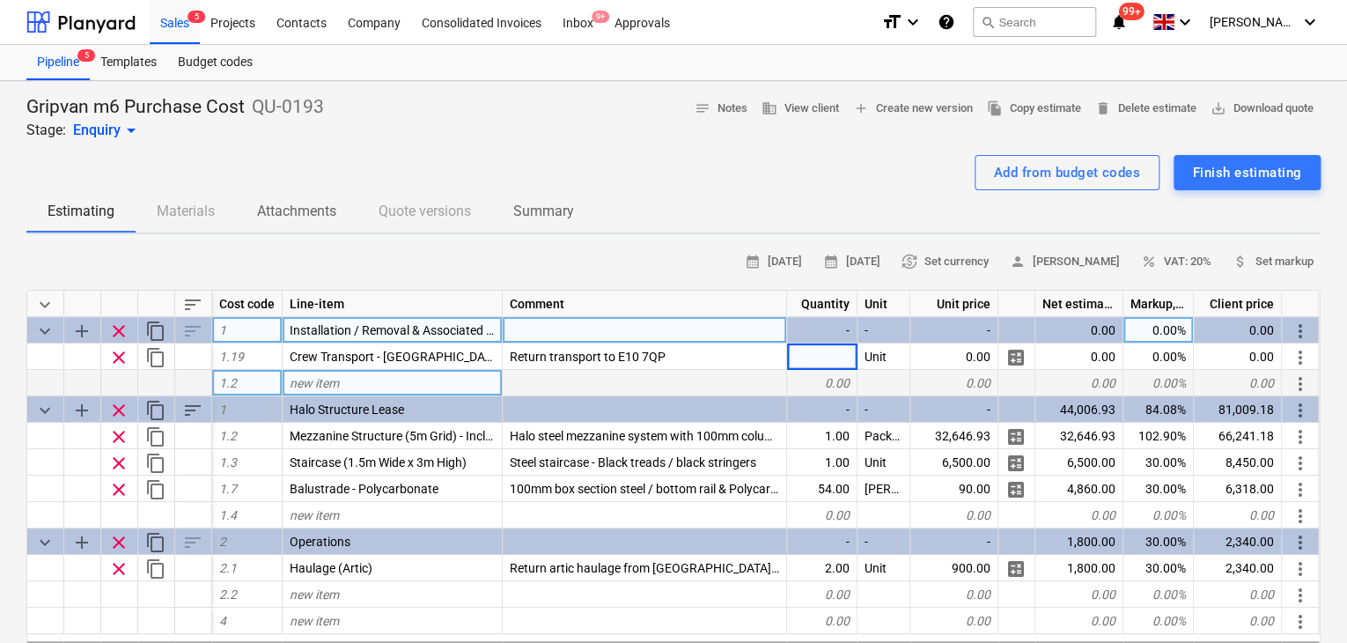
type input "8"
type input "9"
type textarea "x"
type input "40"
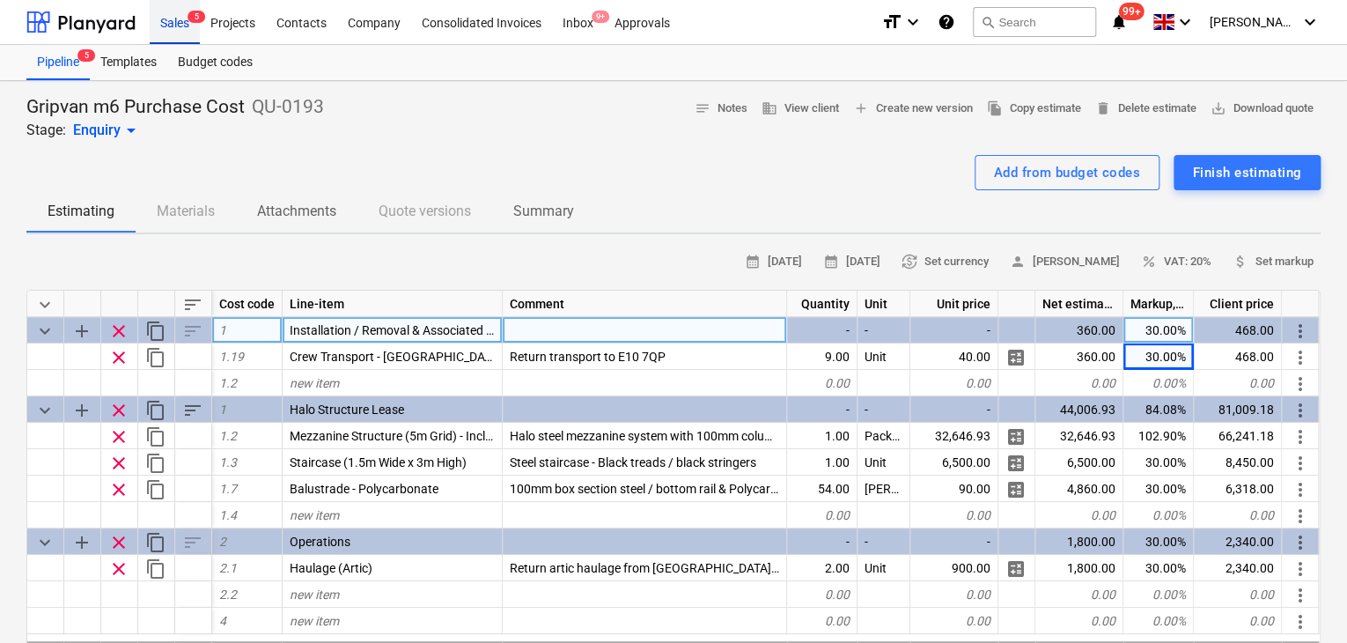
click at [191, 22] on span "5" at bounding box center [196, 17] width 18 height 12
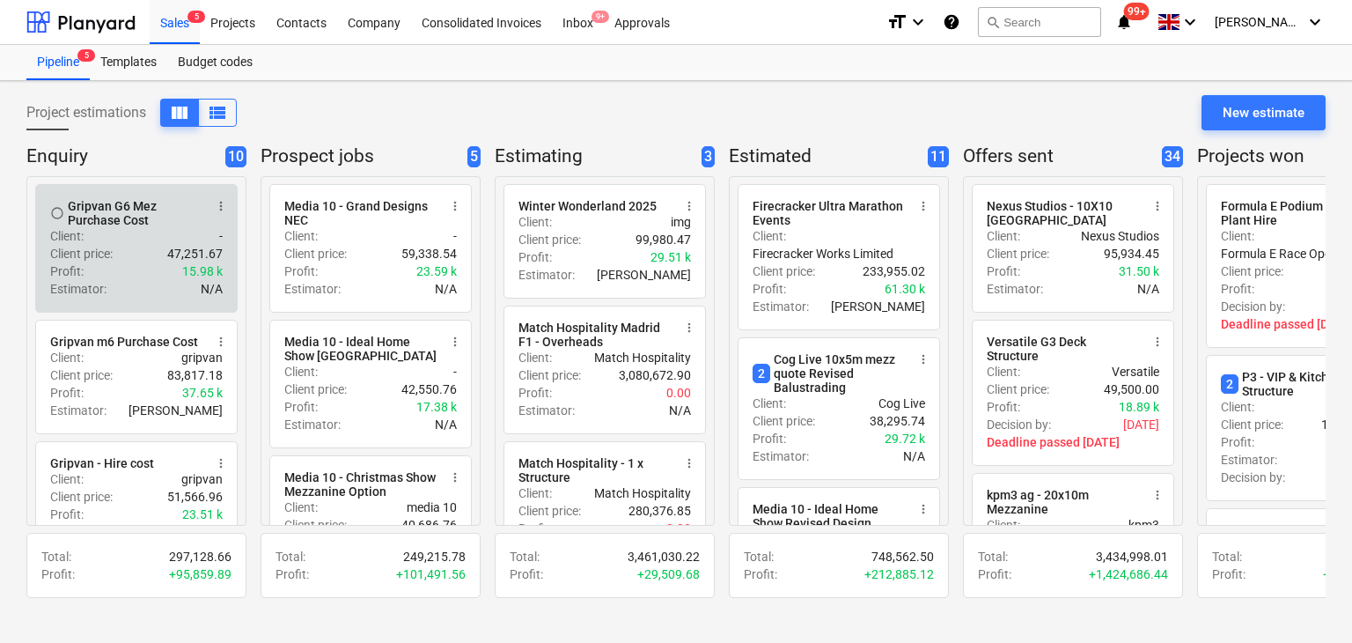
click at [99, 246] on p "Client price :" at bounding box center [81, 254] width 62 height 18
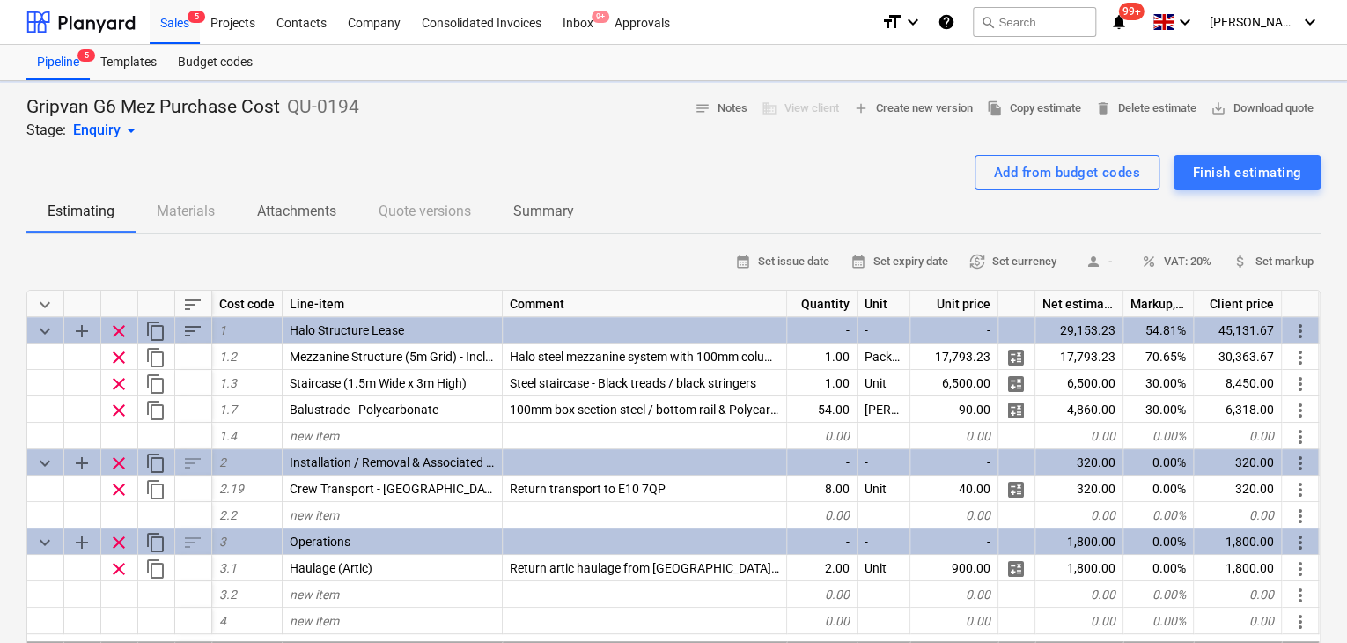
type textarea "x"
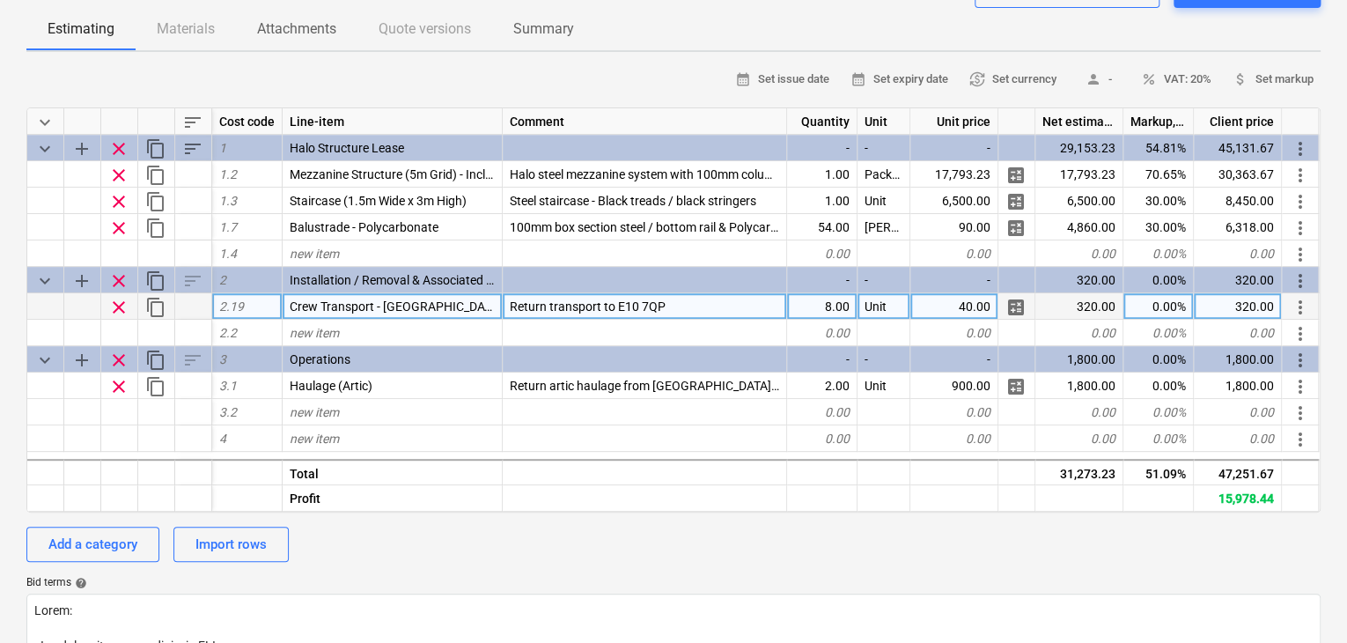
scroll to position [176, 0]
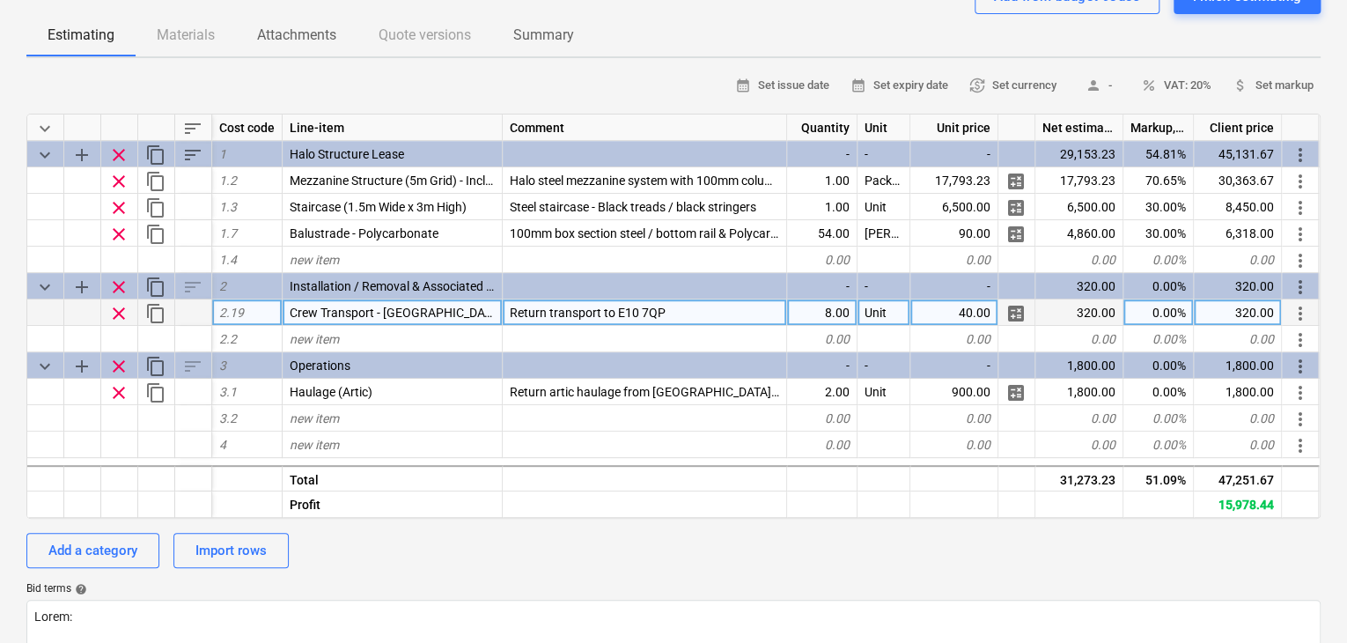
click at [832, 312] on div "8.00" at bounding box center [822, 312] width 70 height 26
type input "9"
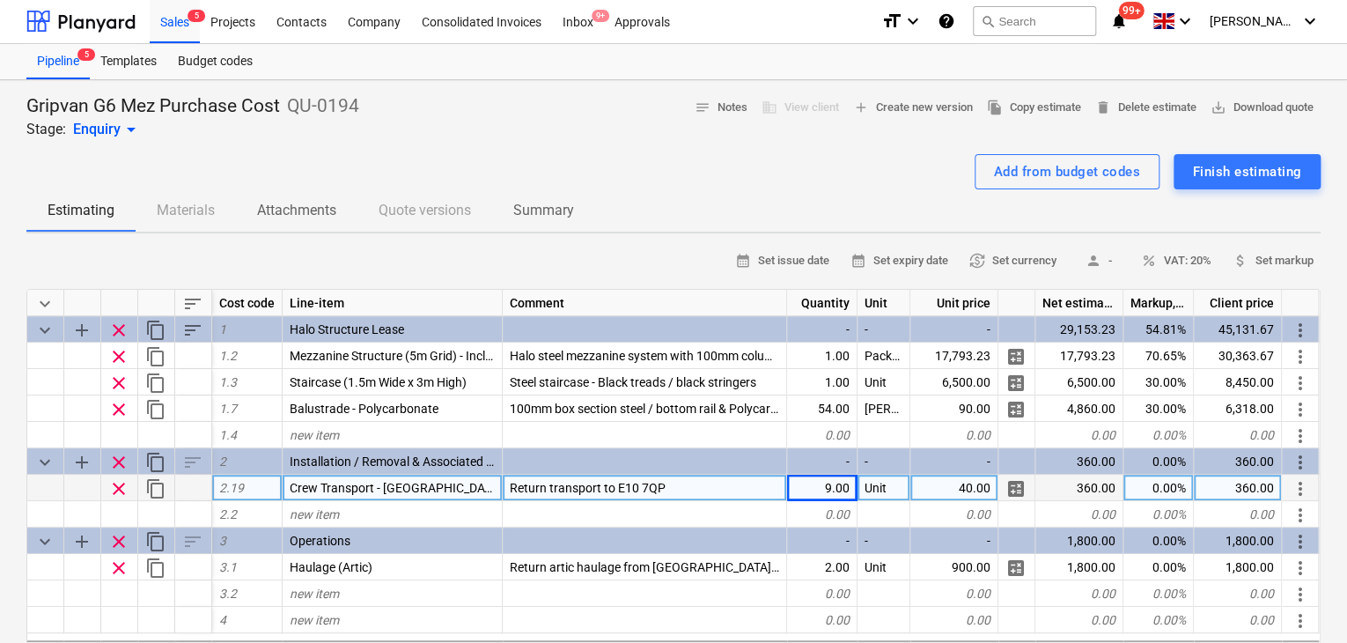
scroll to position [0, 0]
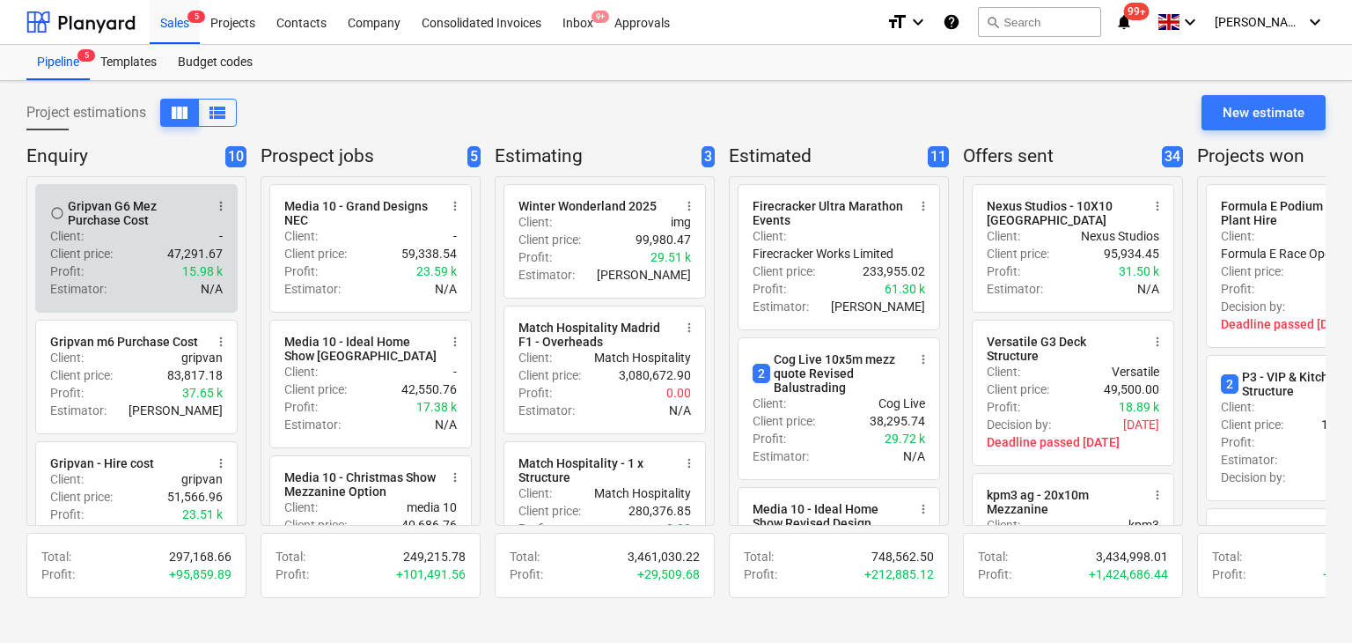
click at [94, 246] on p "Client price :" at bounding box center [81, 254] width 62 height 18
click at [137, 262] on div "Profit : 15.98 k" at bounding box center [136, 271] width 173 height 18
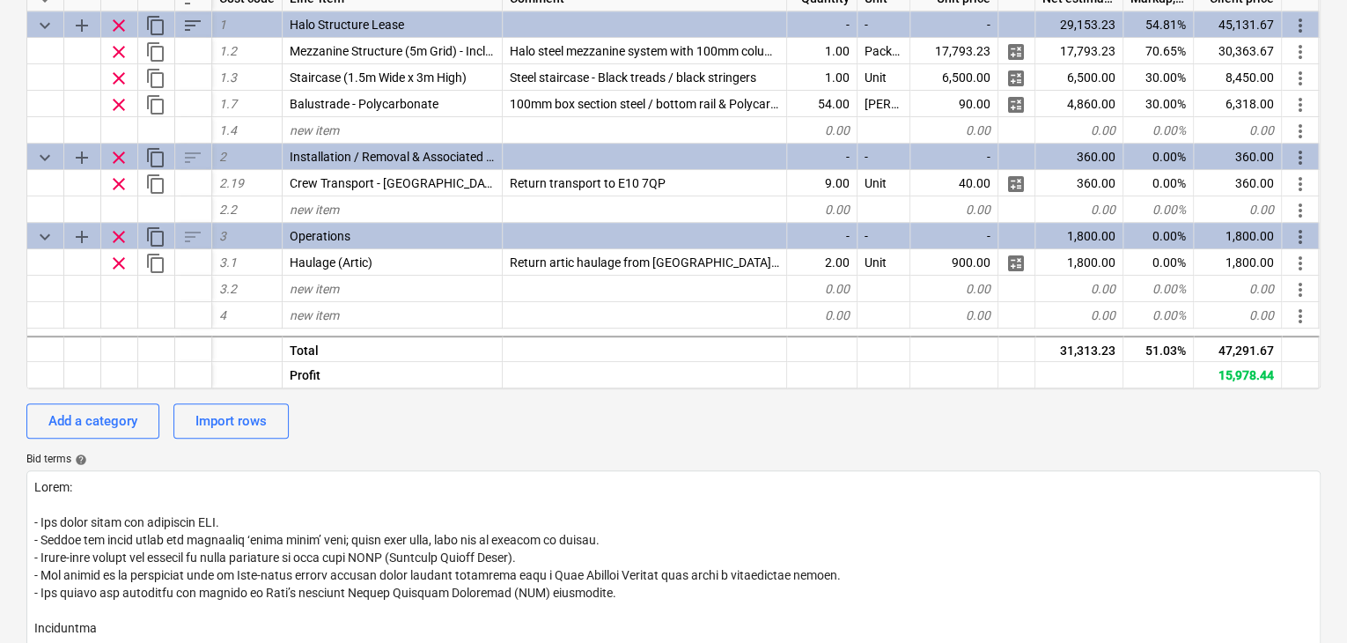
scroll to position [352, 0]
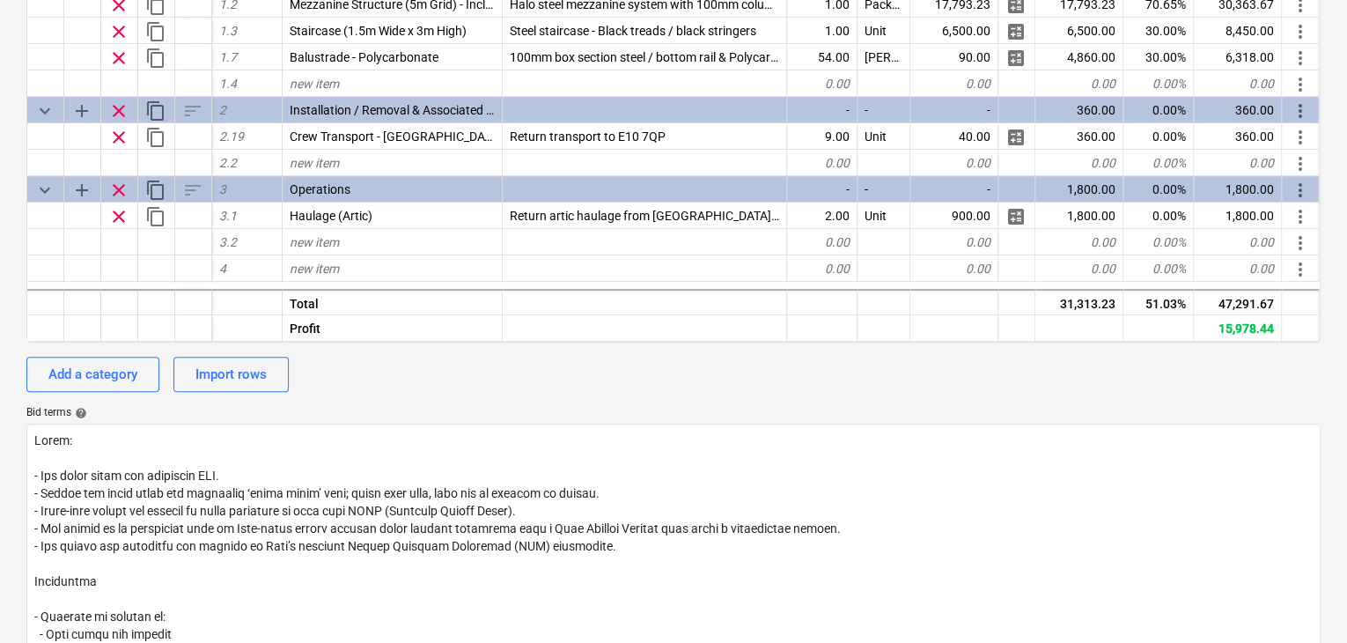
type textarea "x"
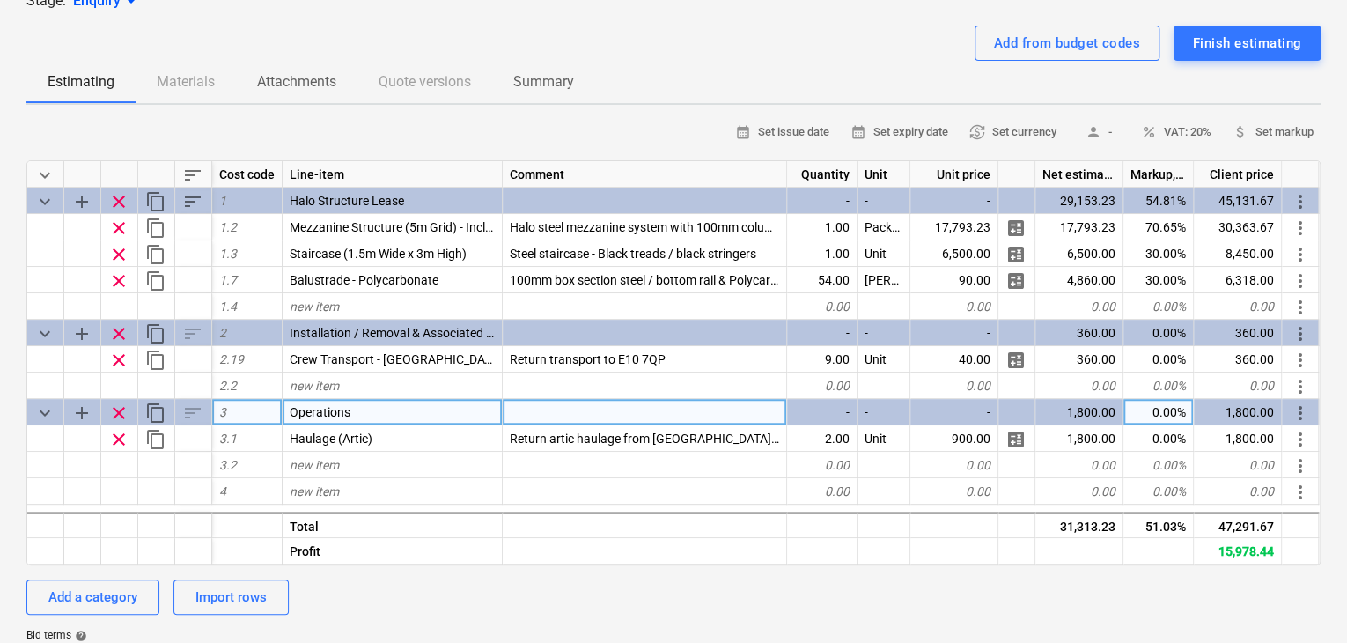
scroll to position [88, 0]
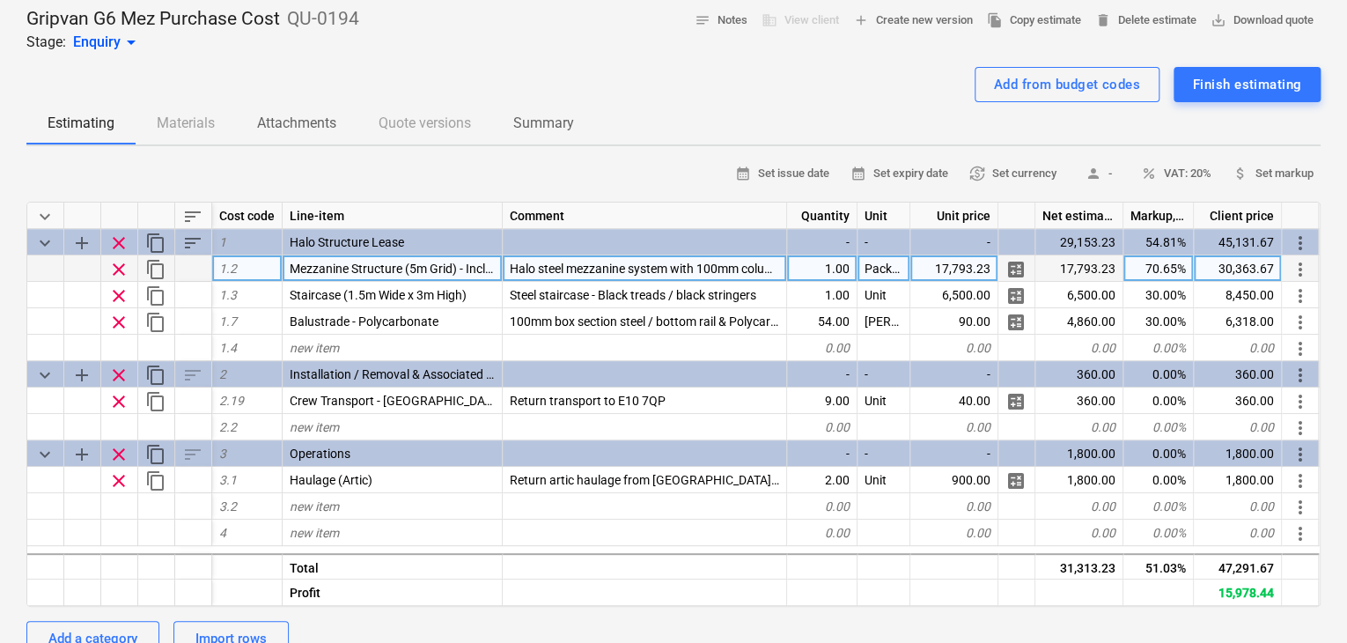
click at [940, 268] on div "17,793.23" at bounding box center [954, 268] width 88 height 26
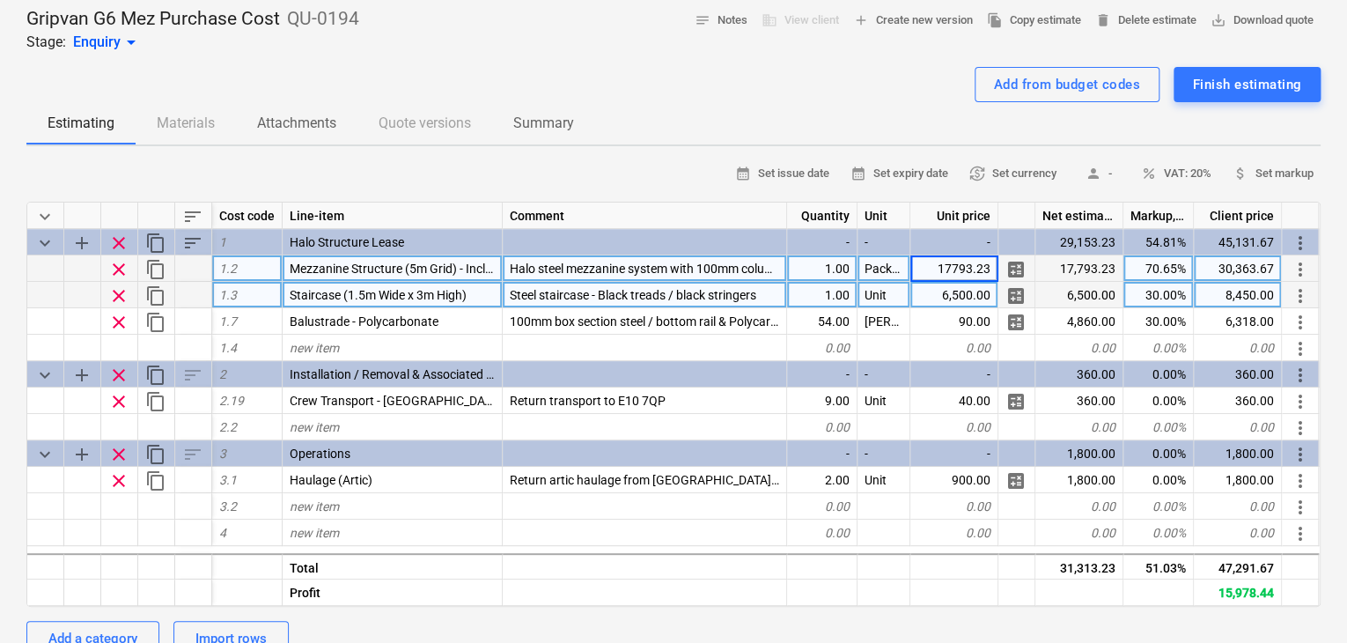
type input "£ 91,170.47"
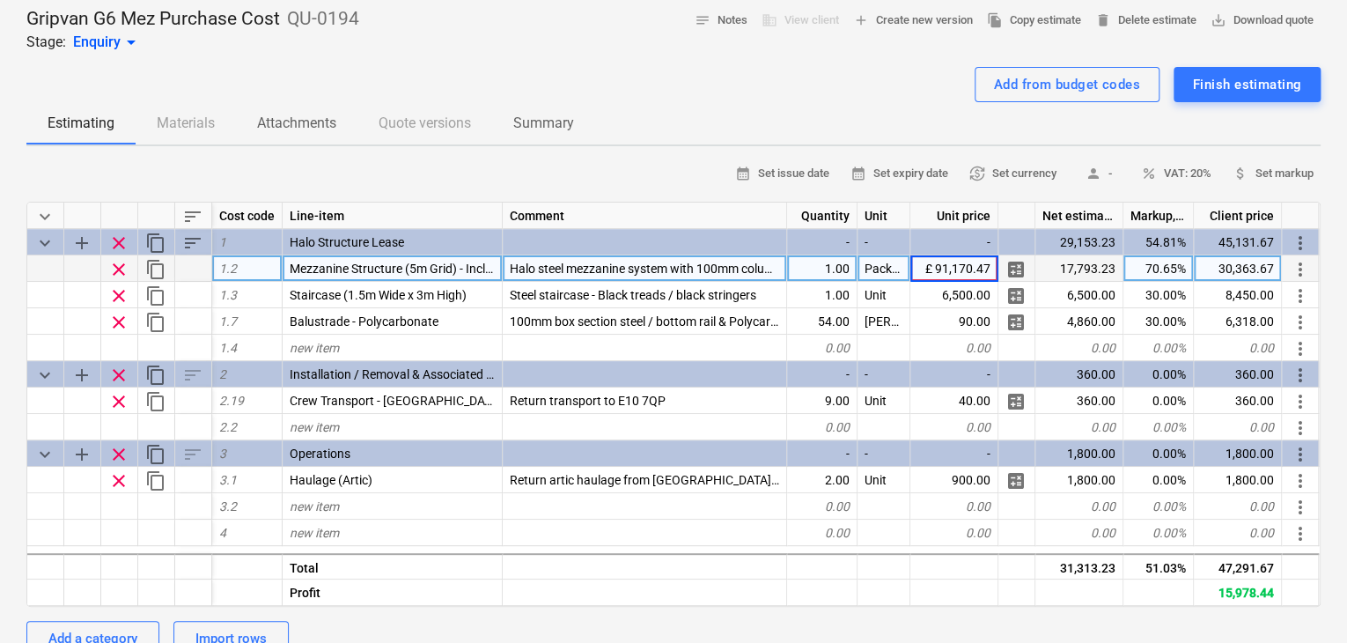
click at [930, 256] on input "£ 91,170.47" at bounding box center [953, 268] width 87 height 26
click at [937, 263] on input "£ 91,170.47" at bounding box center [953, 268] width 87 height 26
click at [936, 261] on input "£ 91,170.47" at bounding box center [953, 268] width 87 height 26
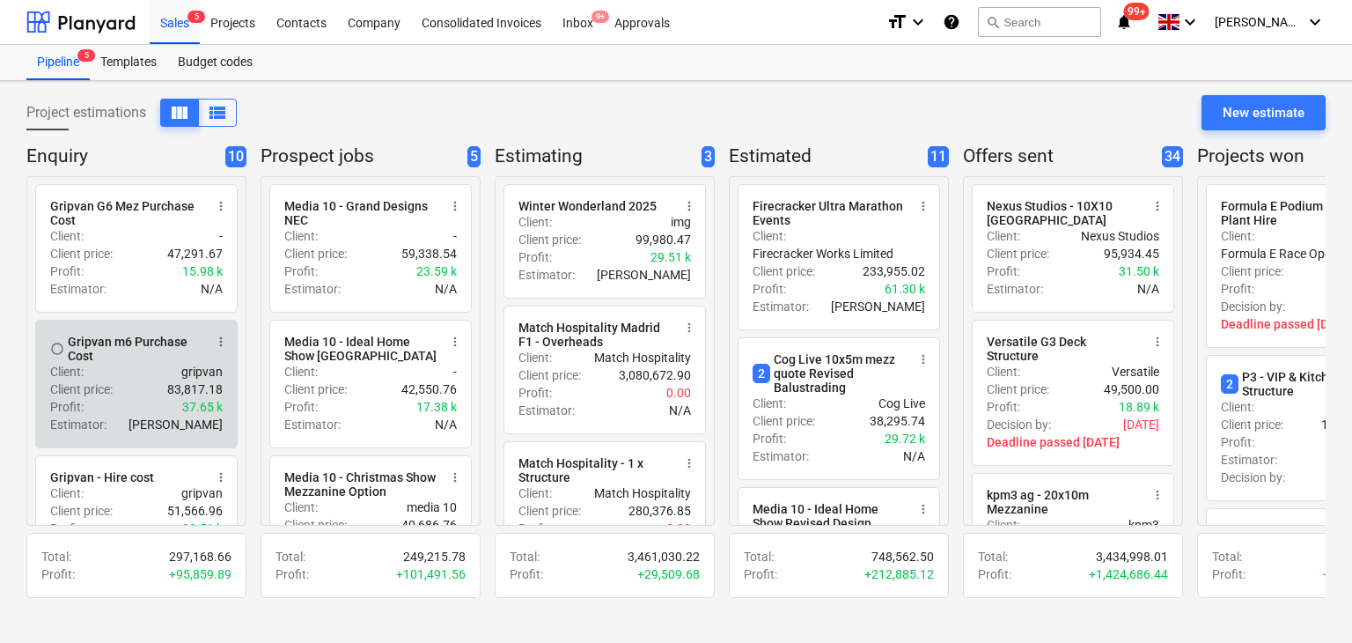
click at [116, 386] on div "Client price : 83,817.18" at bounding box center [136, 389] width 173 height 18
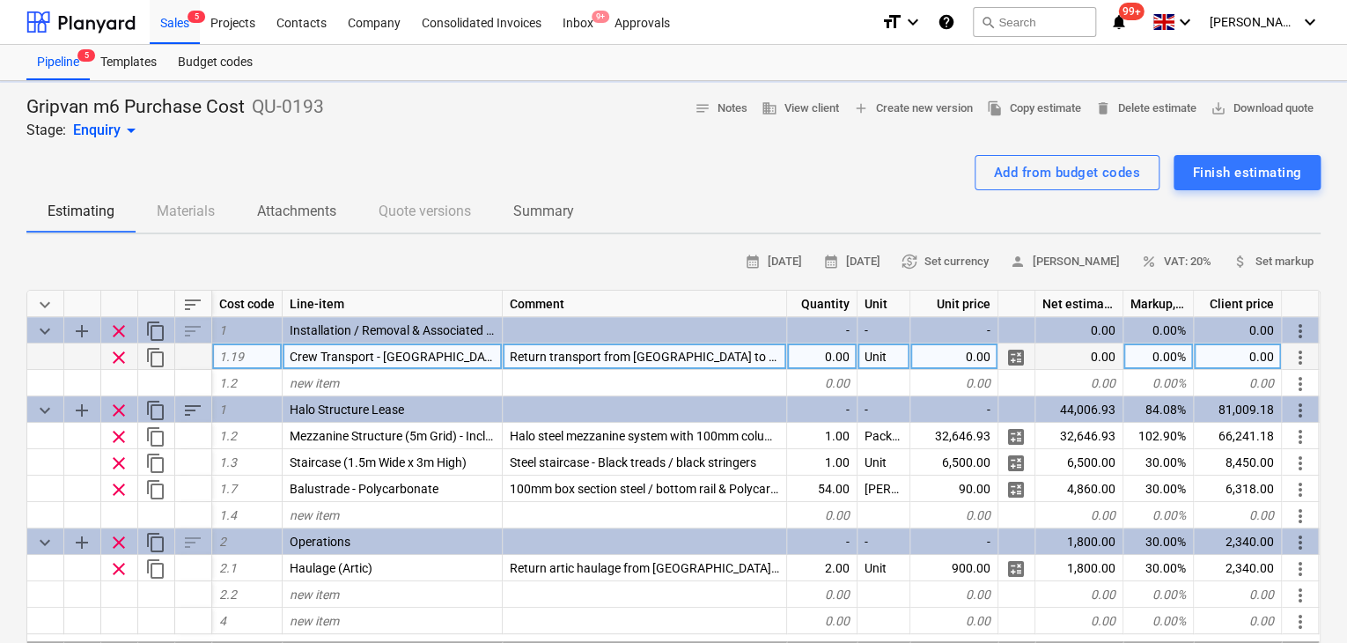
type textarea "x"
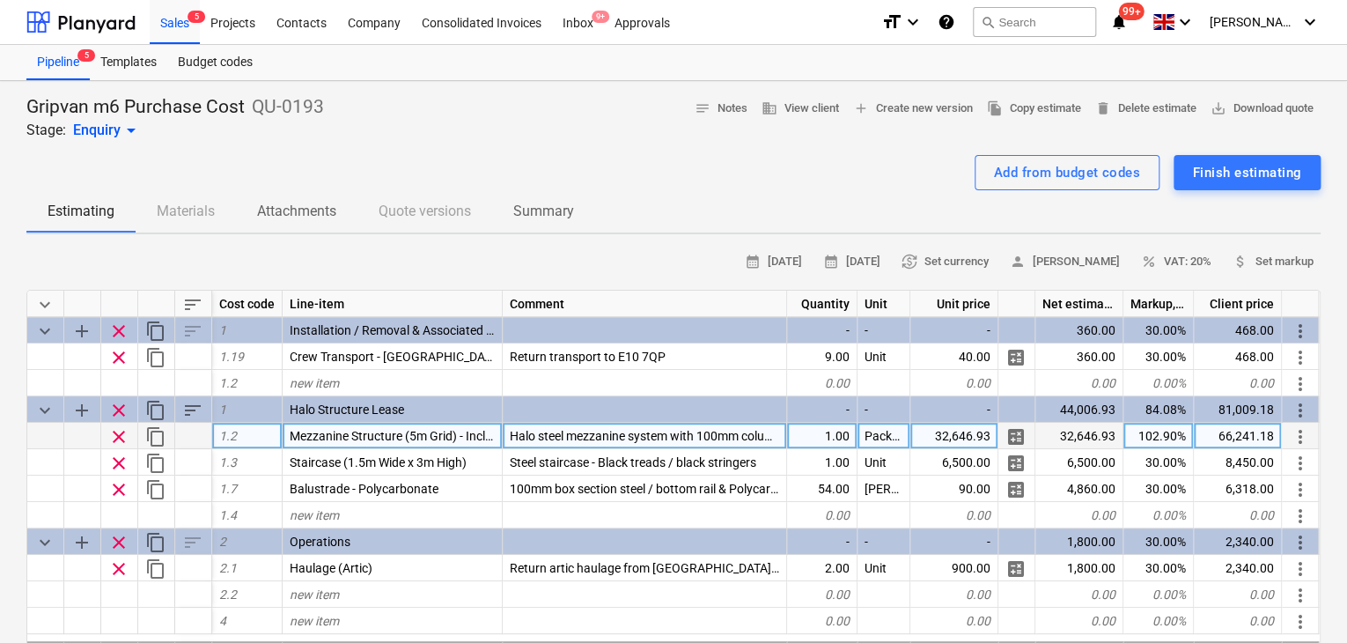
click at [952, 430] on div "32,646.93" at bounding box center [954, 436] width 88 height 26
click at [1258, 444] on div "66,241.18" at bounding box center [1238, 436] width 88 height 26
click at [1212, 437] on input "£ 228,090.29" at bounding box center [1237, 436] width 87 height 26
type input "228,090.29"
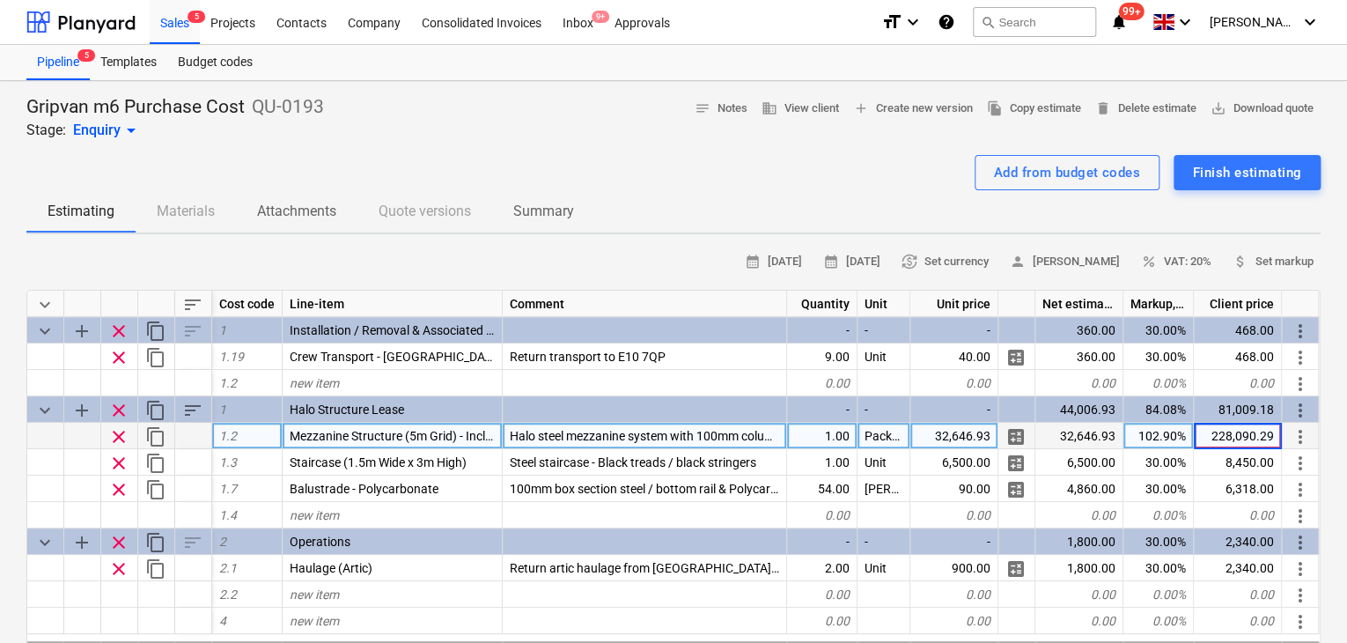
scroll to position [0, 0]
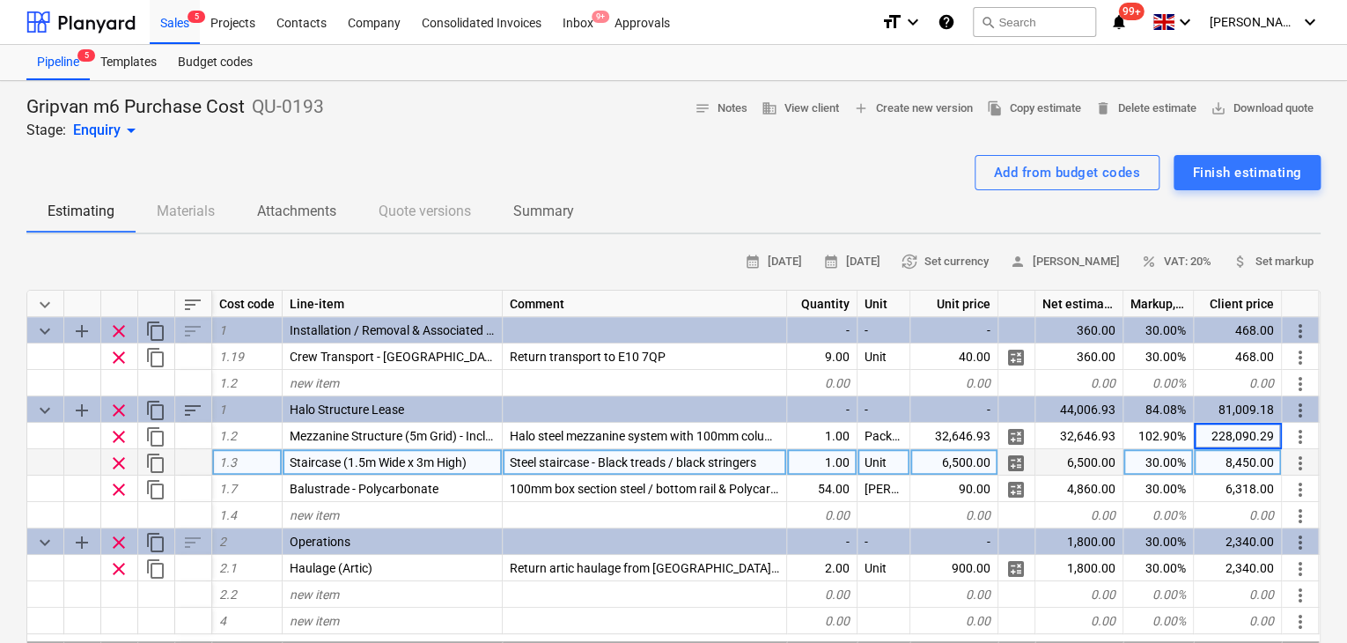
type textarea "x"
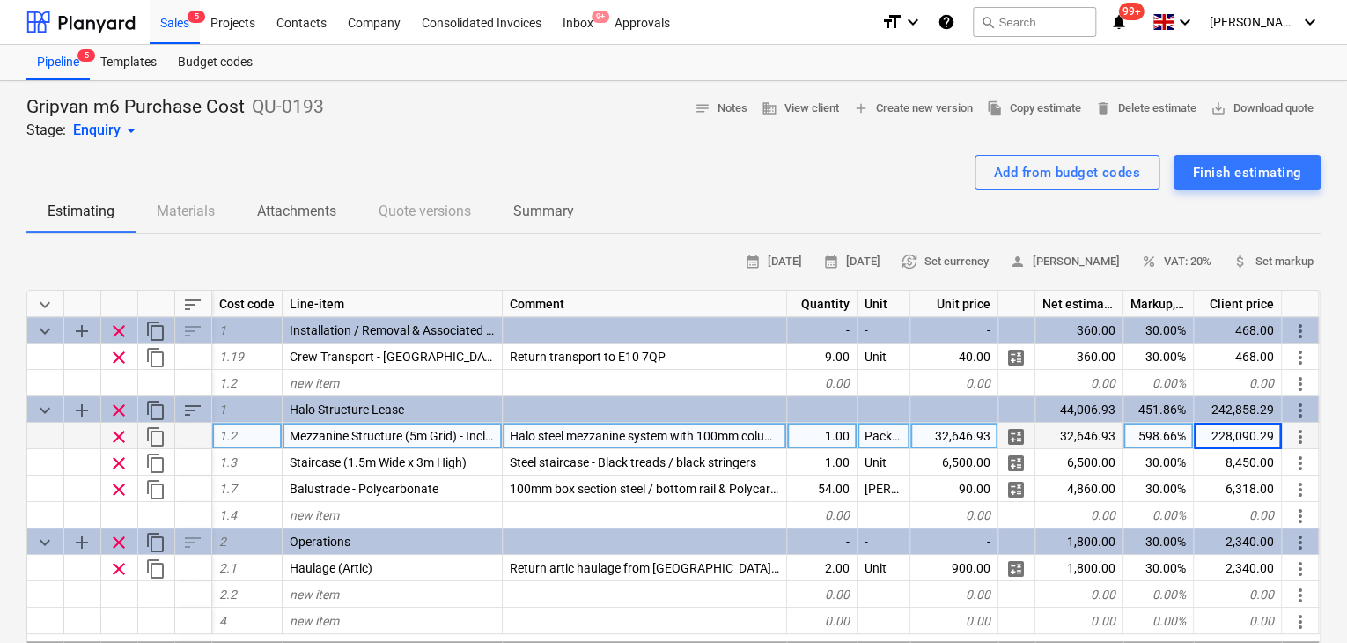
click at [930, 441] on div "32,646.93" at bounding box center [954, 436] width 88 height 26
click at [930, 427] on input "£121,513.88" at bounding box center [953, 436] width 87 height 26
type input "121,513.88"
type textarea "x"
click at [1246, 434] on div "848,966.08" at bounding box center [1238, 436] width 88 height 26
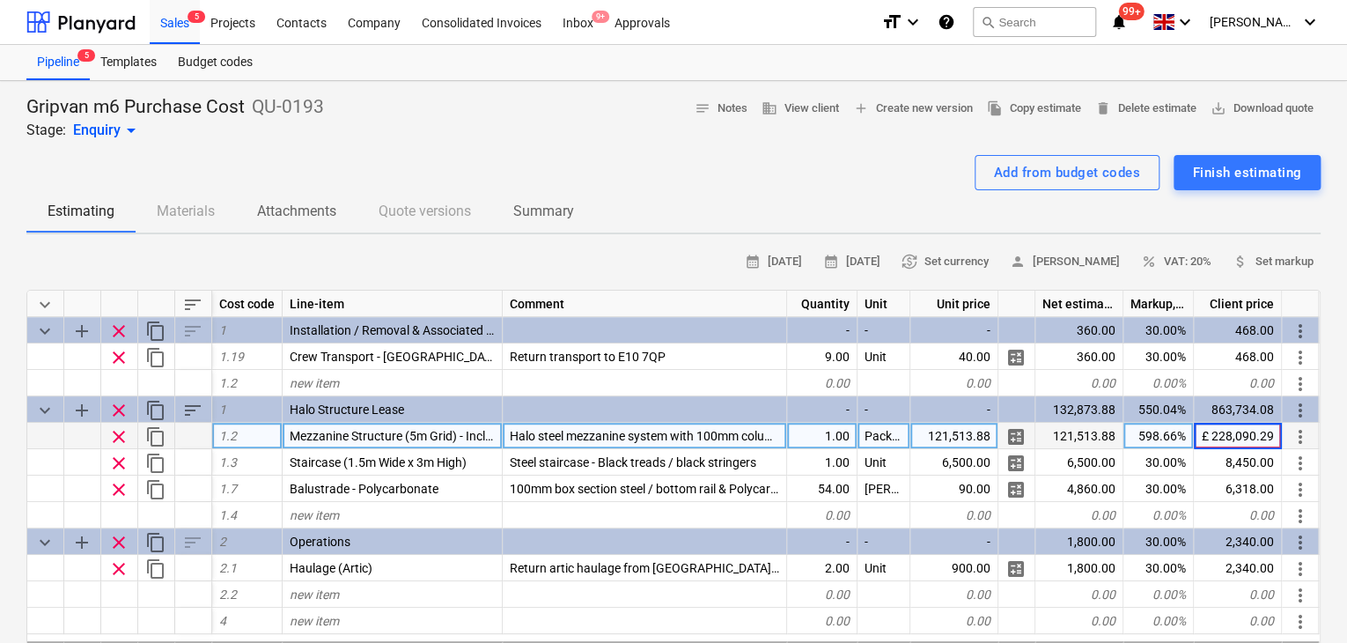
scroll to position [0, 4]
click at [1210, 429] on input "£ 228,090.29" at bounding box center [1237, 436] width 87 height 26
type input "228,090.29"
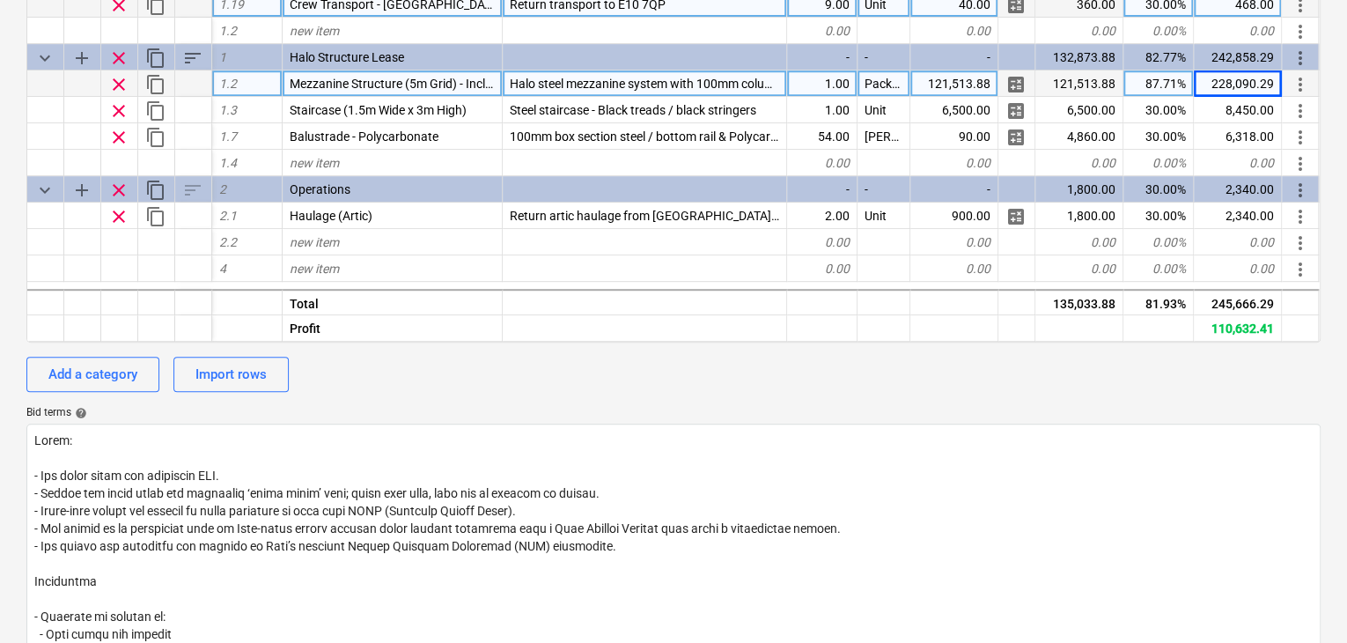
scroll to position [0, 0]
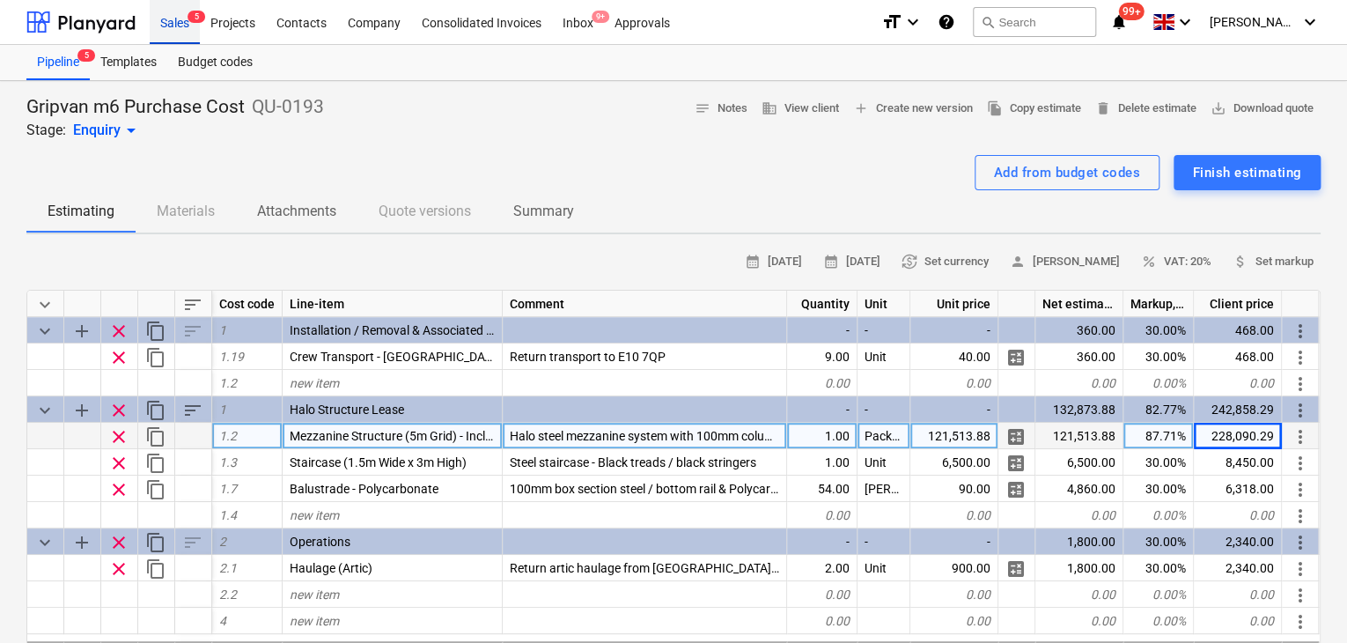
click at [166, 32] on div "Sales 5" at bounding box center [175, 21] width 50 height 45
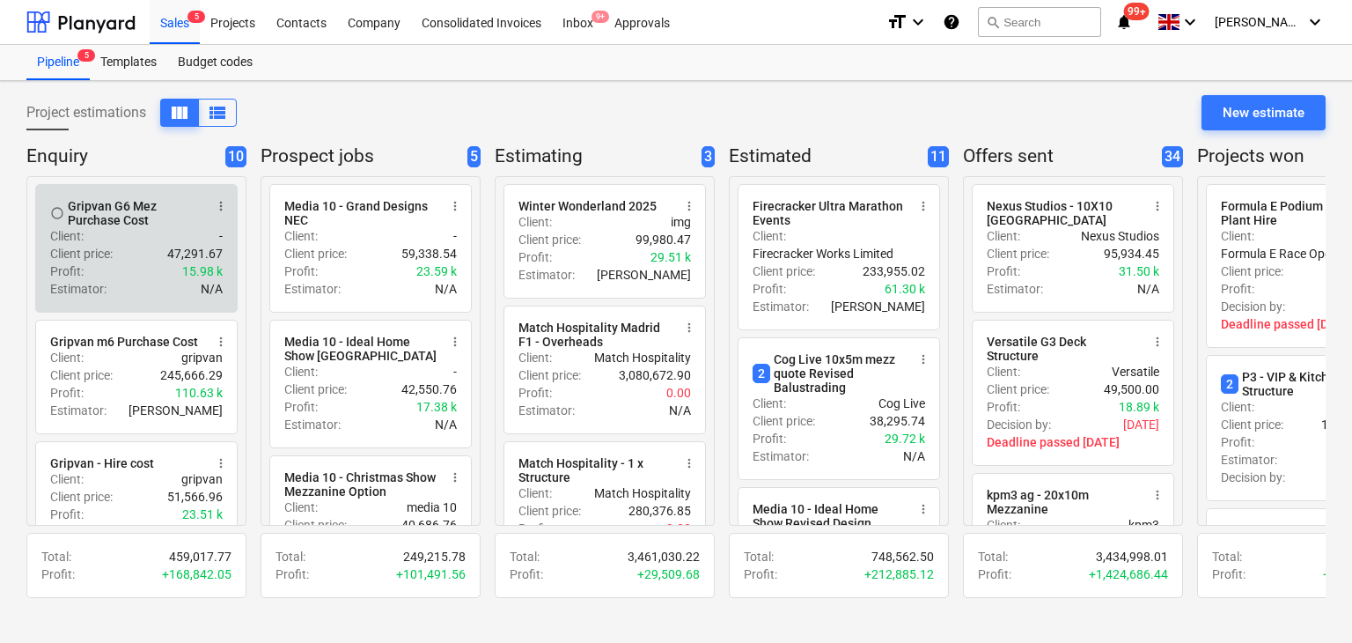
click at [134, 254] on div "Client price : 47,291.67" at bounding box center [136, 254] width 173 height 18
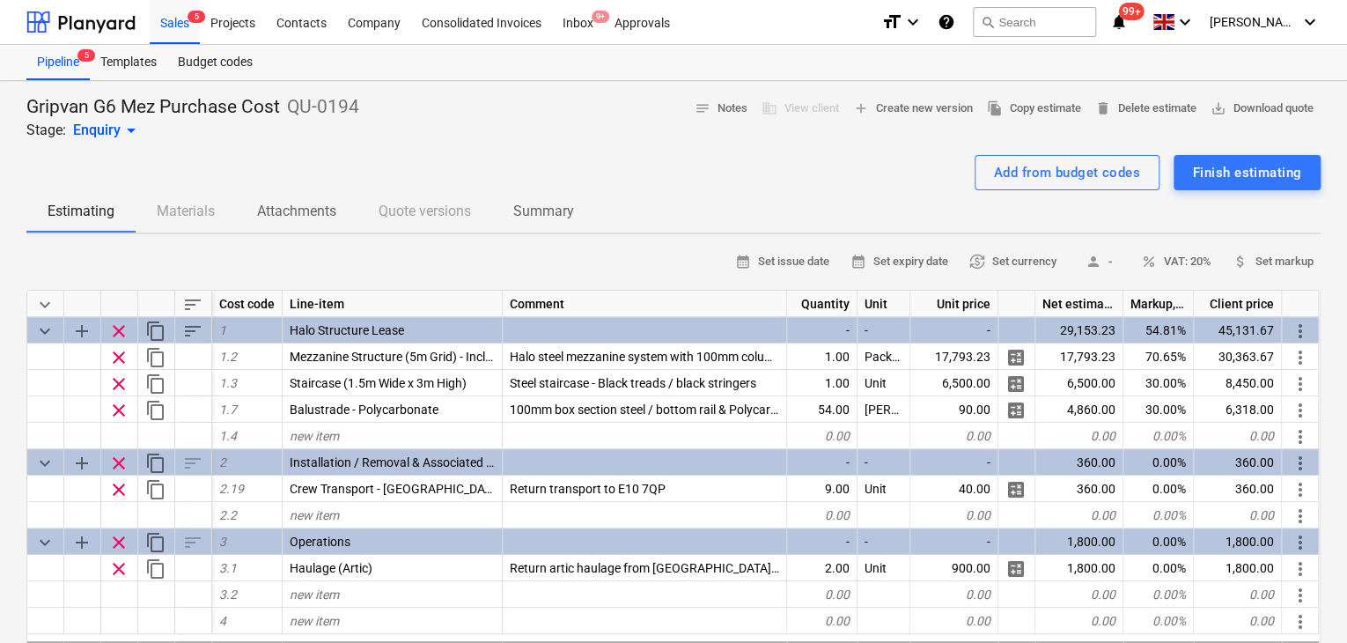
type textarea "x"
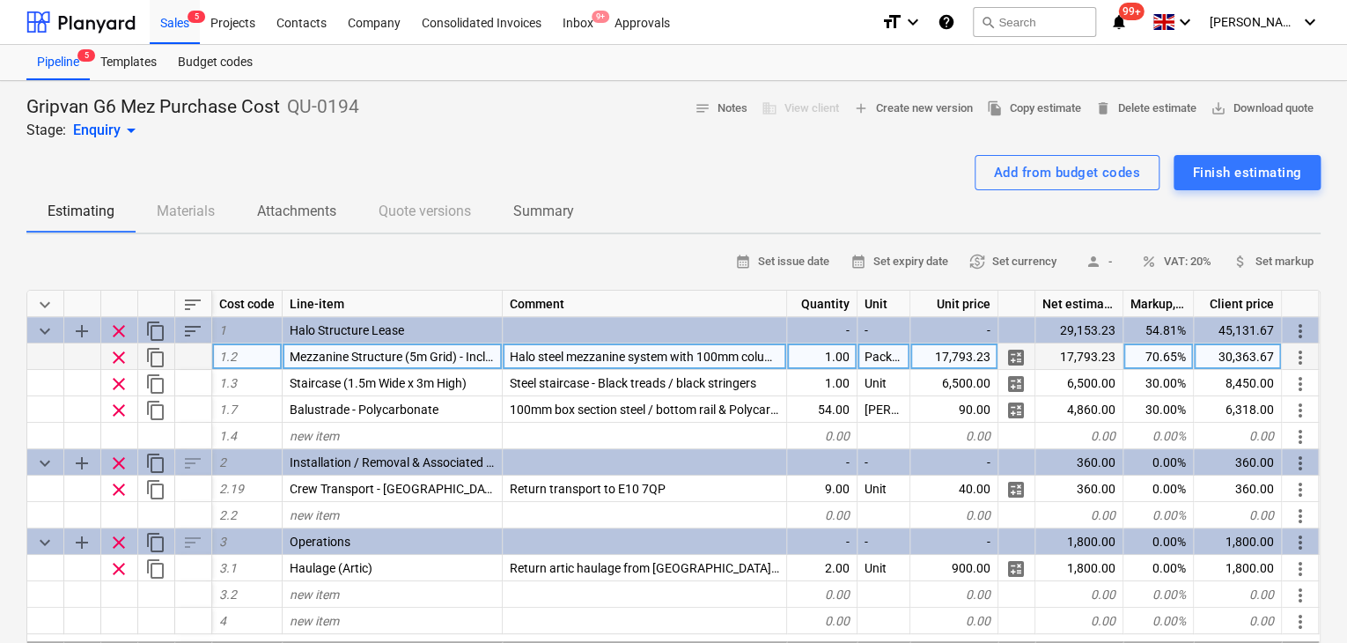
click at [1233, 346] on div "30,363.67" at bounding box center [1238, 356] width 88 height 26
click at [1212, 360] on input "£ 108,898.33" at bounding box center [1237, 356] width 87 height 26
type input "108,898.33"
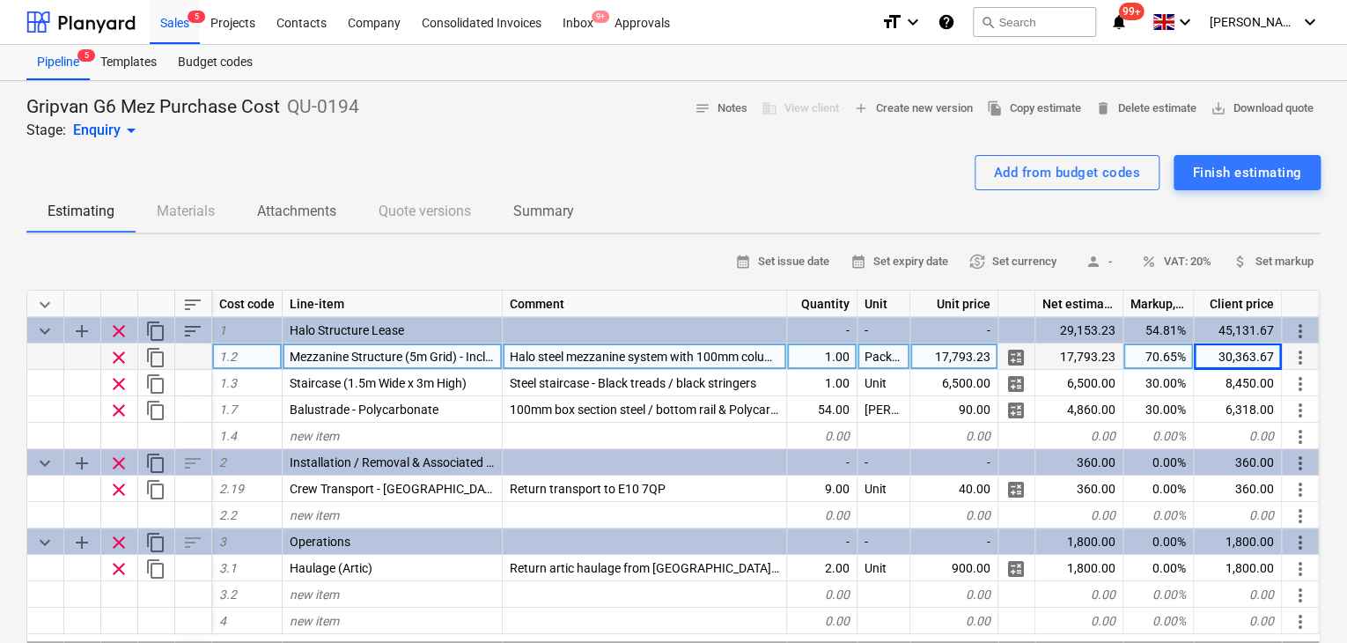
click at [965, 343] on div "17,793.23" at bounding box center [954, 356] width 88 height 26
type input "£ 108,898.33"
click at [924, 351] on input "£ 108,898.33" at bounding box center [953, 356] width 87 height 26
click at [933, 356] on input "£ 108,898.33" at bounding box center [953, 356] width 87 height 26
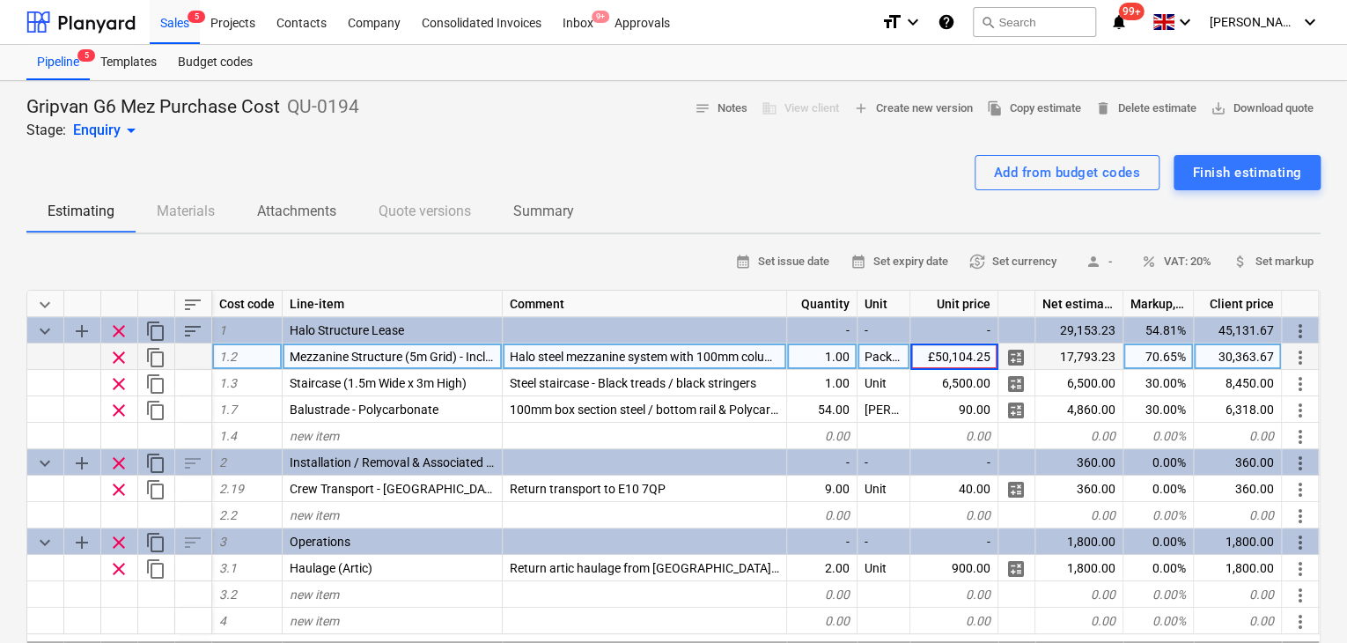
click at [935, 358] on input "£50,104.25" at bounding box center [953, 356] width 87 height 26
type input "50,104.25"
type textarea "x"
click at [1222, 364] on div "85,501.56" at bounding box center [1238, 356] width 88 height 26
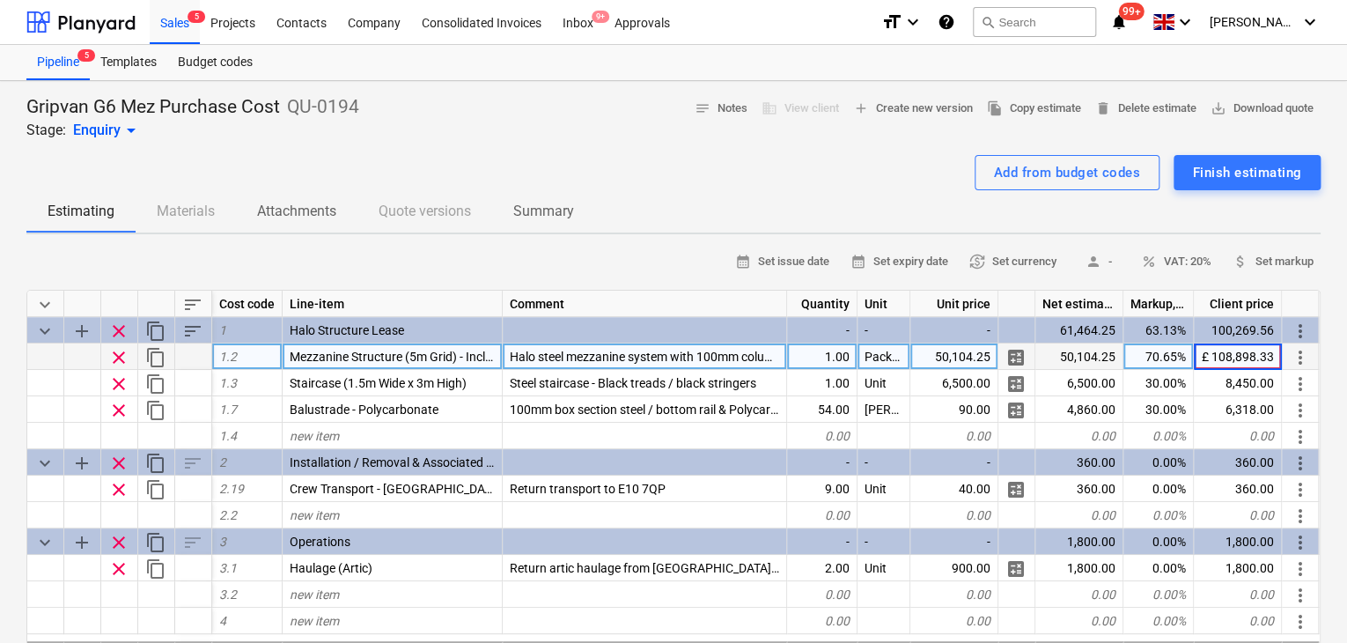
click at [1202, 356] on input "£ 108,898.33" at bounding box center [1237, 356] width 87 height 26
click at [1213, 362] on input "£ 108,898.33" at bounding box center [1237, 356] width 87 height 26
type input "108,898.33"
type textarea "x"
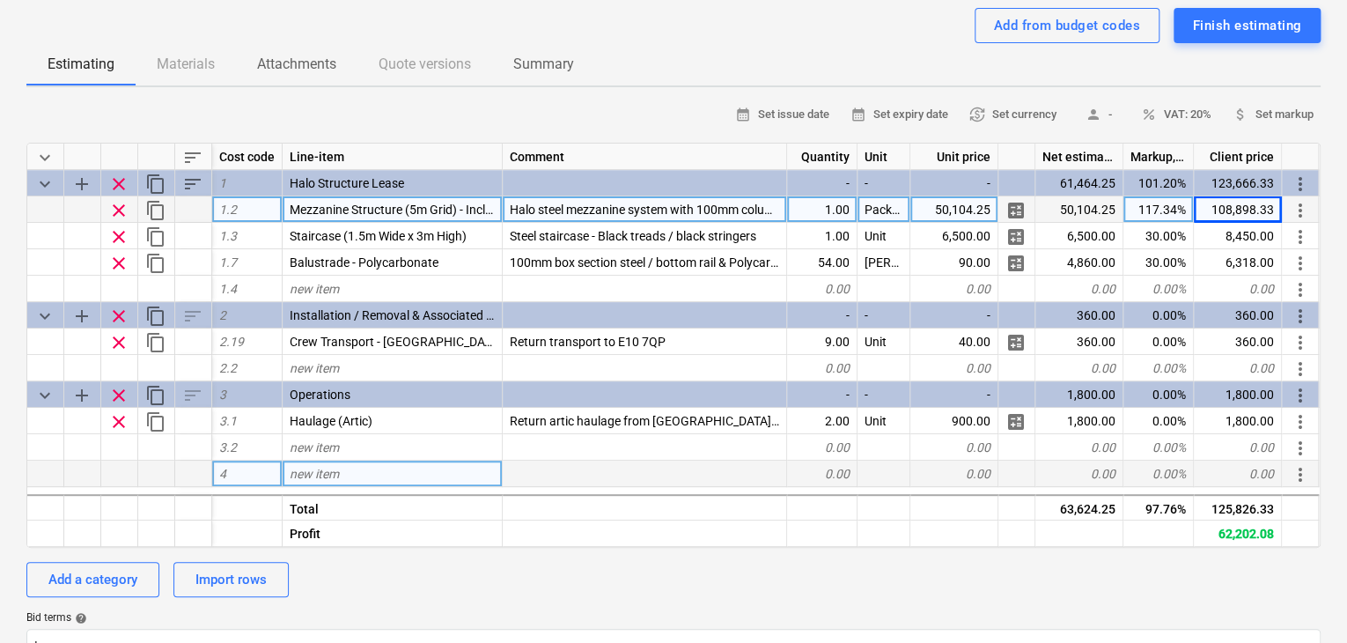
scroll to position [88, 0]
